Goal: Task Accomplishment & Management: Manage account settings

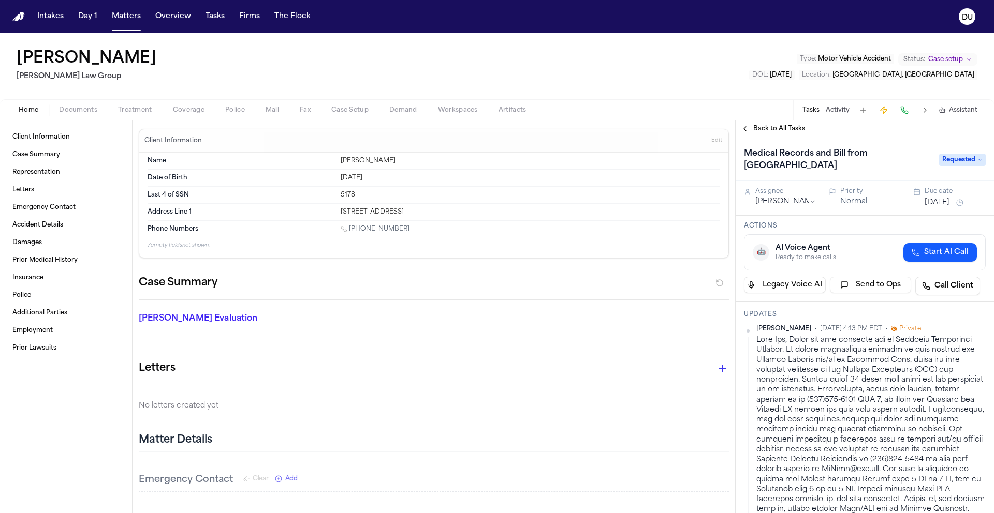
click at [778, 130] on span "Back to All Tasks" at bounding box center [779, 129] width 52 height 8
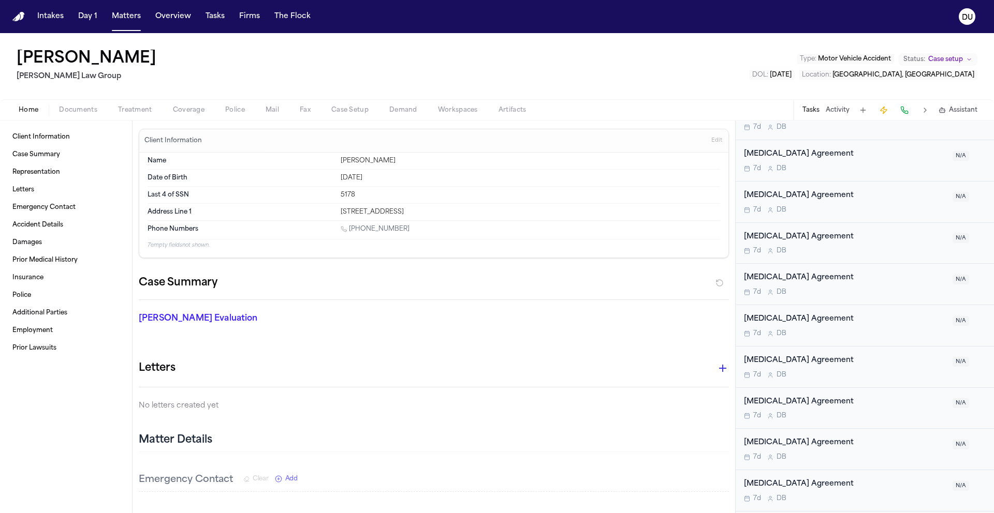
scroll to position [3205, 0]
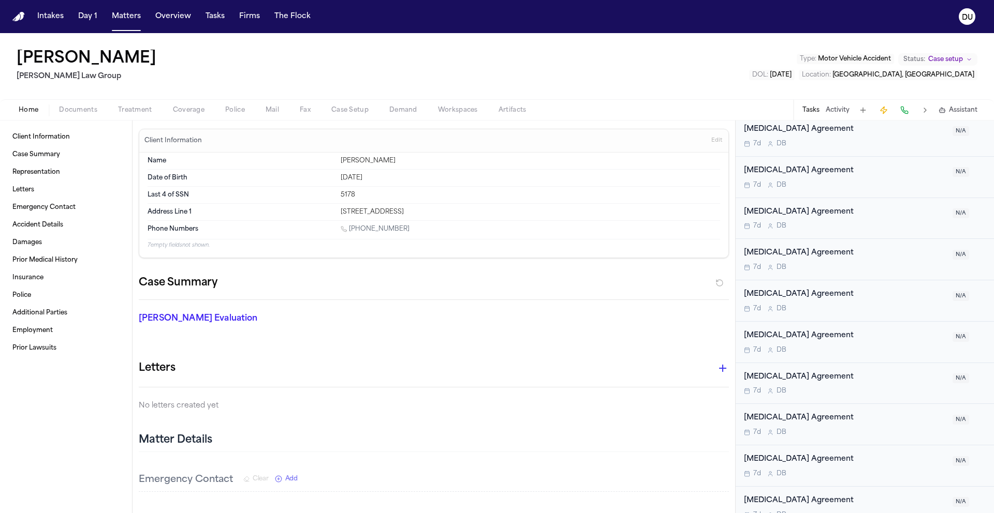
drag, startPoint x: 196, startPoint y: 18, endPoint x: 201, endPoint y: 17, distance: 5.2
click at [199, 17] on div "Intakes Day 1 Matters Overview Tasks Firms The Flock" at bounding box center [174, 16] width 282 height 19
click at [211, 18] on button "Tasks" at bounding box center [214, 16] width 27 height 19
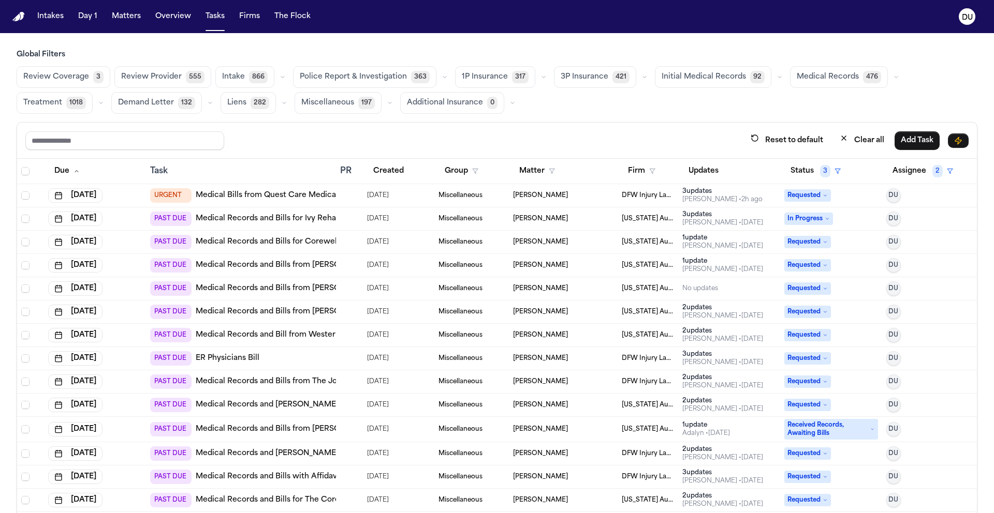
click at [293, 240] on link "Medical Records and Bills for Corewell Health [GEOGRAPHIC_DATA]" at bounding box center [322, 242] width 253 height 10
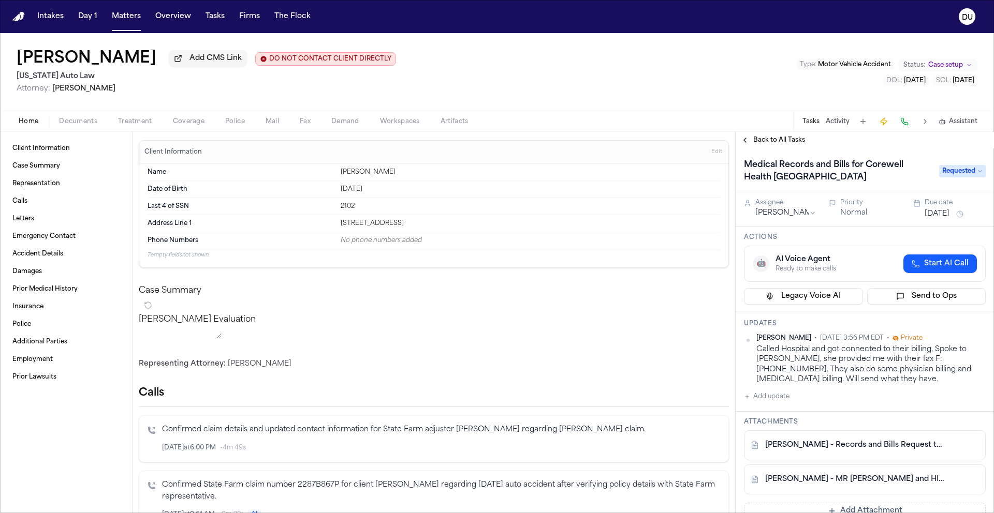
click at [767, 141] on span "Back to All Tasks" at bounding box center [779, 140] width 52 height 8
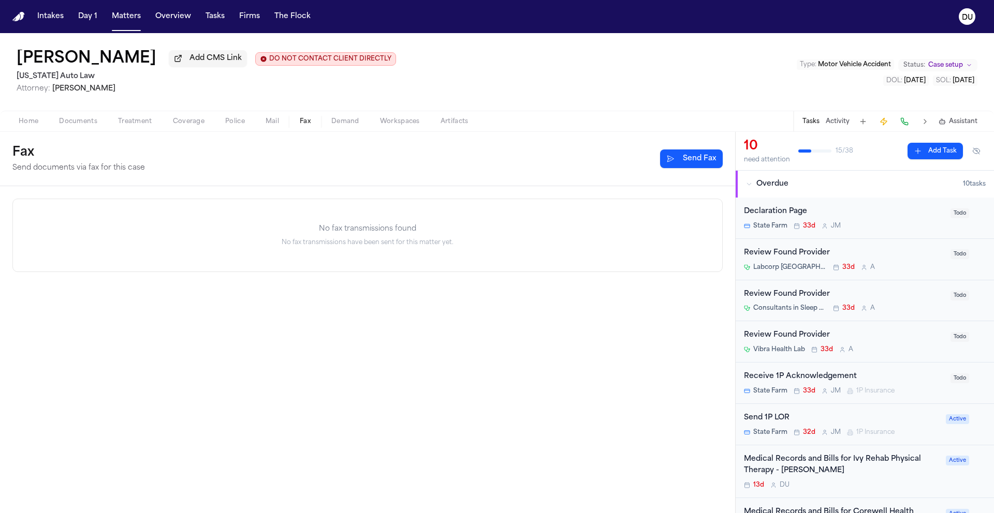
click at [304, 124] on span "Fax" at bounding box center [305, 121] width 11 height 8
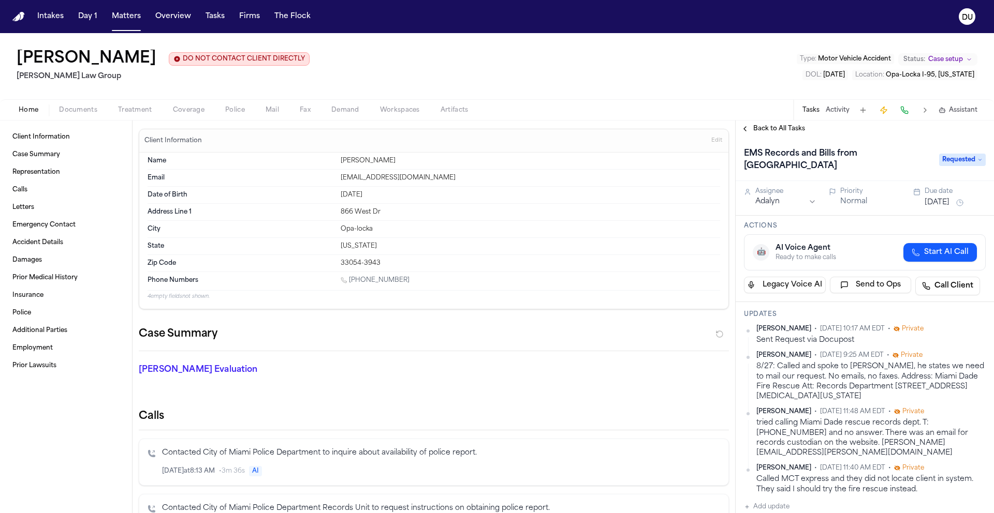
scroll to position [78, 0]
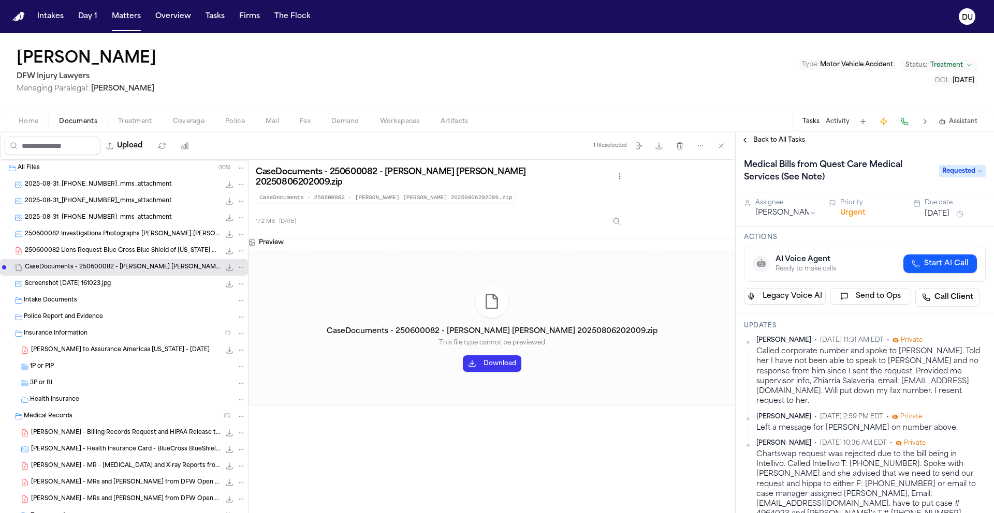
click at [19, 13] on img "Home" at bounding box center [18, 17] width 12 height 10
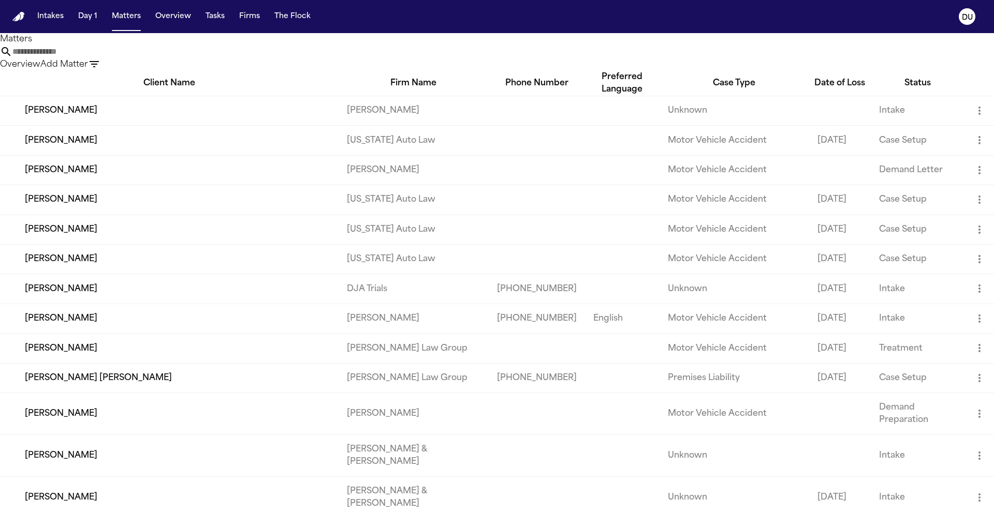
click at [95, 58] on input "text" at bounding box center [53, 52] width 83 height 12
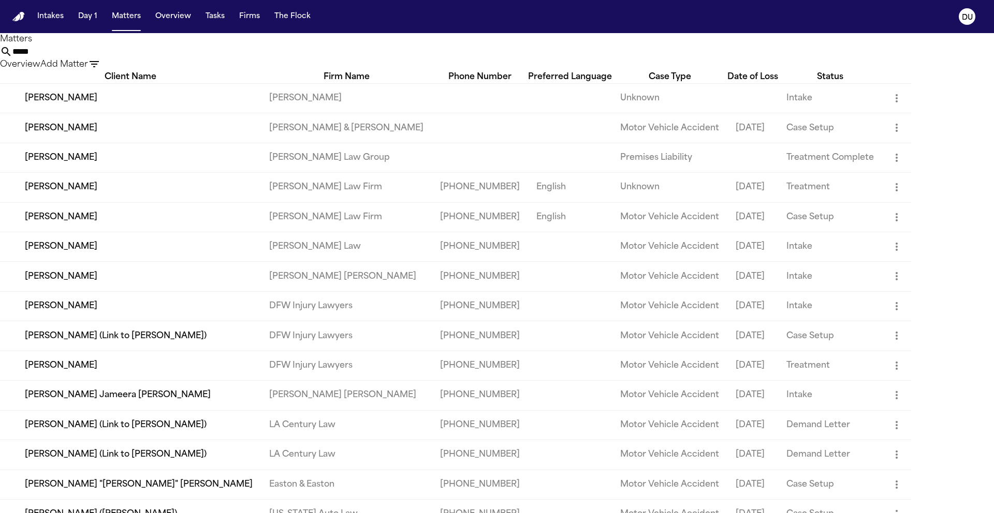
type input "*****"
click at [64, 380] on td "[PERSON_NAME]" at bounding box center [130, 366] width 261 height 30
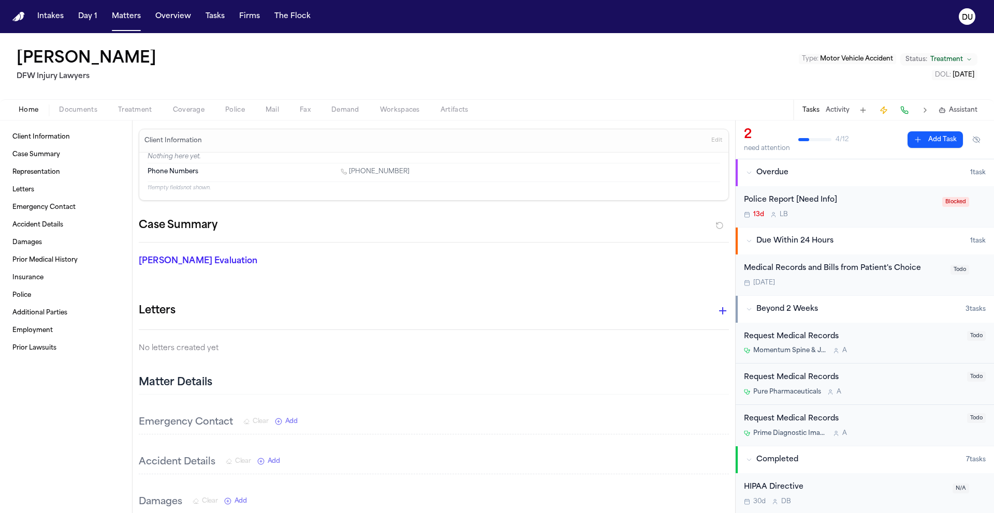
click at [789, 279] on div "Today" at bounding box center [844, 283] width 200 height 8
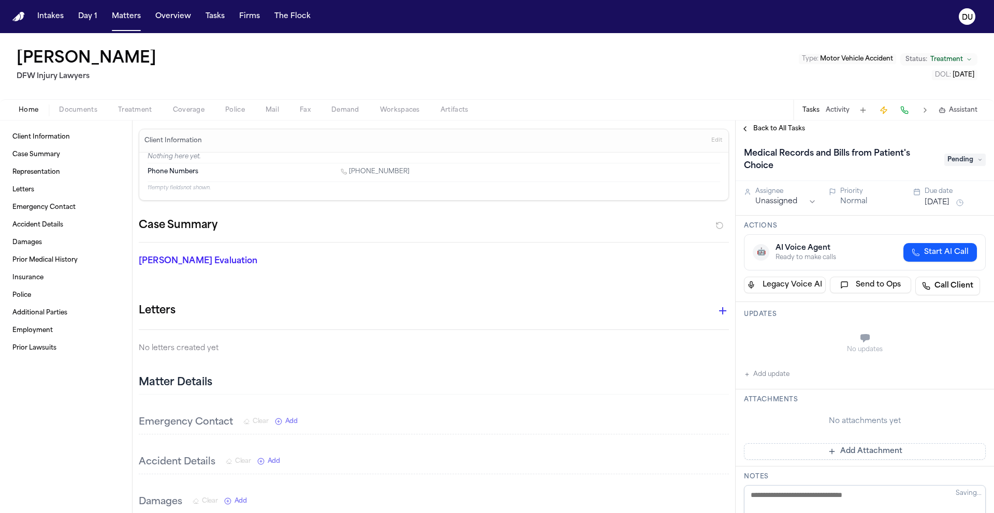
click at [962, 162] on span "Pending" at bounding box center [964, 160] width 41 height 12
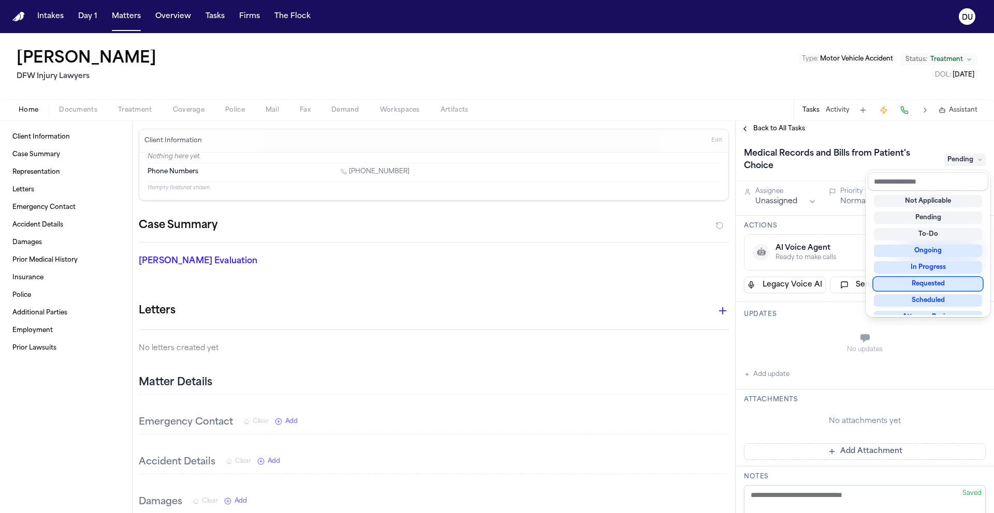
click at [931, 286] on div "Requested" at bounding box center [928, 284] width 108 height 12
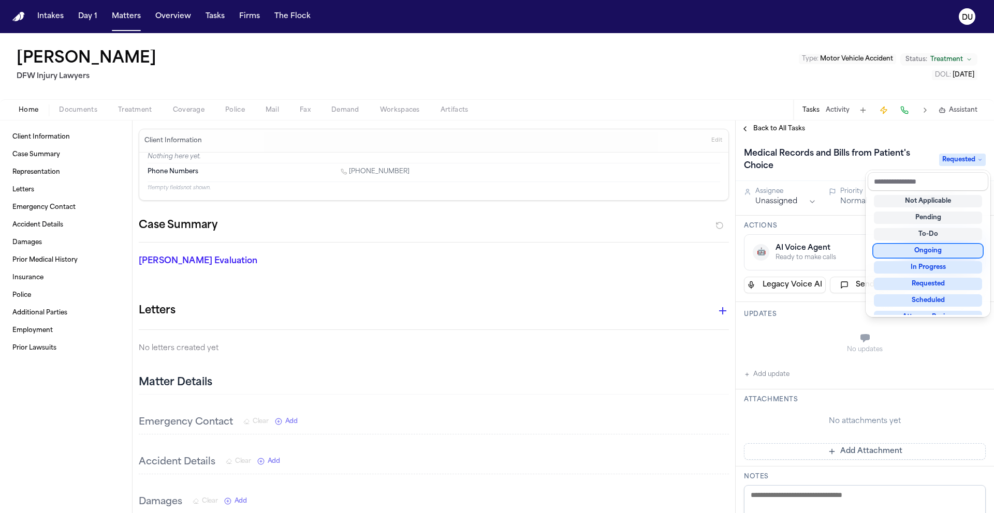
click at [784, 199] on div "Medical Records and Bills from Patient's Choice Requested Assignee Unassigned P…" at bounding box center [864, 459] width 258 height 644
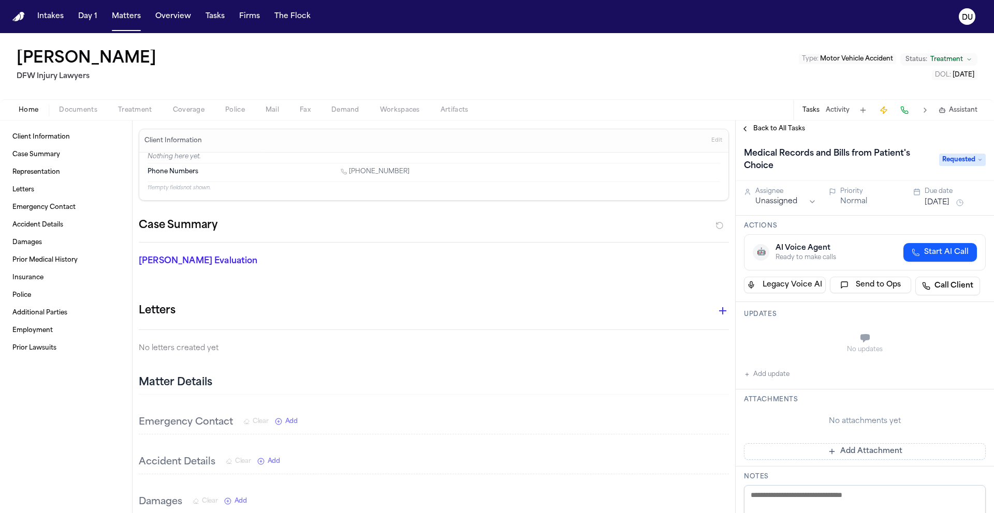
click at [785, 202] on html "Intakes Day 1 Matters Overview Tasks Firms The Flock DU Jamesetta Riden DFW Inj…" at bounding box center [497, 256] width 994 height 513
click at [947, 200] on button "[DATE]" at bounding box center [936, 203] width 25 height 10
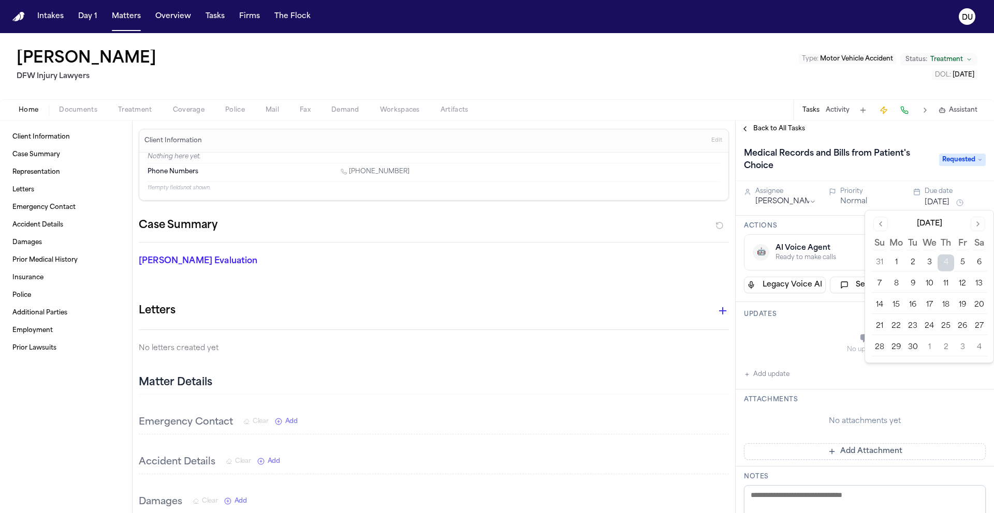
click at [901, 282] on button "8" at bounding box center [896, 284] width 17 height 17
click at [840, 452] on button "Add Attachment" at bounding box center [865, 452] width 242 height 17
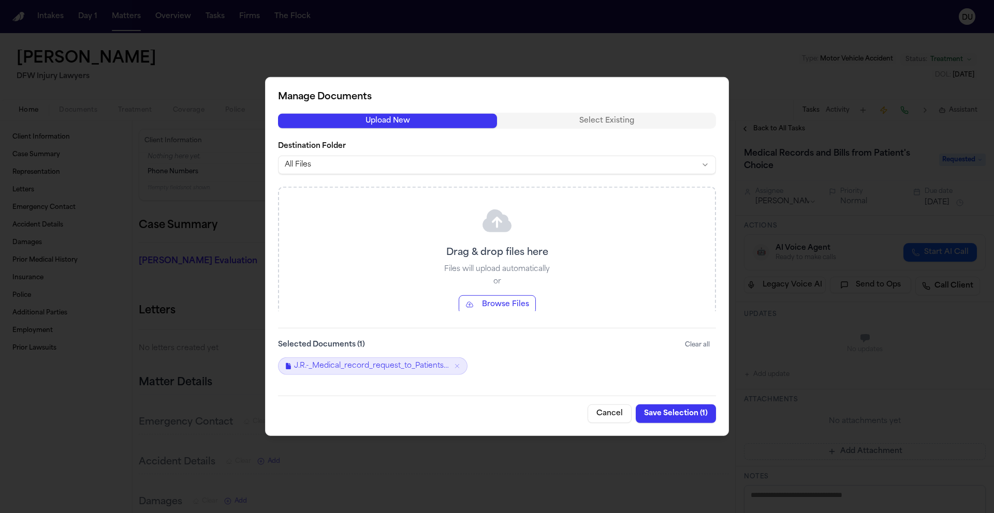
click at [688, 413] on button "Save Selection ( 1 )" at bounding box center [676, 414] width 80 height 19
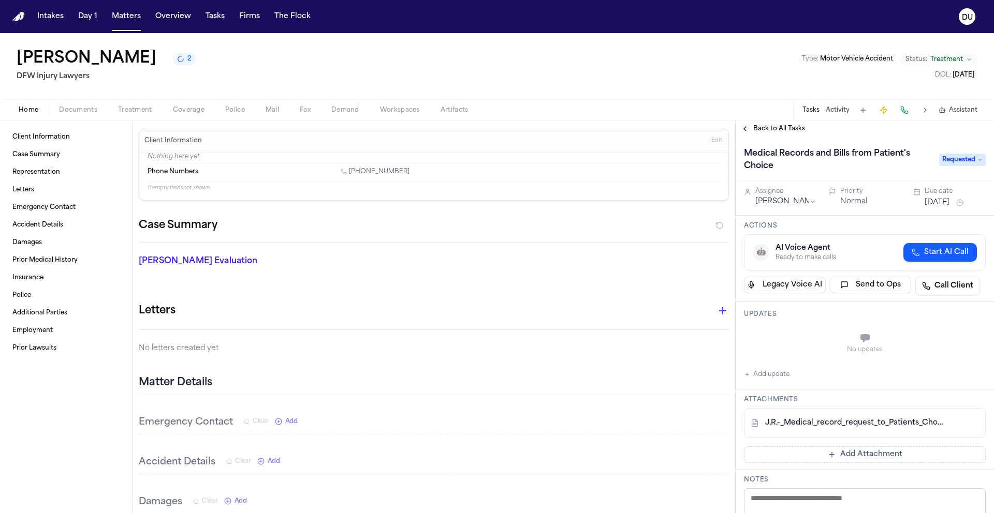
click at [794, 131] on span "Back to All Tasks" at bounding box center [779, 129] width 52 height 8
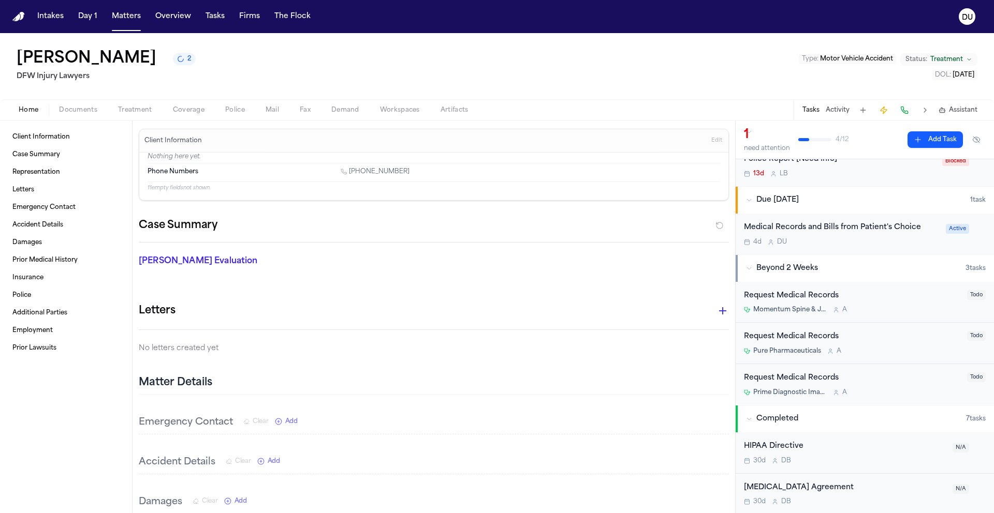
scroll to position [63, 0]
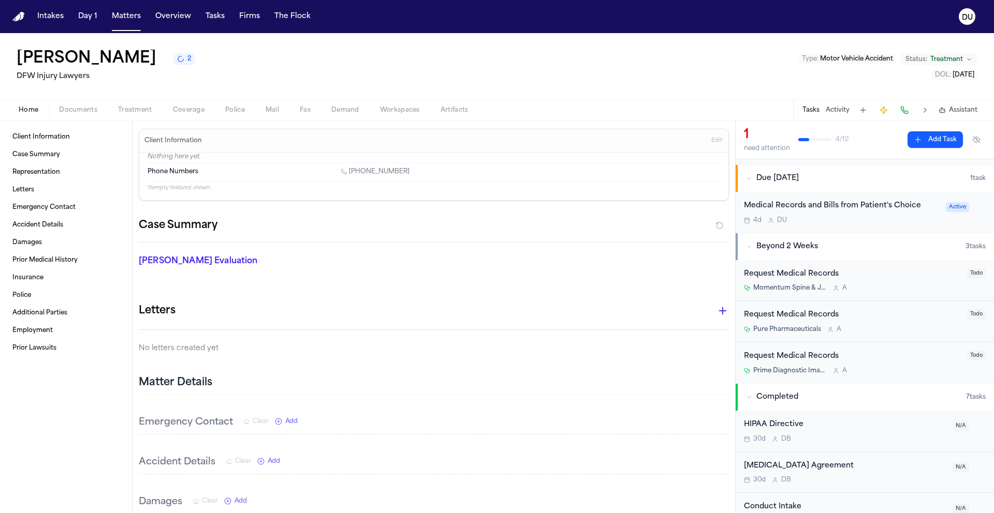
click at [821, 271] on div "Request Medical Records" at bounding box center [852, 275] width 217 height 12
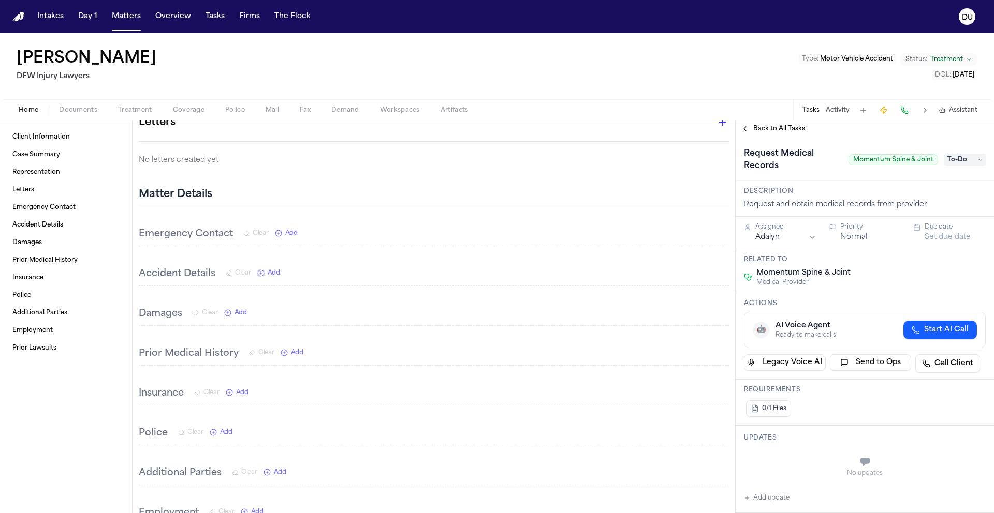
scroll to position [351, 0]
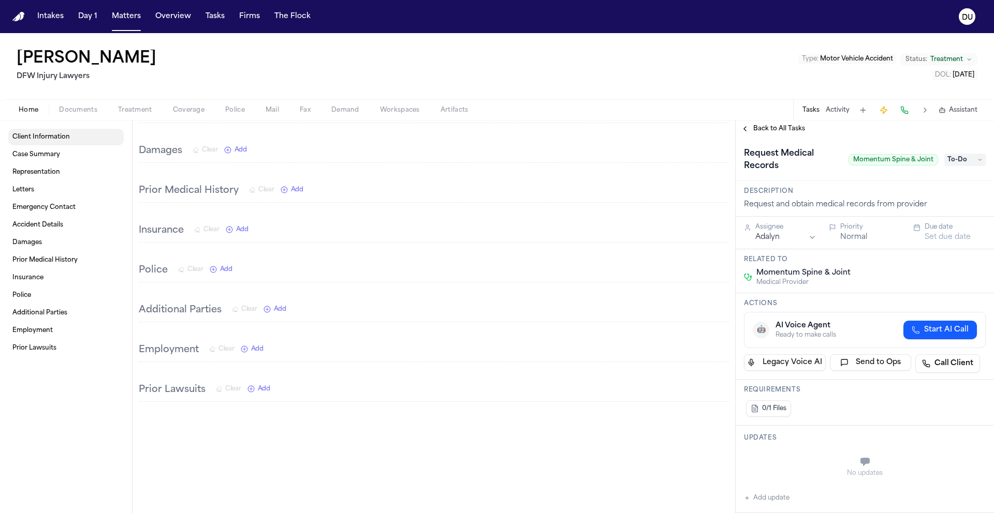
click at [50, 138] on span "Client Information" at bounding box center [40, 137] width 57 height 8
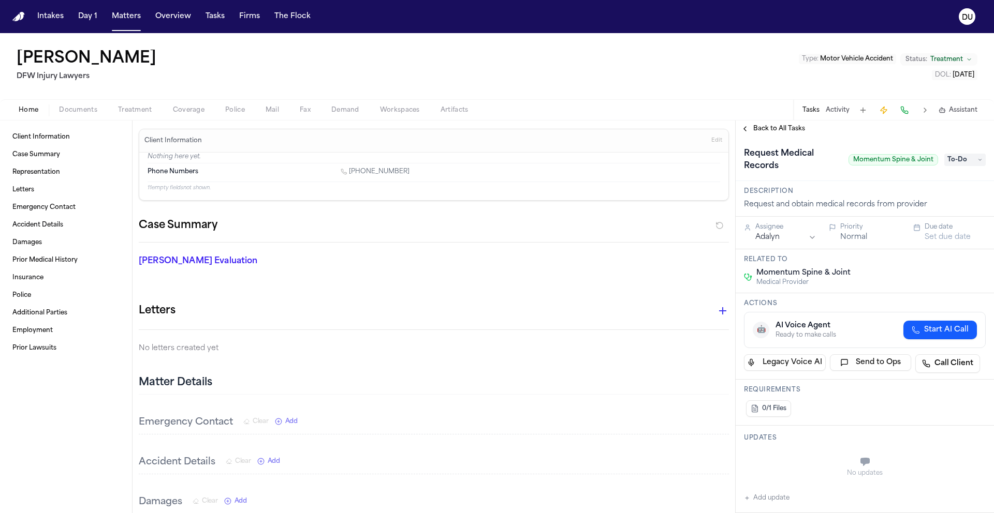
click at [961, 160] on span "To-Do" at bounding box center [964, 160] width 41 height 12
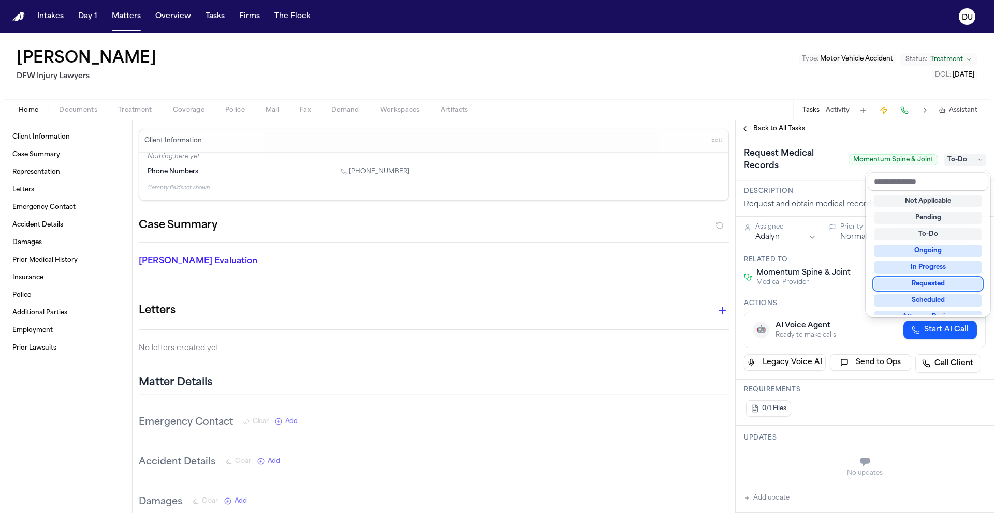
click at [931, 285] on div "Requested" at bounding box center [928, 284] width 108 height 12
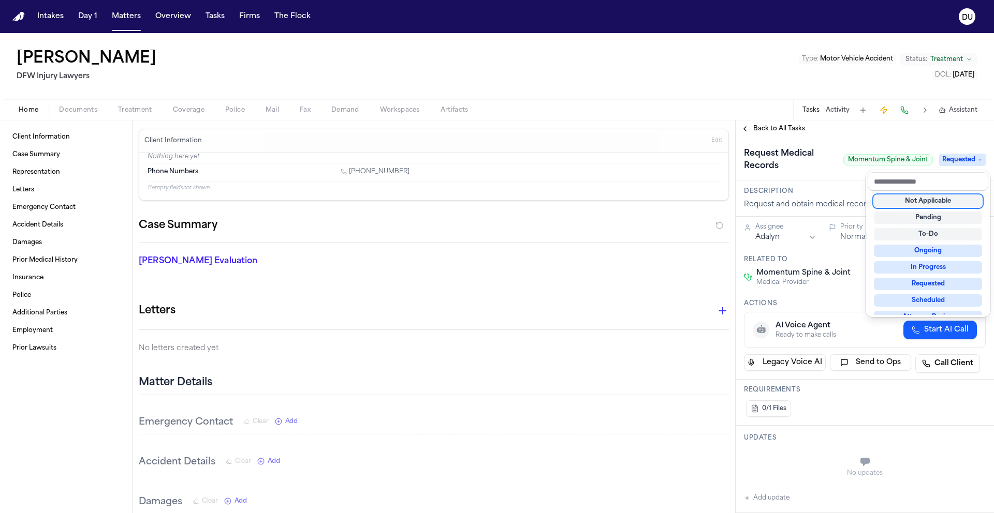
click at [866, 125] on div "**********" at bounding box center [864, 317] width 258 height 393
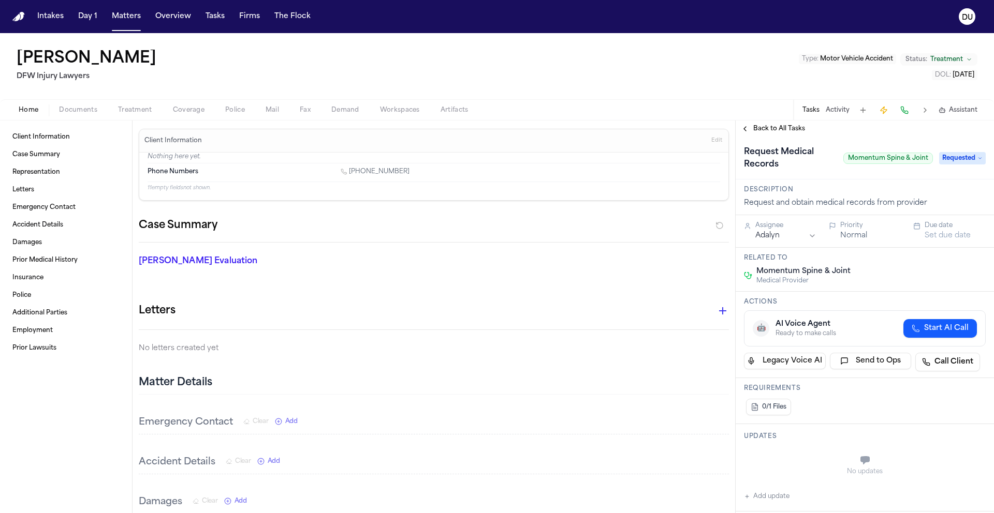
scroll to position [2, 0]
click at [932, 240] on button "Set due date" at bounding box center [947, 235] width 46 height 10
click at [947, 317] on button "11" at bounding box center [945, 316] width 17 height 17
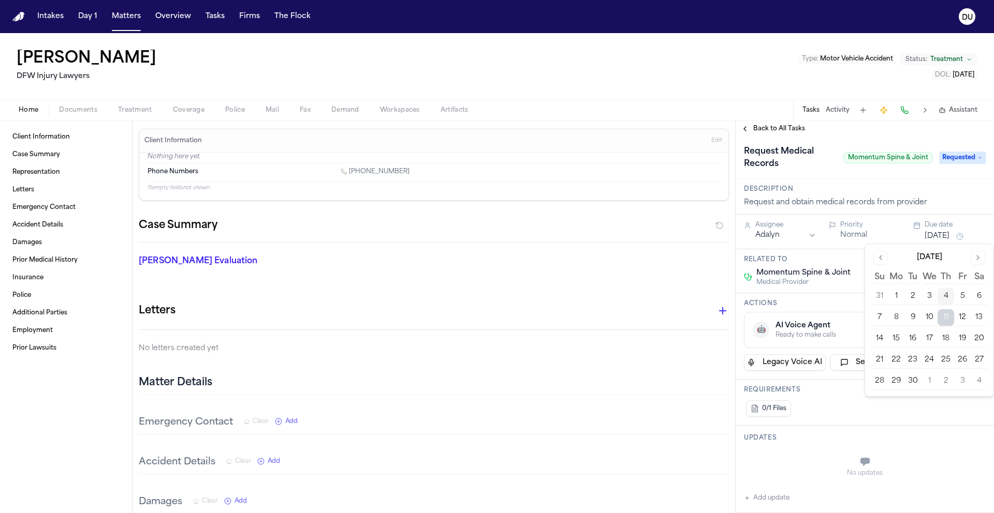
click at [790, 240] on html "Intakes Day 1 Matters Overview Tasks Firms The Flock DU Jamesetta Riden DFW Inj…" at bounding box center [497, 256] width 994 height 513
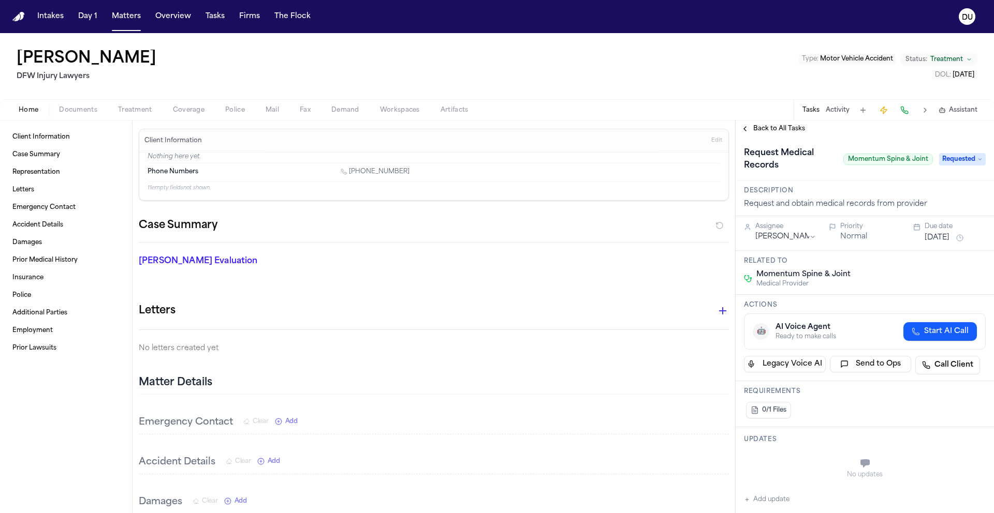
scroll to position [0, 0]
click at [833, 420] on div "0/1 Files" at bounding box center [865, 411] width 242 height 21
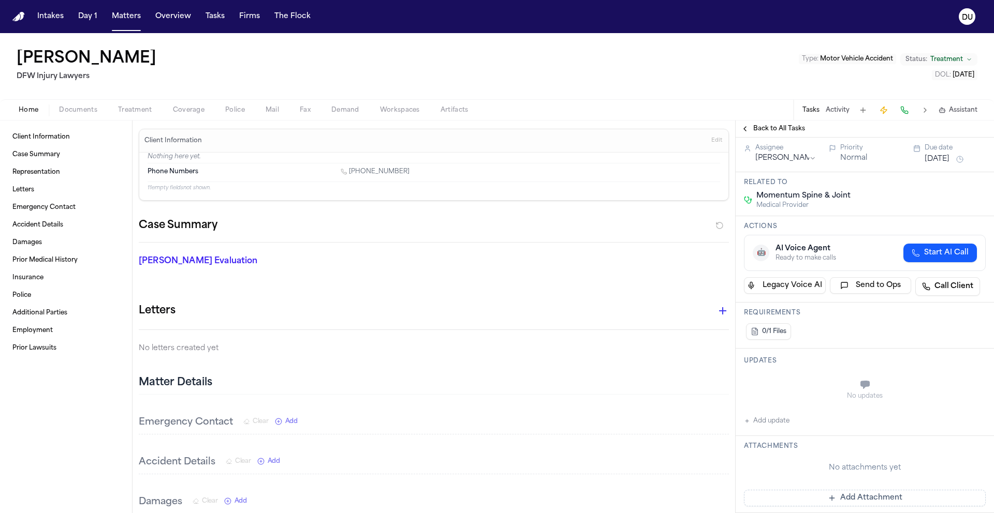
scroll to position [91, 0]
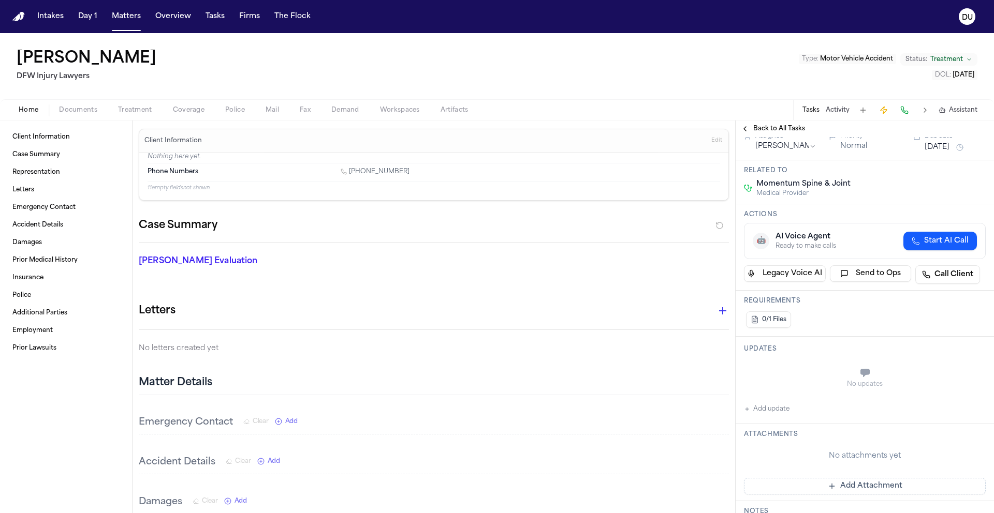
click at [850, 488] on button "Add Attachment" at bounding box center [865, 486] width 242 height 17
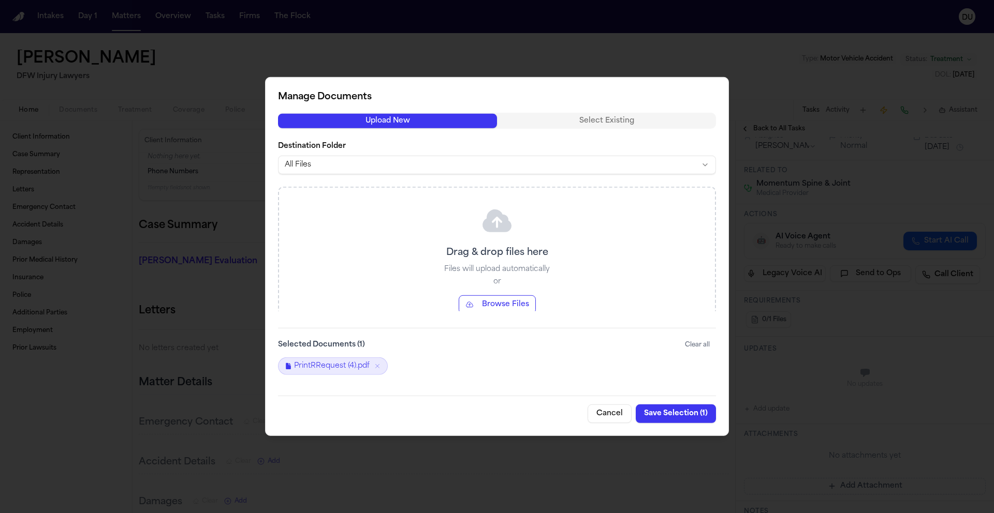
click at [679, 413] on button "Save Selection ( 1 )" at bounding box center [676, 414] width 80 height 19
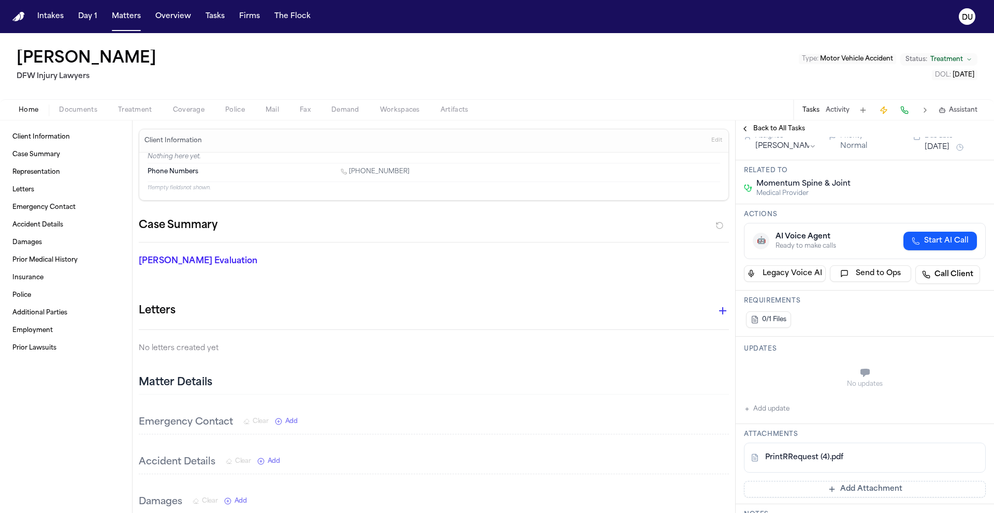
click at [770, 410] on button "Add update" at bounding box center [767, 409] width 46 height 12
click at [799, 376] on textarea "Add your update" at bounding box center [870, 374] width 221 height 21
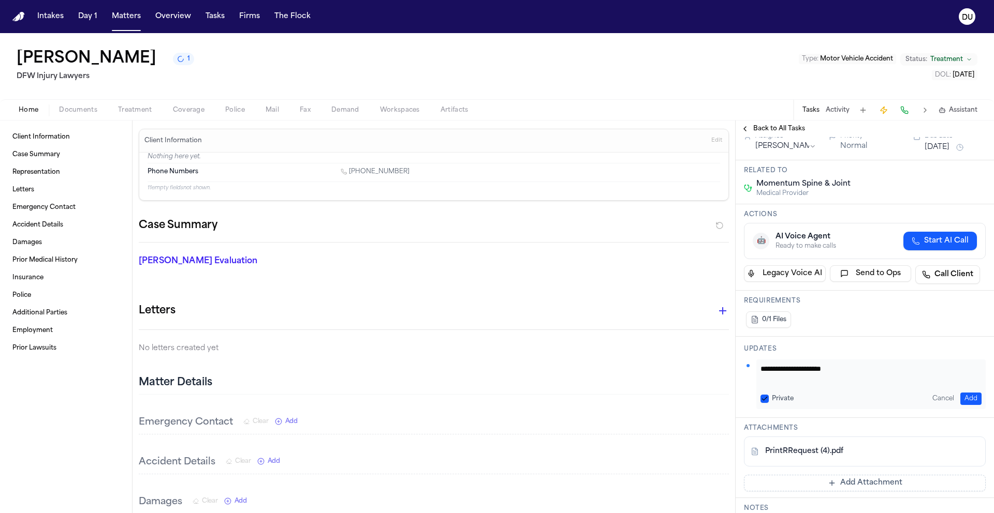
type textarea "**********"
click at [960, 399] on button "Add" at bounding box center [970, 399] width 21 height 12
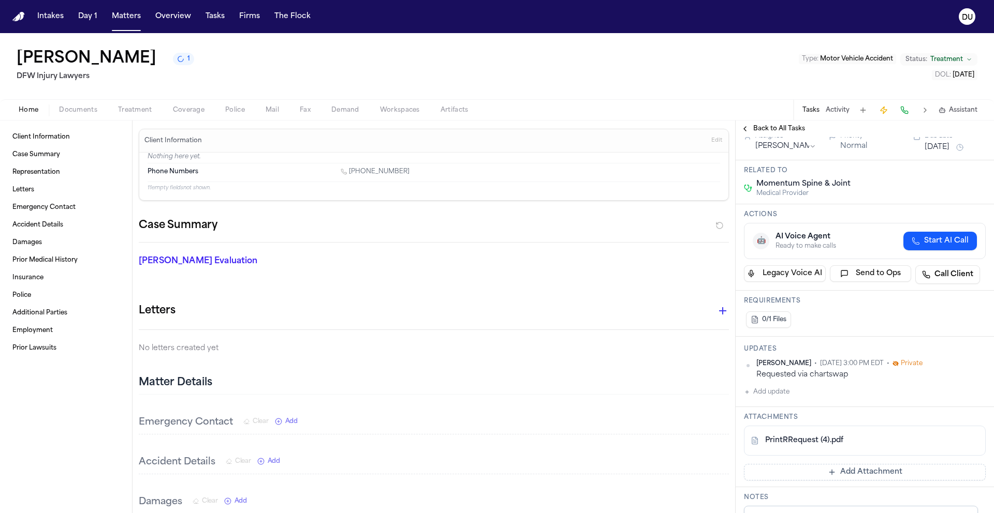
click at [782, 132] on span "Back to All Tasks" at bounding box center [779, 129] width 52 height 8
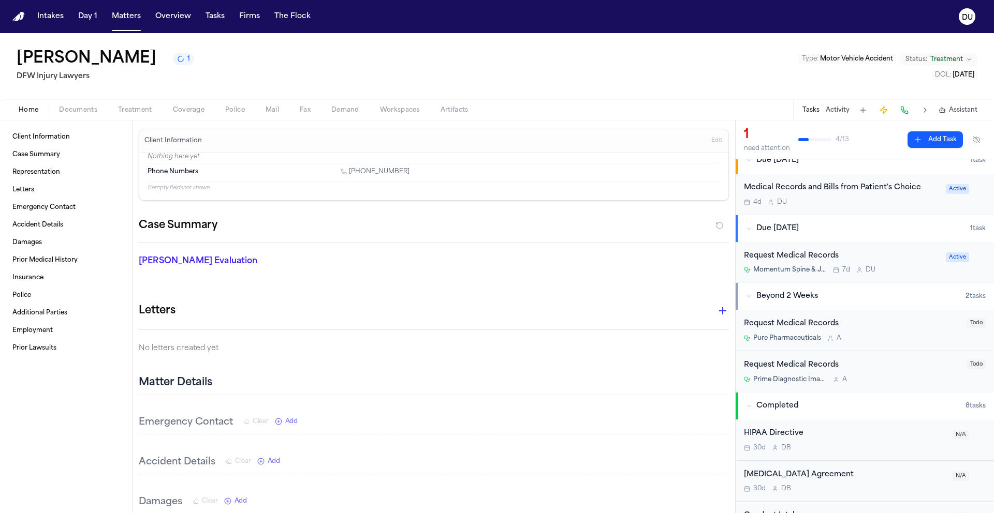
scroll to position [82, 0]
click at [821, 324] on div "Request Medical Records" at bounding box center [852, 323] width 217 height 12
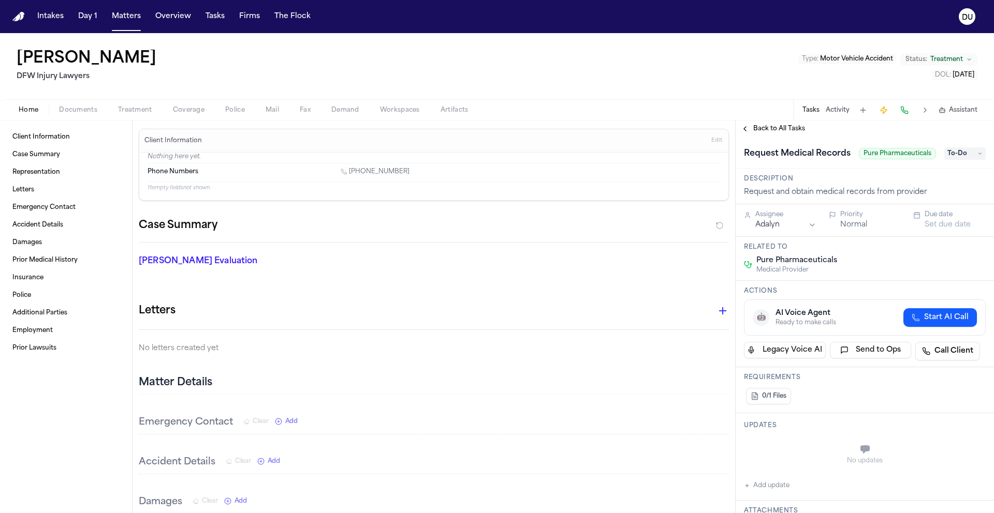
scroll to position [248, 0]
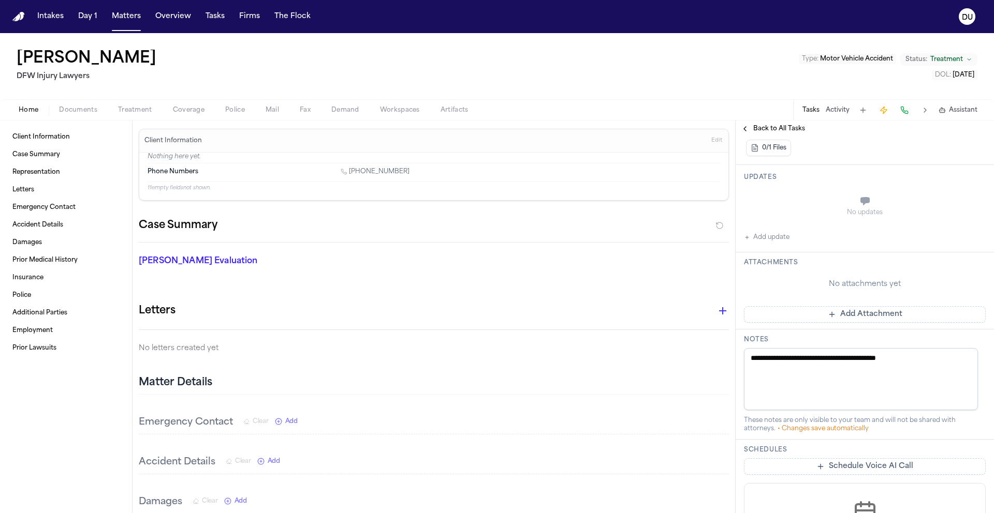
click at [840, 323] on button "Add Attachment" at bounding box center [865, 314] width 242 height 17
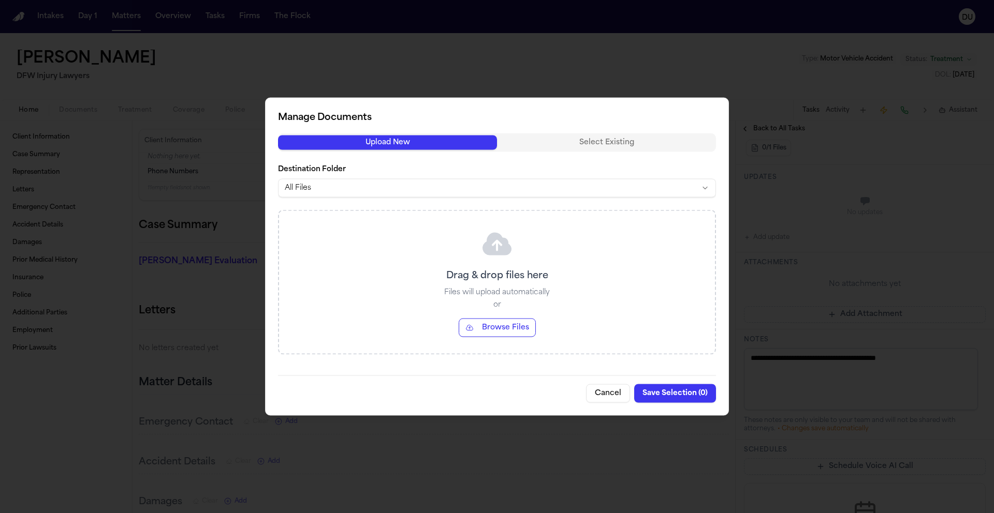
click at [840, 327] on div at bounding box center [497, 256] width 994 height 513
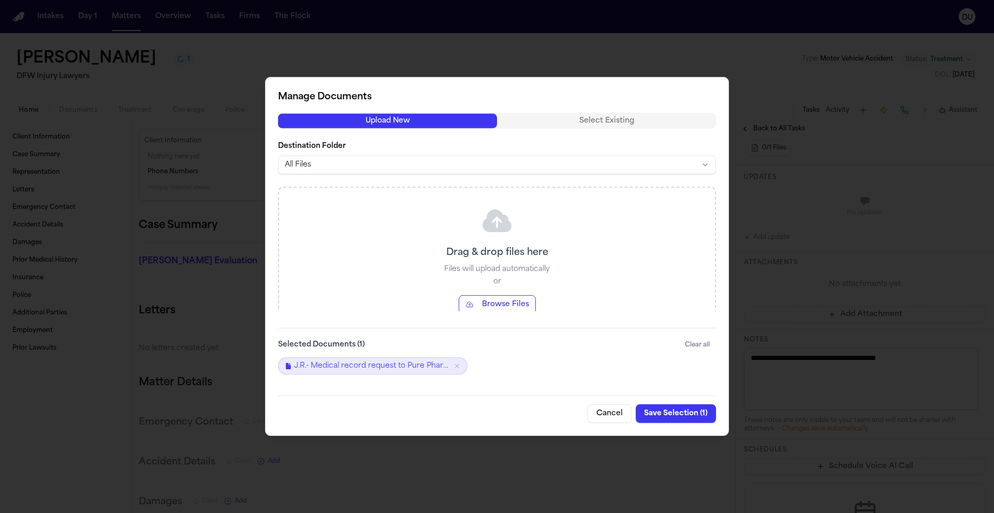
click at [686, 413] on button "Save Selection ( 1 )" at bounding box center [676, 414] width 80 height 19
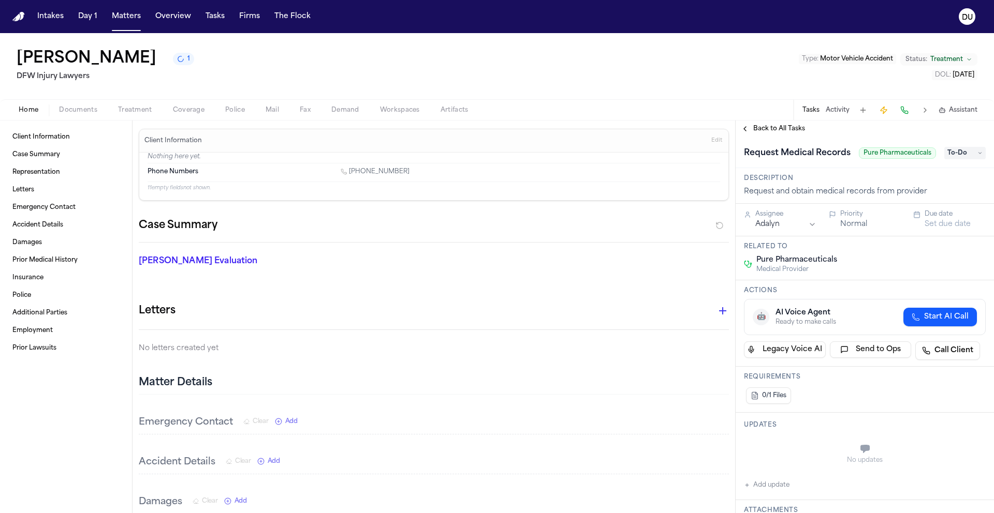
scroll to position [0, 0]
click at [958, 157] on span "To-Do" at bounding box center [964, 154] width 41 height 12
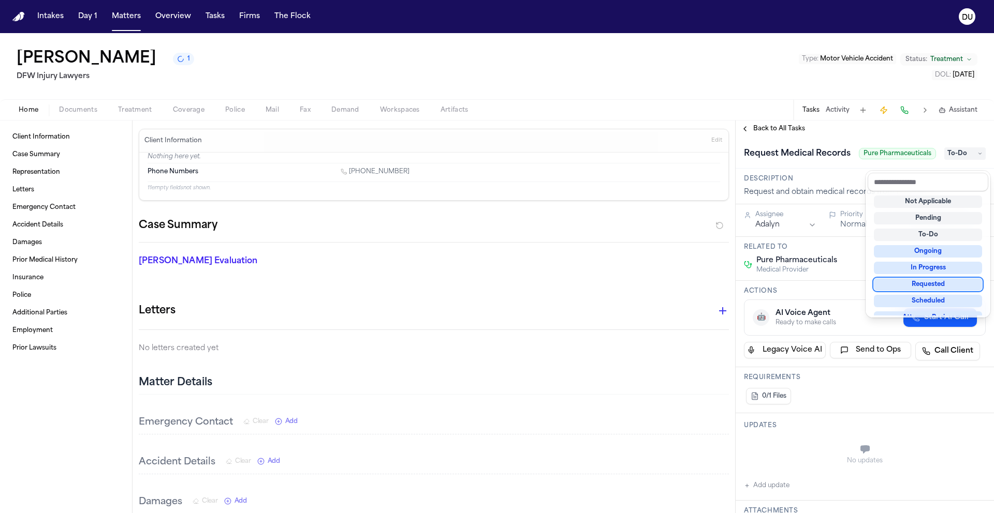
click at [932, 285] on div "Requested" at bounding box center [928, 284] width 108 height 12
click at [834, 162] on div "Request Medical Records Pure Pharmaceuticals To-Do" at bounding box center [865, 153] width 242 height 17
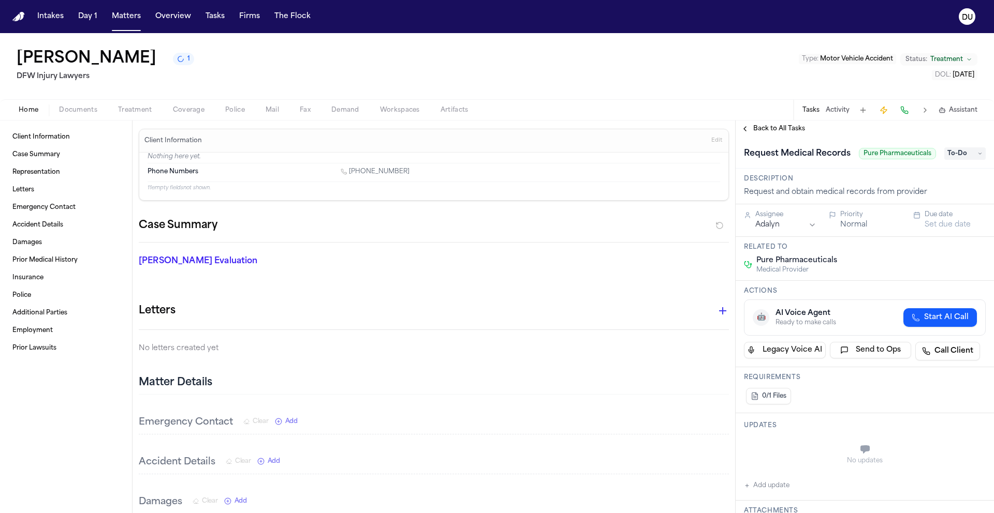
click at [952, 160] on span "To-Do" at bounding box center [964, 154] width 41 height 12
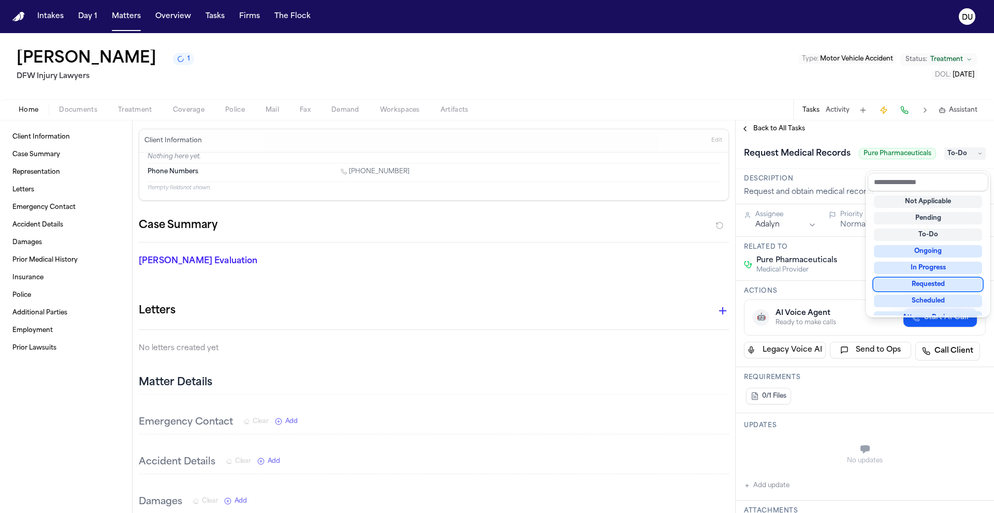
click at [926, 283] on div "Requested" at bounding box center [928, 284] width 108 height 12
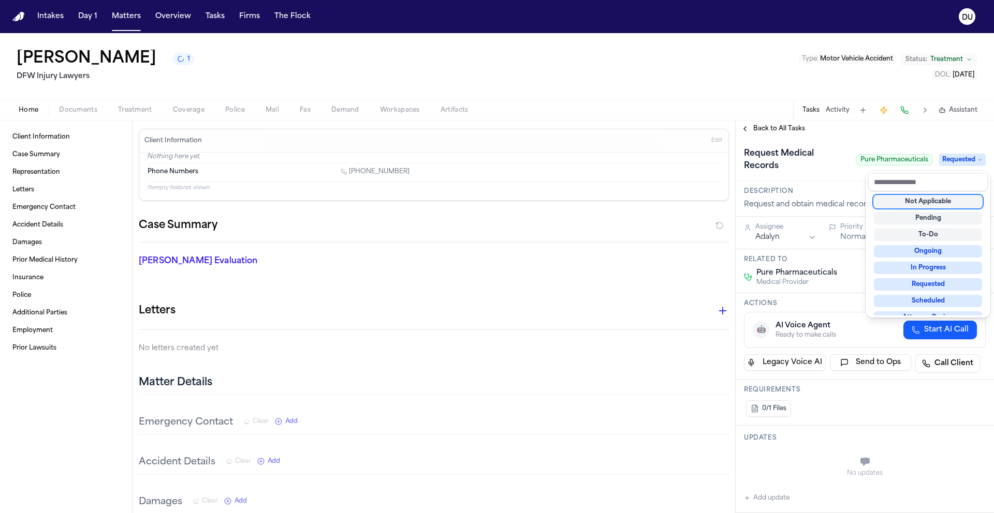
click at [890, 148] on div "Request Medical Records Pure Pharmaceuticals Requested" at bounding box center [865, 159] width 242 height 29
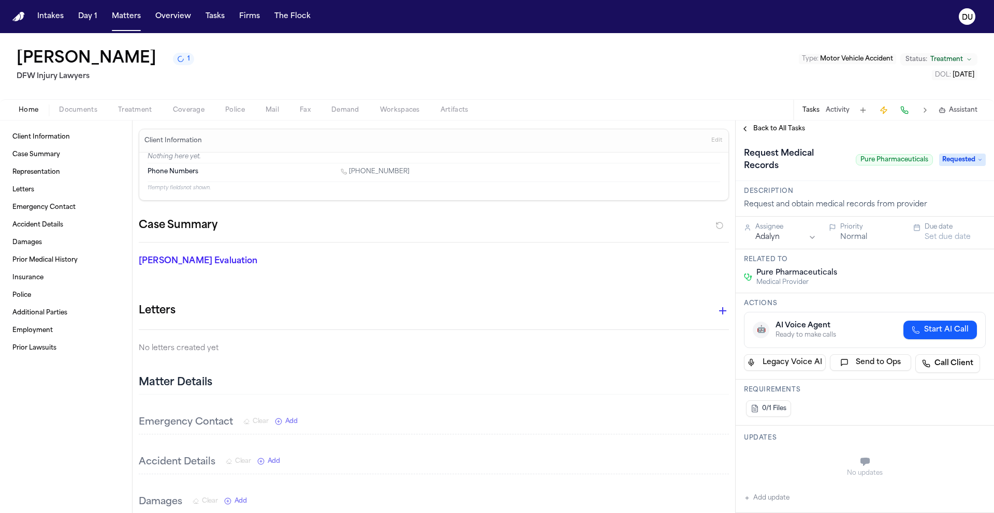
click at [940, 243] on button "Set due date" at bounding box center [947, 237] width 46 height 10
click at [915, 318] on button "9" at bounding box center [912, 319] width 17 height 17
click at [822, 133] on div "Back to All Tasks" at bounding box center [864, 129] width 258 height 8
click at [776, 127] on span "Back to All Tasks" at bounding box center [779, 129] width 52 height 8
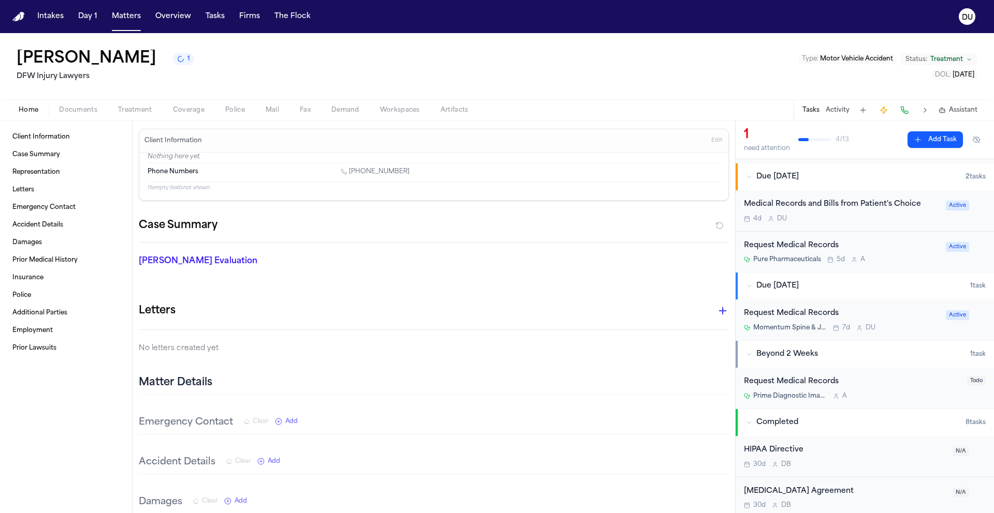
scroll to position [77, 0]
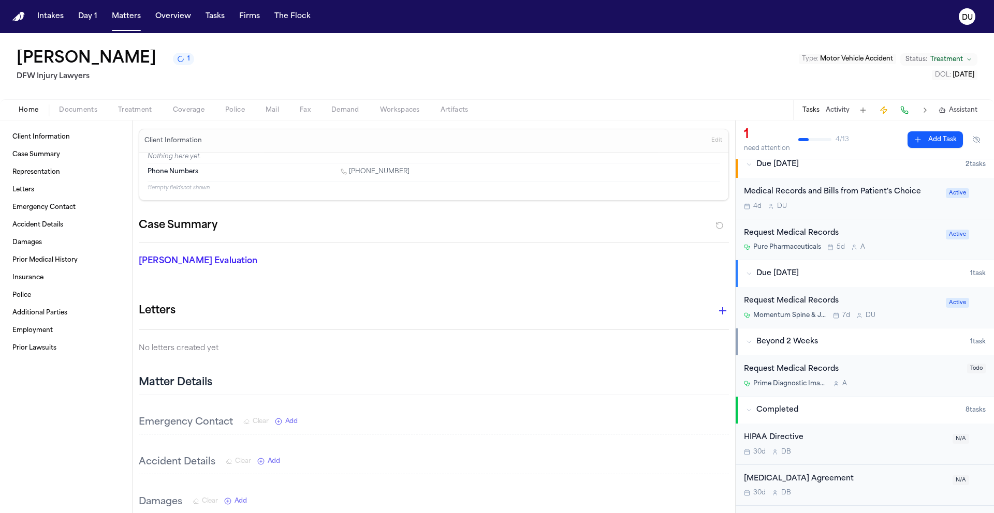
click at [802, 370] on div "Request Medical Records" at bounding box center [852, 370] width 217 height 12
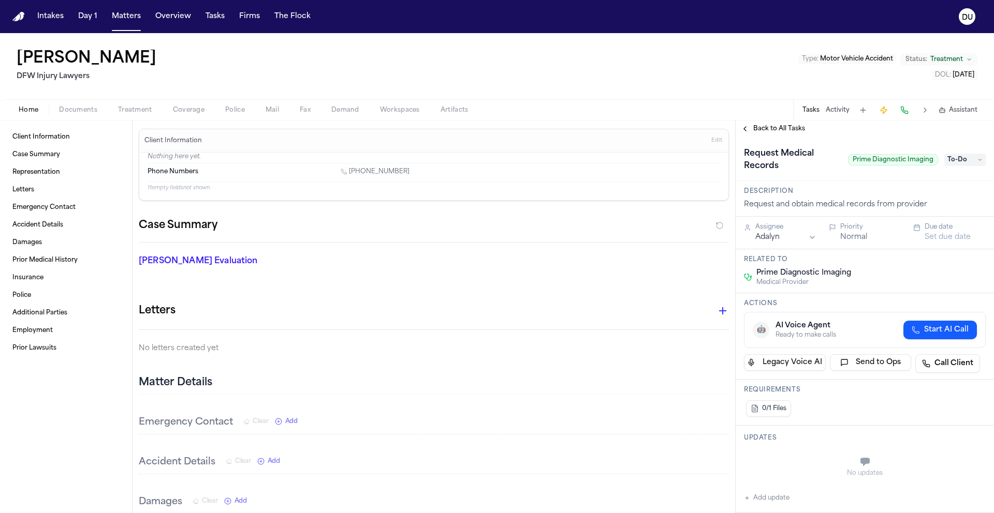
click at [148, 112] on span "Treatment" at bounding box center [135, 110] width 34 height 8
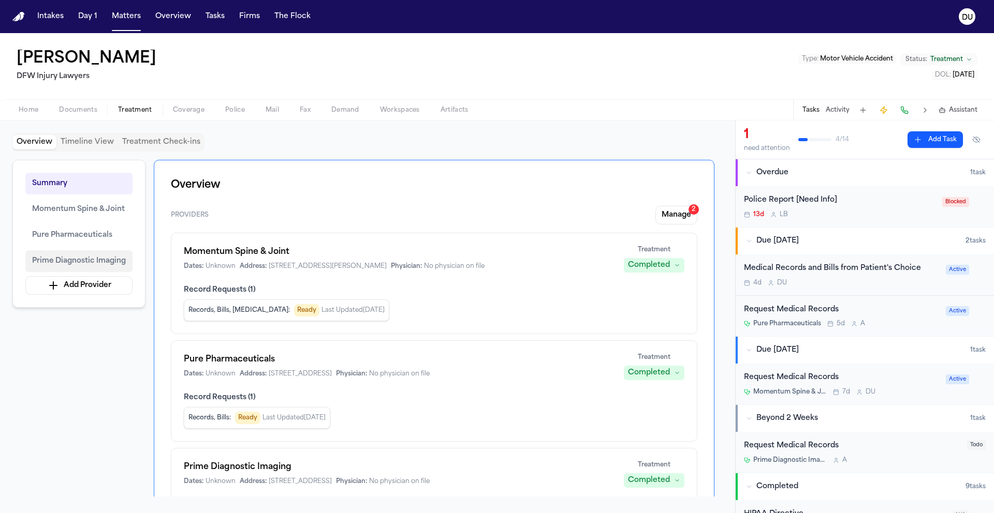
click at [80, 264] on span "Prime Diagnostic Imaging" at bounding box center [79, 261] width 94 height 12
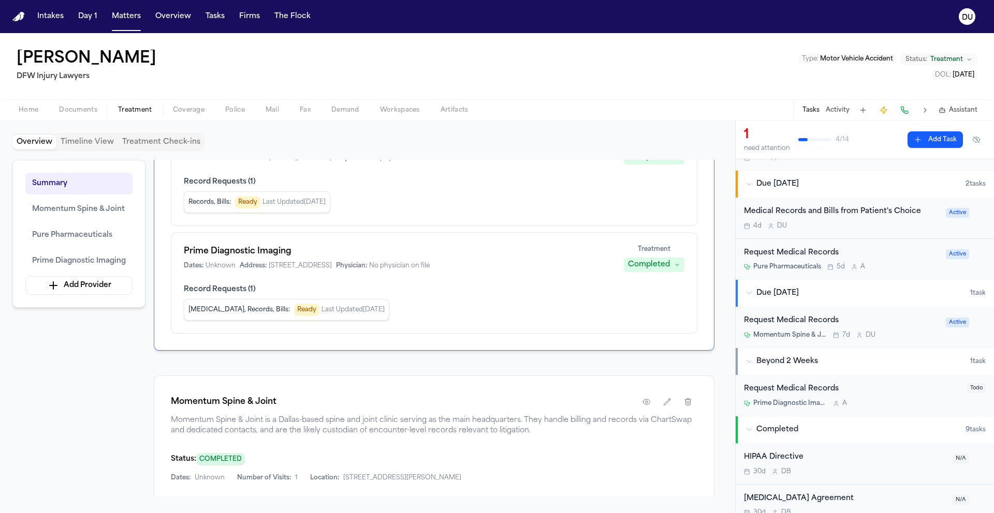
scroll to position [69, 0]
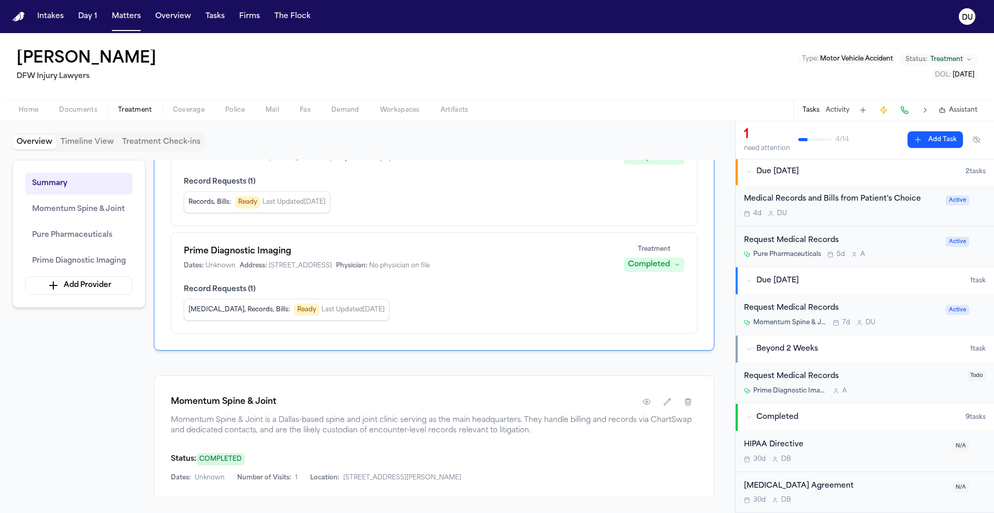
click at [819, 379] on div "Request Medical Records" at bounding box center [852, 377] width 217 height 12
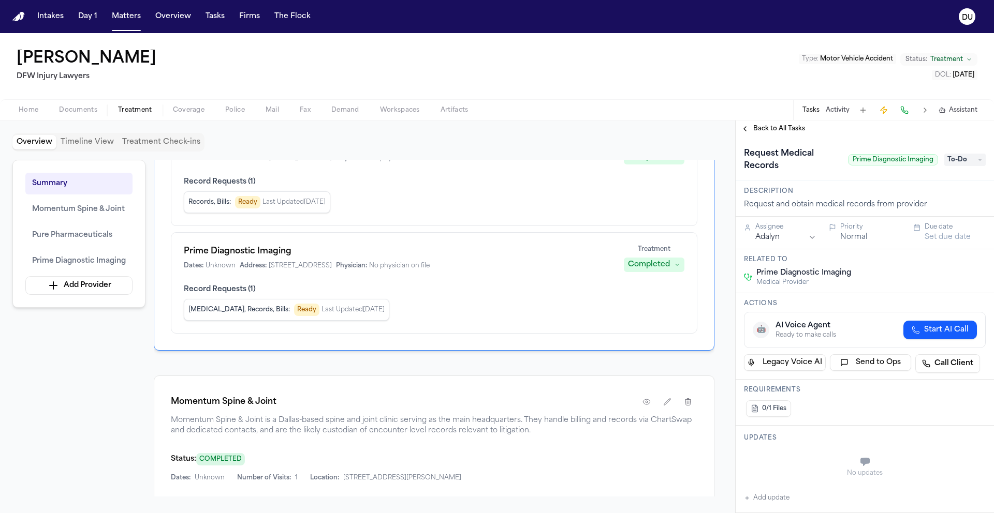
click at [953, 164] on span "To-Do" at bounding box center [964, 160] width 41 height 12
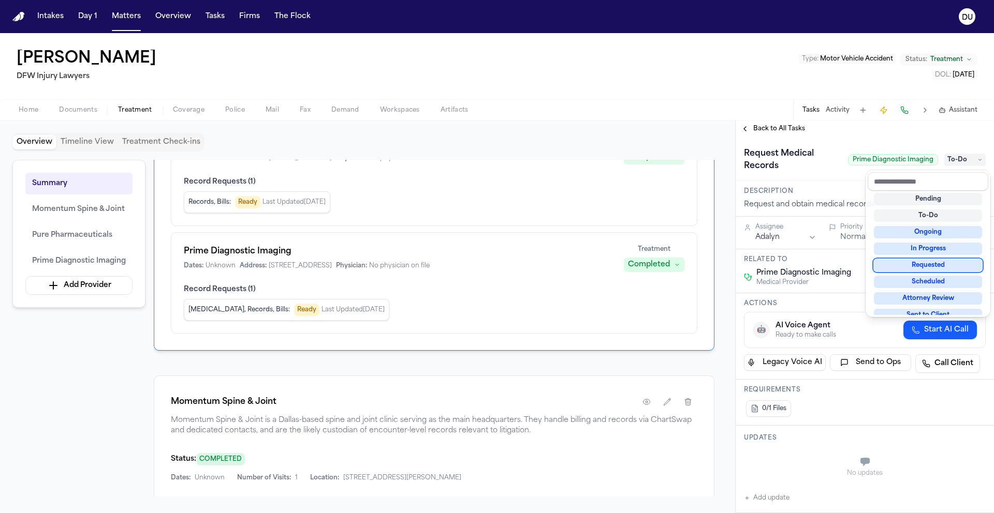
click at [925, 261] on div "Requested" at bounding box center [928, 265] width 108 height 12
click at [832, 173] on div "Request Medical Records Prime Diagnostic Imaging Requested" at bounding box center [865, 159] width 242 height 29
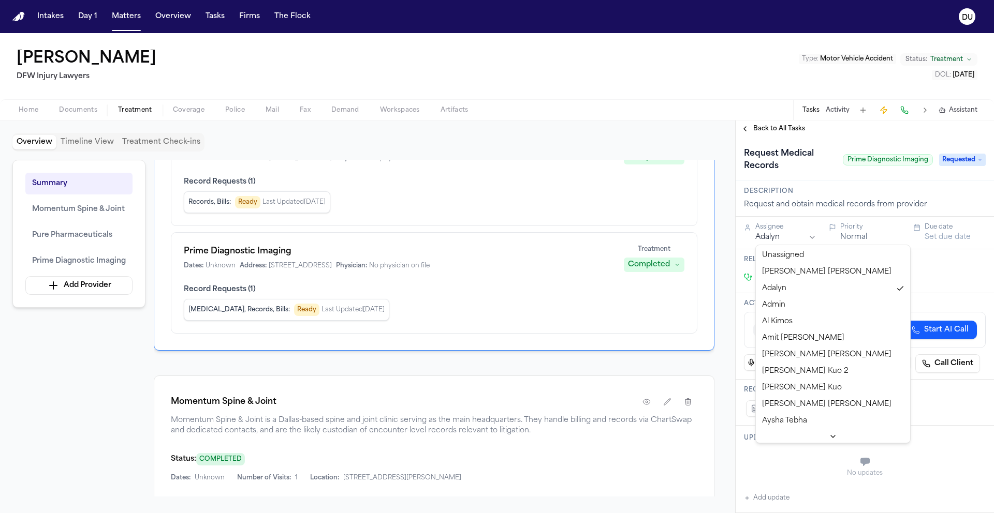
click at [775, 242] on html "Intakes Day 1 Matters Overview Tasks Firms The Flock DU Jamesetta Riden DFW Inj…" at bounding box center [497, 256] width 994 height 513
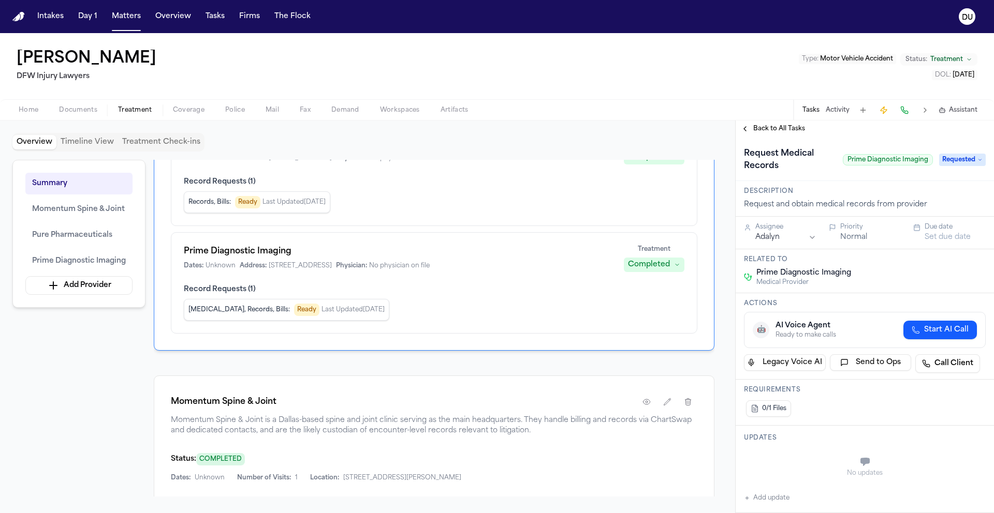
click at [950, 237] on button "Set due date" at bounding box center [947, 237] width 46 height 10
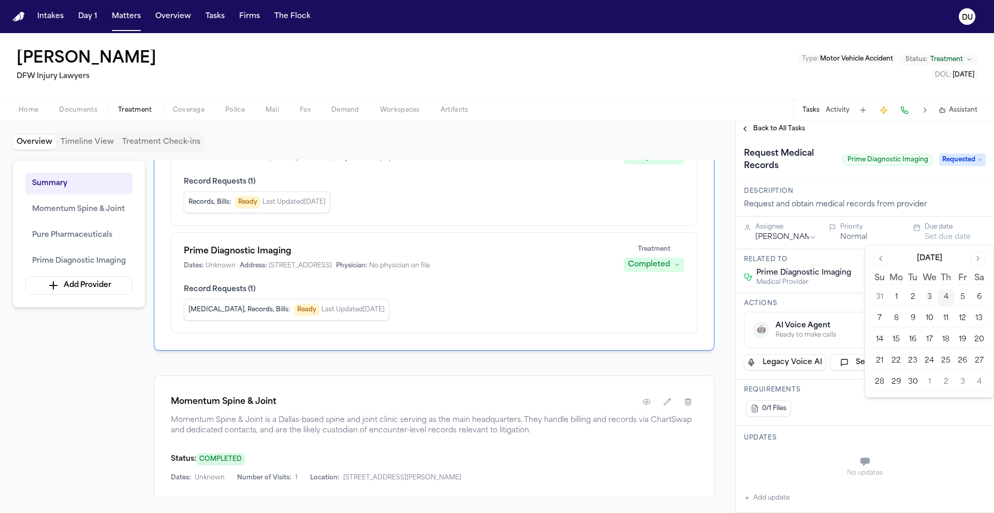
click at [908, 317] on button "9" at bounding box center [912, 319] width 17 height 17
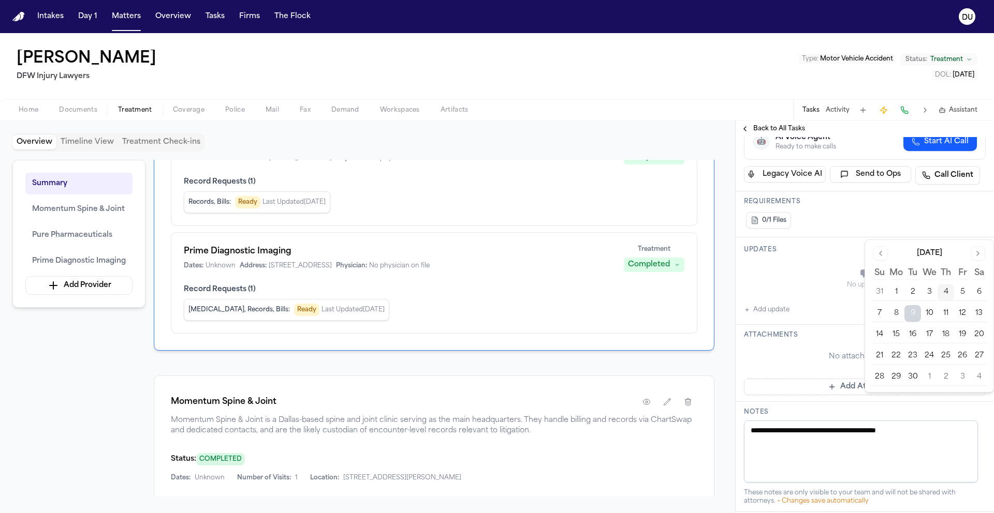
scroll to position [197, 0]
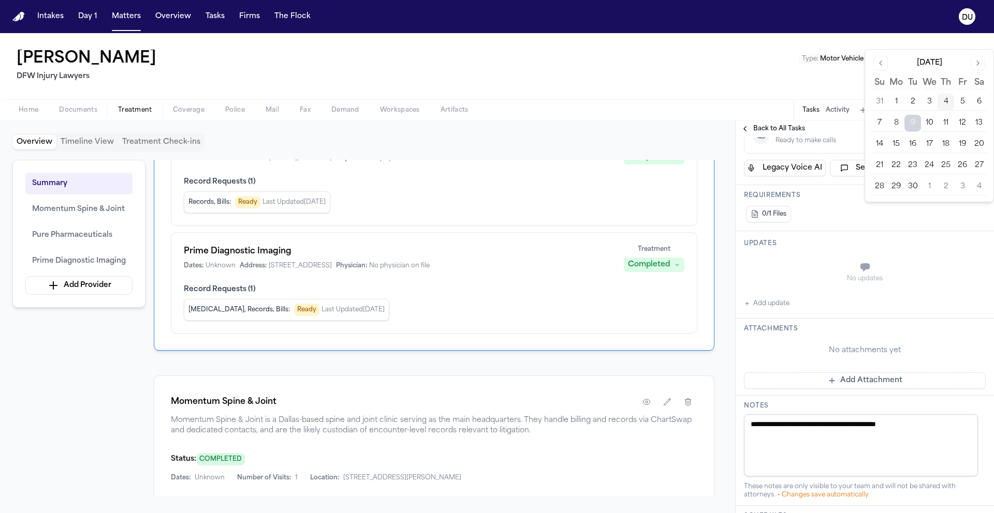
click at [862, 384] on button "Add Attachment" at bounding box center [865, 381] width 242 height 17
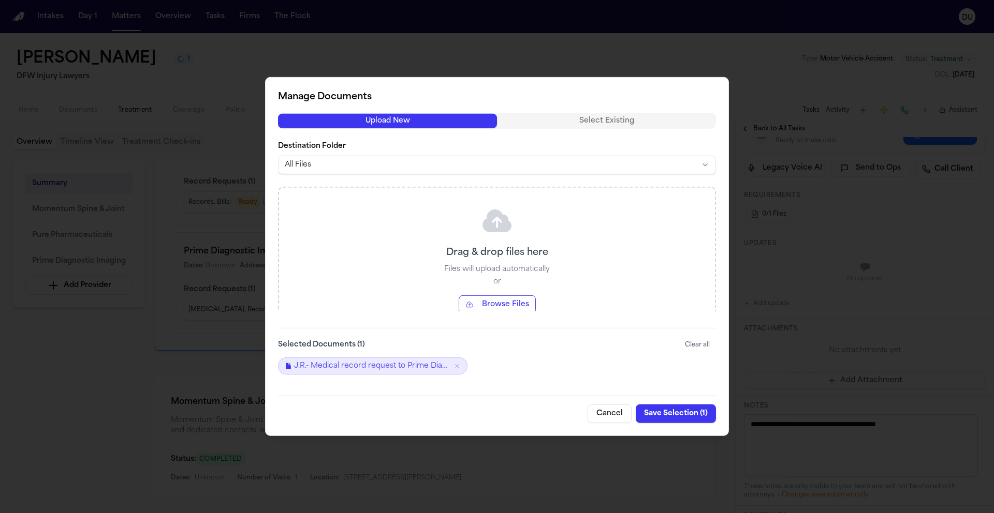
click at [676, 413] on button "Save Selection ( 1 )" at bounding box center [676, 414] width 80 height 19
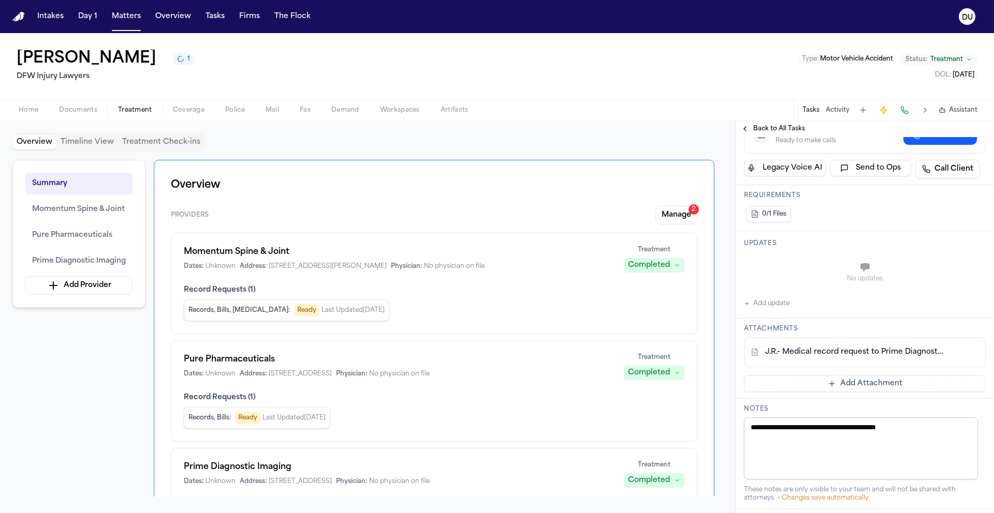
scroll to position [0, 0]
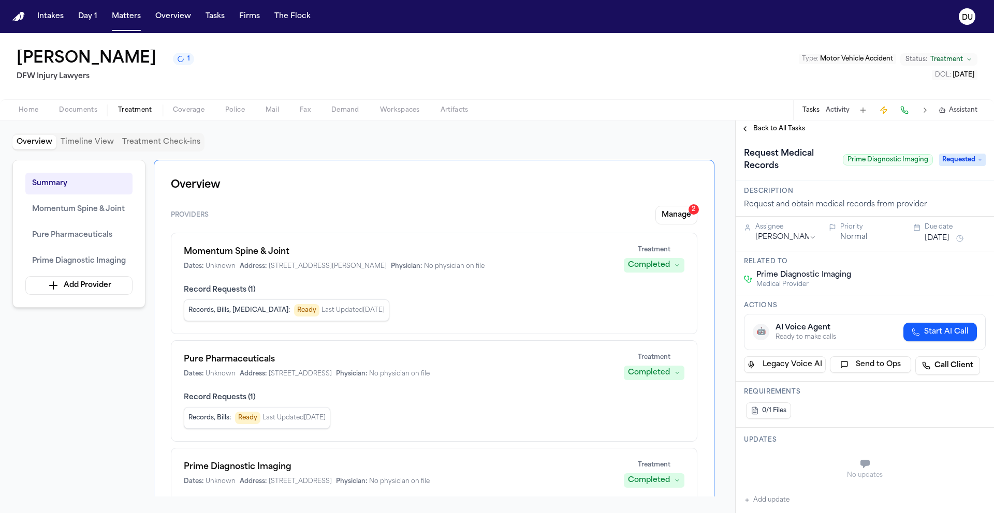
click at [762, 132] on span "Back to All Tasks" at bounding box center [779, 129] width 52 height 8
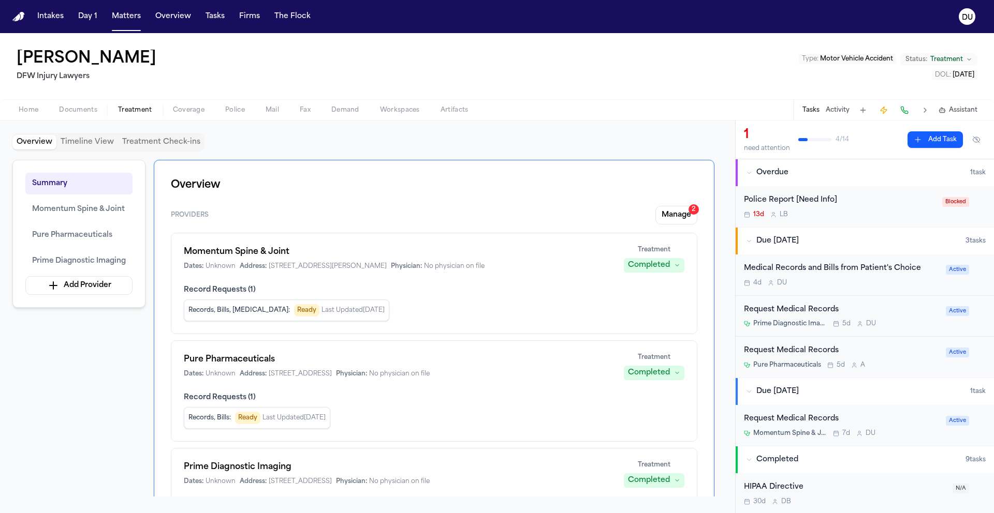
click at [22, 19] on img "Home" at bounding box center [18, 17] width 12 height 10
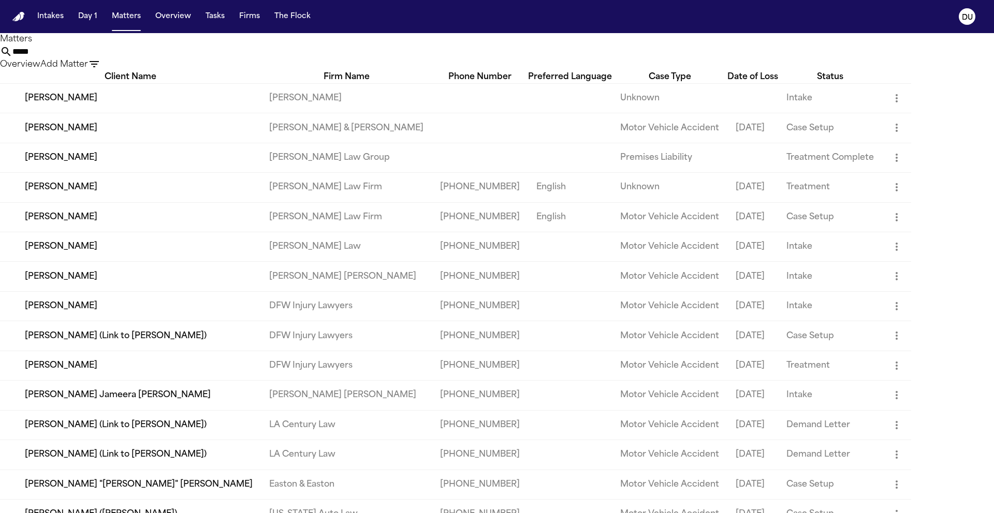
drag, startPoint x: 586, startPoint y: 62, endPoint x: 516, endPoint y: 61, distance: 70.9
click at [516, 61] on div "***** Overview Add Matter" at bounding box center [497, 58] width 994 height 25
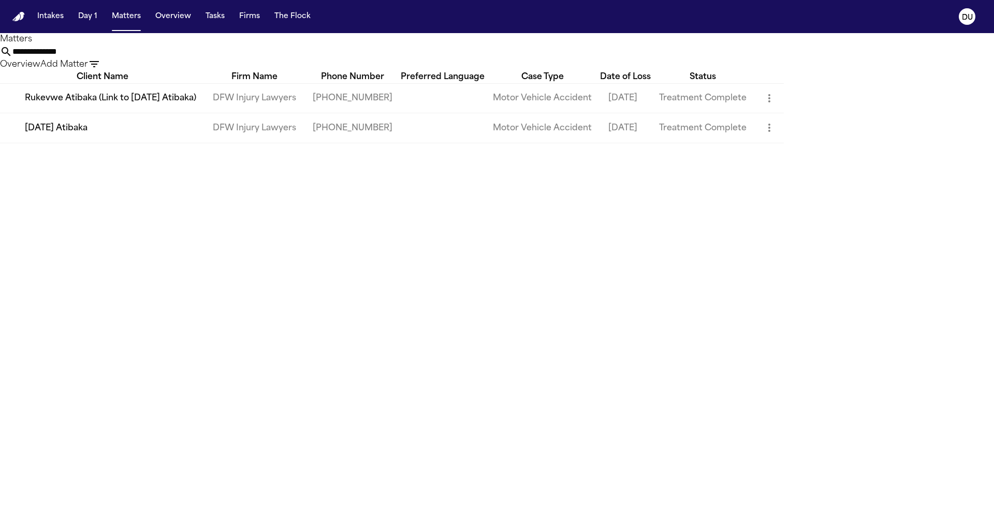
type input "**********"
click at [139, 143] on td "Sunday Atibaka" at bounding box center [102, 128] width 204 height 30
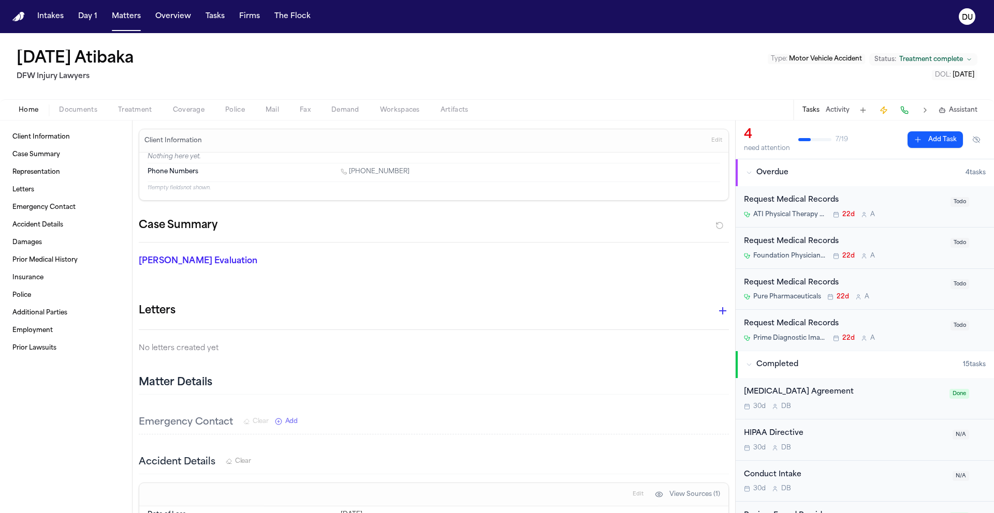
click at [801, 197] on div "Request Medical Records" at bounding box center [844, 201] width 200 height 12
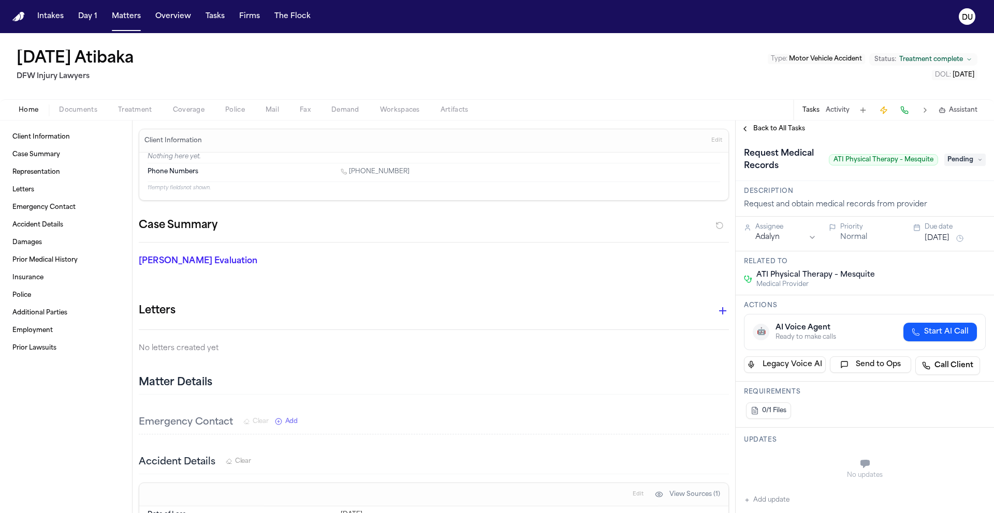
click at [778, 130] on span "Back to All Tasks" at bounding box center [779, 129] width 52 height 8
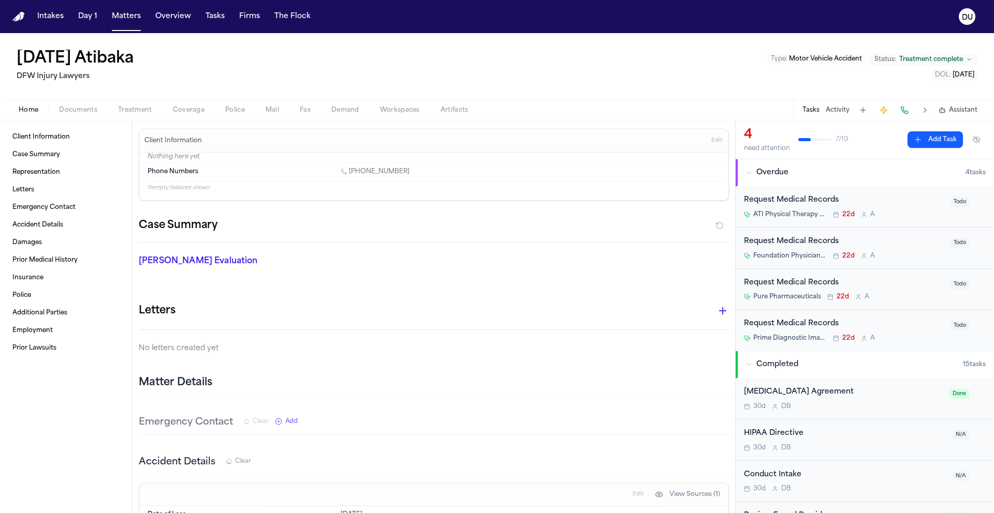
click at [69, 118] on div "Home Documents Treatment Coverage Police Mail Fax Demand Workspaces Artifacts T…" at bounding box center [497, 109] width 994 height 21
click at [78, 111] on span "Documents" at bounding box center [78, 110] width 38 height 8
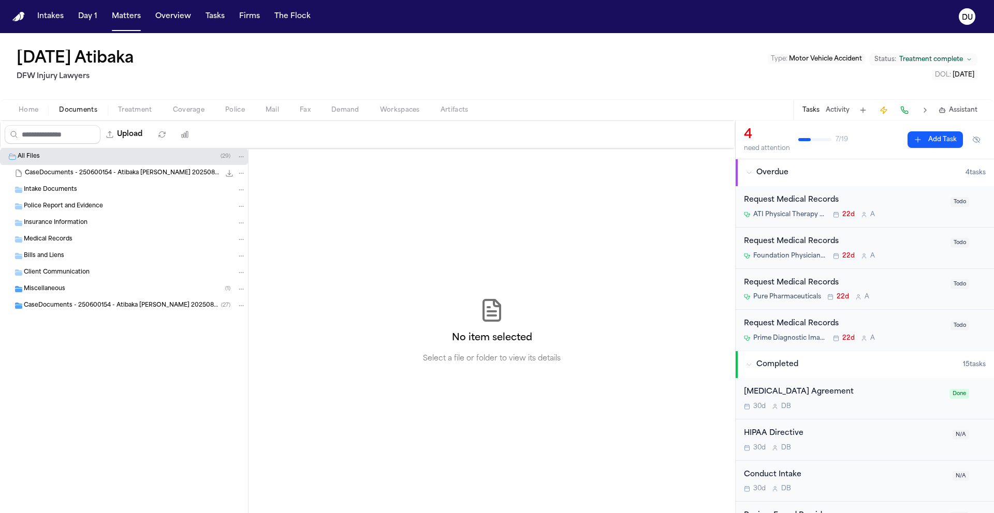
click at [50, 188] on span "Intake Documents" at bounding box center [50, 190] width 53 height 9
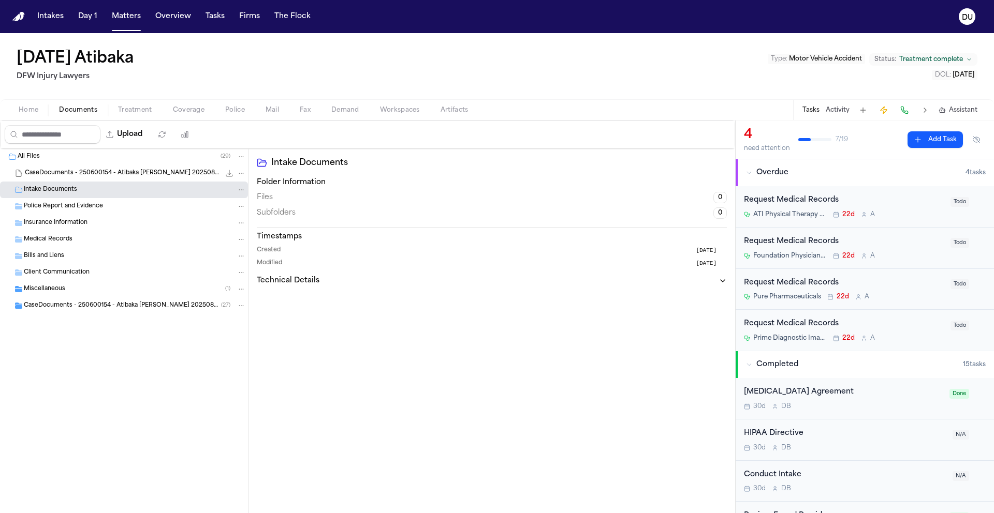
click at [64, 211] on div "Police Report and Evidence" at bounding box center [135, 206] width 222 height 9
click at [70, 226] on span "Insurance Information" at bounding box center [56, 223] width 64 height 9
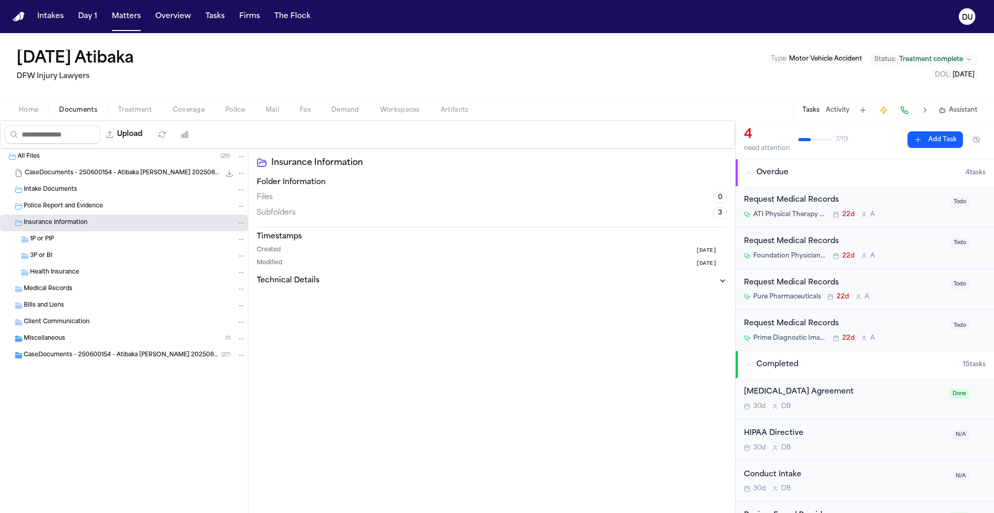
click at [56, 275] on span "Health Insurance" at bounding box center [54, 273] width 49 height 9
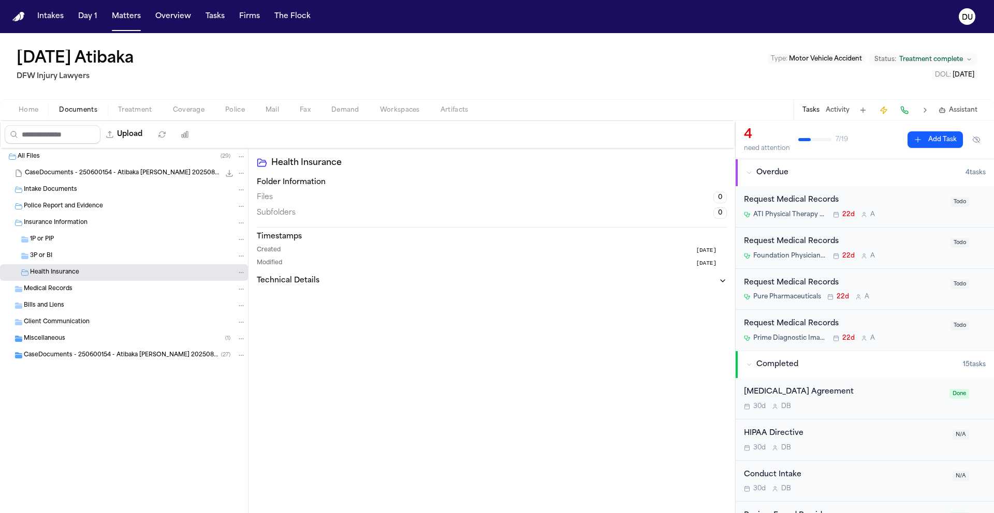
click at [57, 290] on span "Medical Records" at bounding box center [48, 289] width 49 height 9
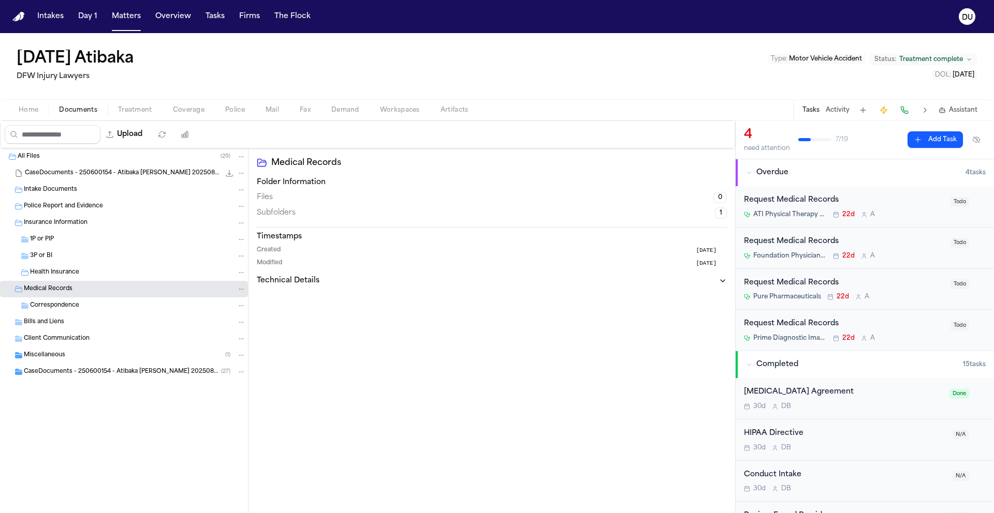
click at [89, 176] on span "CaseDocuments - 250600154 - Atibaka v. Nguyen 20250806201812.zip" at bounding box center [122, 173] width 195 height 9
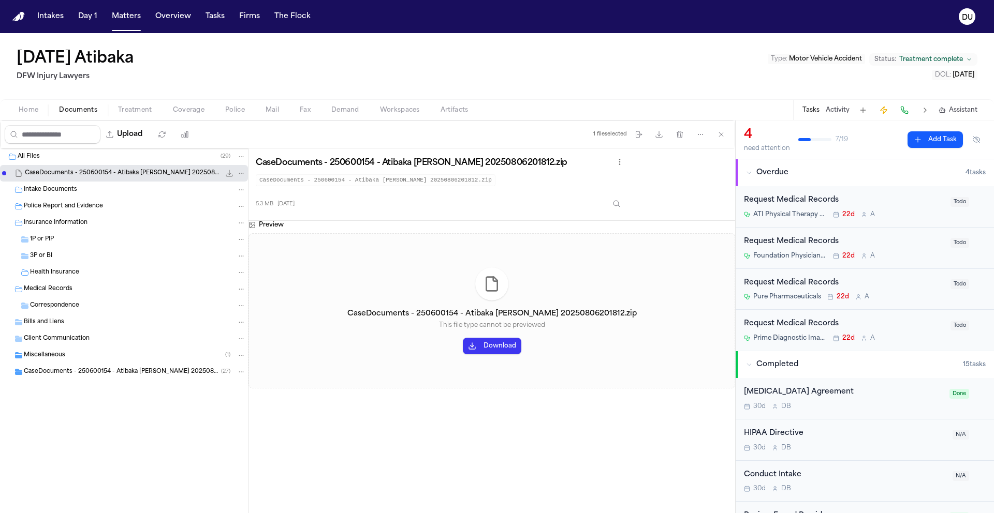
click at [508, 356] on div "CaseDocuments - 250600154 - Atibaka v. Nguyen 20250806201812.zip This file type…" at bounding box center [491, 310] width 487 height 155
click at [506, 347] on button "Download" at bounding box center [492, 346] width 58 height 17
click at [793, 328] on div "Request Medical Records" at bounding box center [844, 324] width 200 height 12
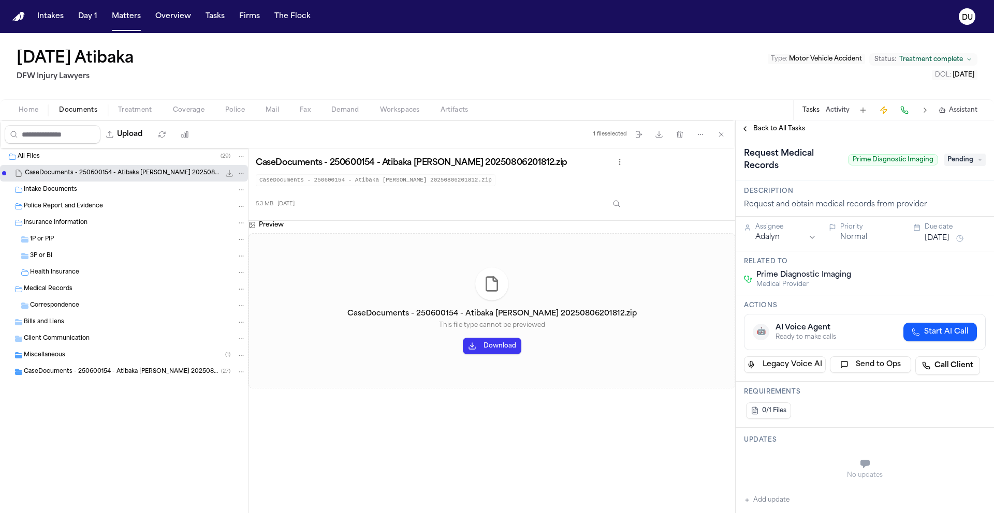
click at [950, 161] on span "Pending" at bounding box center [964, 160] width 41 height 12
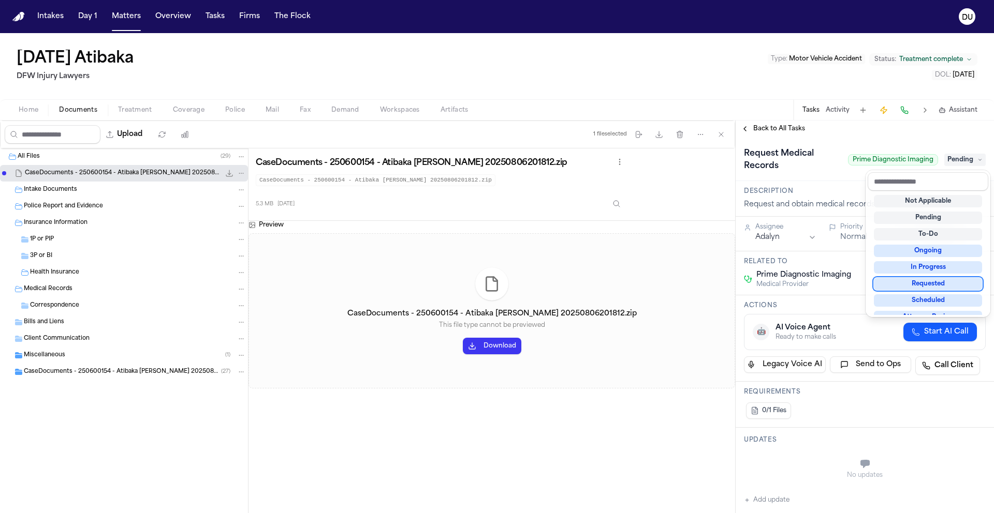
click at [936, 283] on div "Requested" at bounding box center [928, 284] width 108 height 12
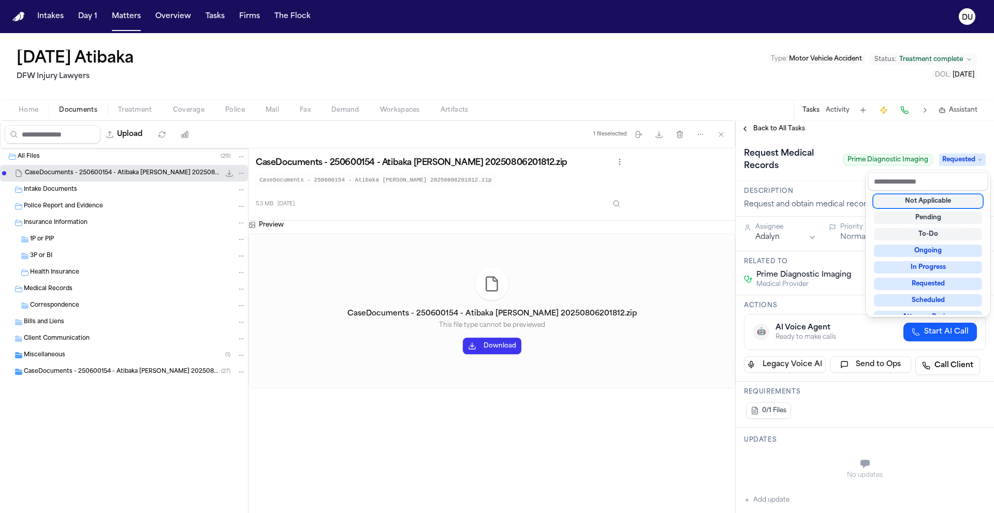
drag, startPoint x: 800, startPoint y: 193, endPoint x: 790, endPoint y: 198, distance: 11.1
click at [800, 193] on div "**********" at bounding box center [864, 522] width 258 height 770
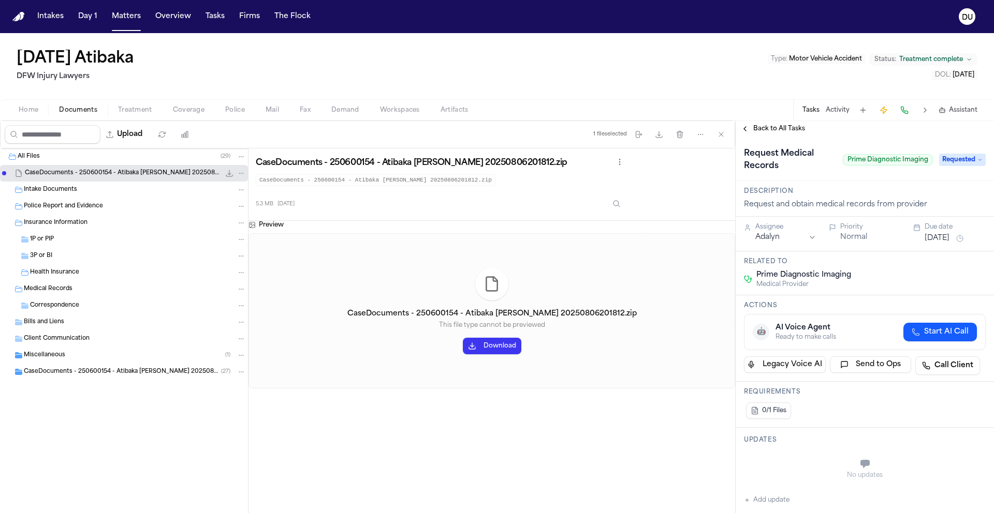
click at [774, 239] on html "Intakes Day 1 Matters Overview Tasks Firms The Flock DU Sunday Atibaka DFW Inju…" at bounding box center [497, 256] width 994 height 513
click at [949, 239] on button "Aug 13, 2025" at bounding box center [936, 238] width 25 height 10
click at [900, 320] on button "8" at bounding box center [896, 320] width 17 height 17
click at [806, 419] on div "0/1 Files" at bounding box center [865, 411] width 242 height 21
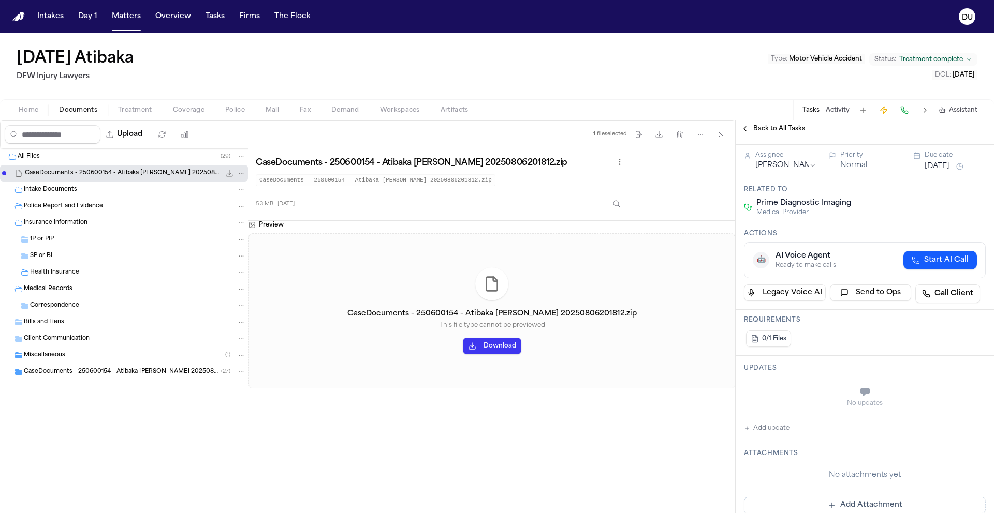
scroll to position [204, 0]
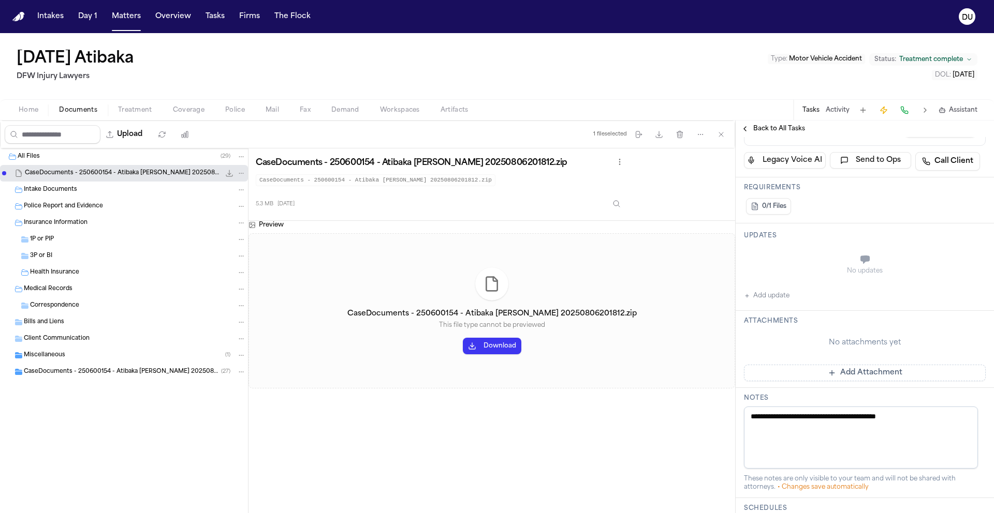
click at [802, 375] on button "Add Attachment" at bounding box center [865, 373] width 242 height 17
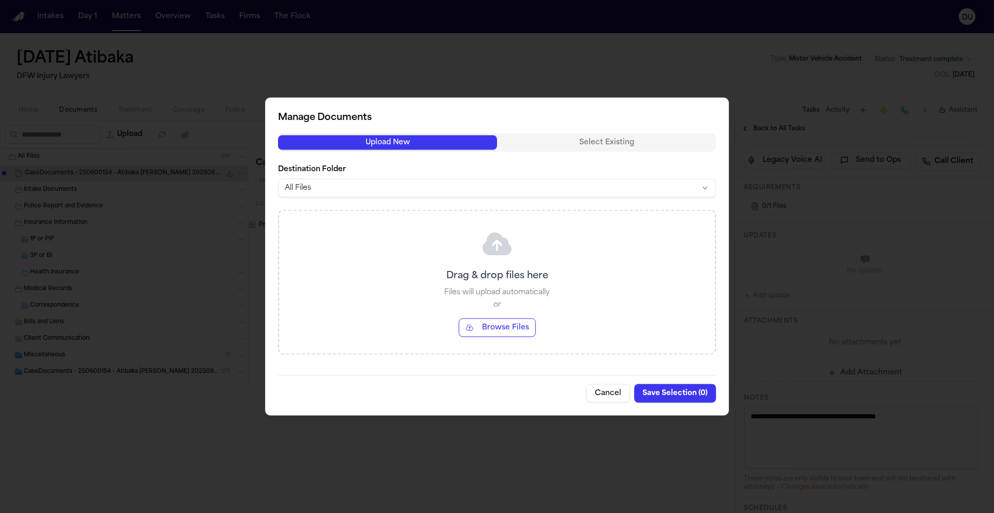
click at [510, 330] on button "Browse Files" at bounding box center [497, 328] width 77 height 19
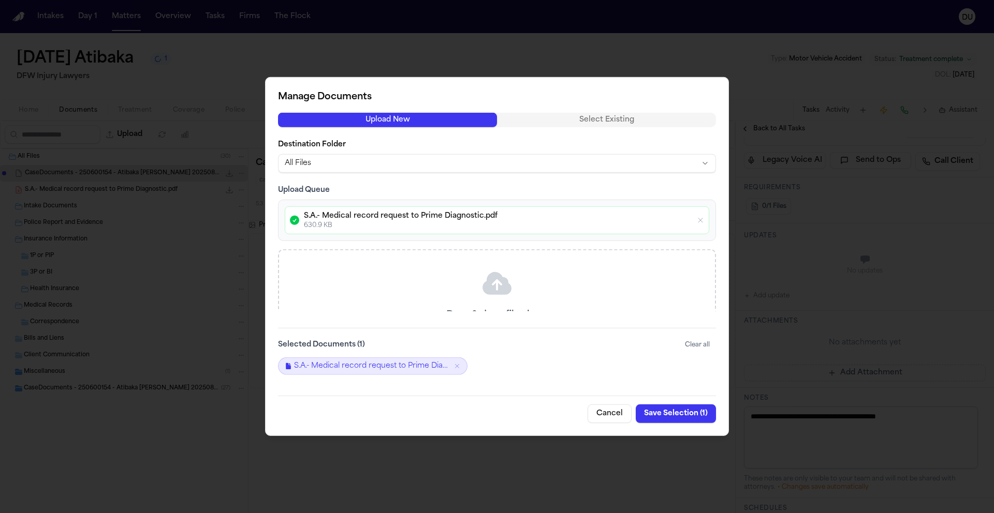
click at [683, 416] on button "Save Selection ( 1 )" at bounding box center [676, 414] width 80 height 19
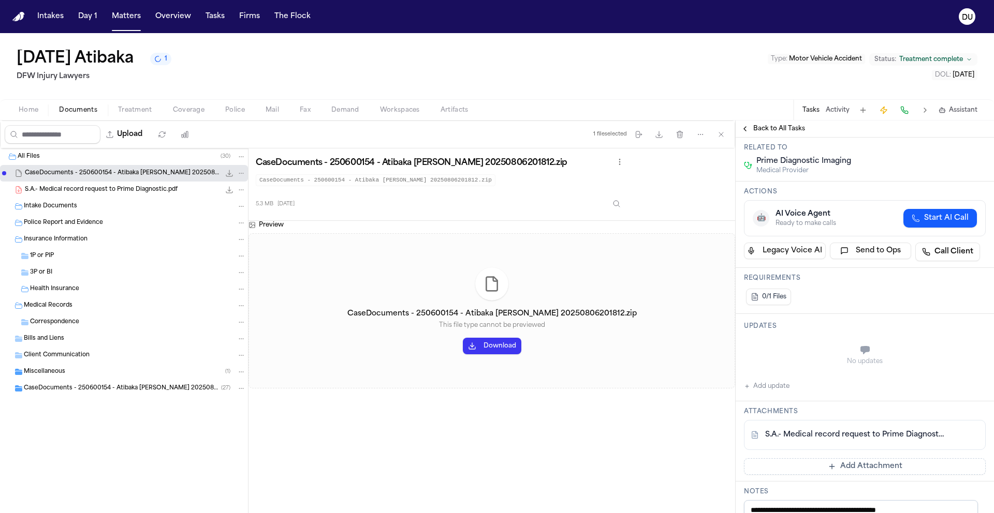
scroll to position [0, 0]
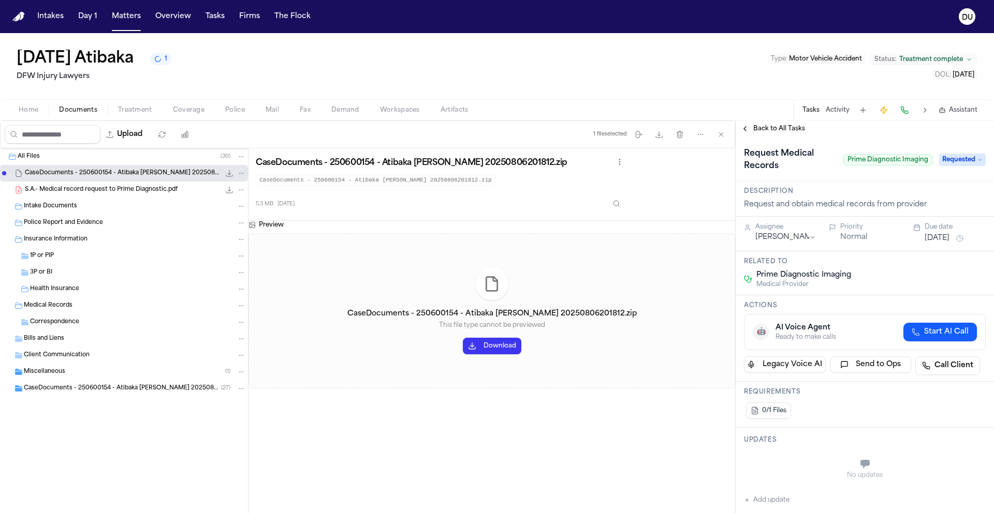
click at [764, 129] on span "Back to All Tasks" at bounding box center [779, 129] width 52 height 8
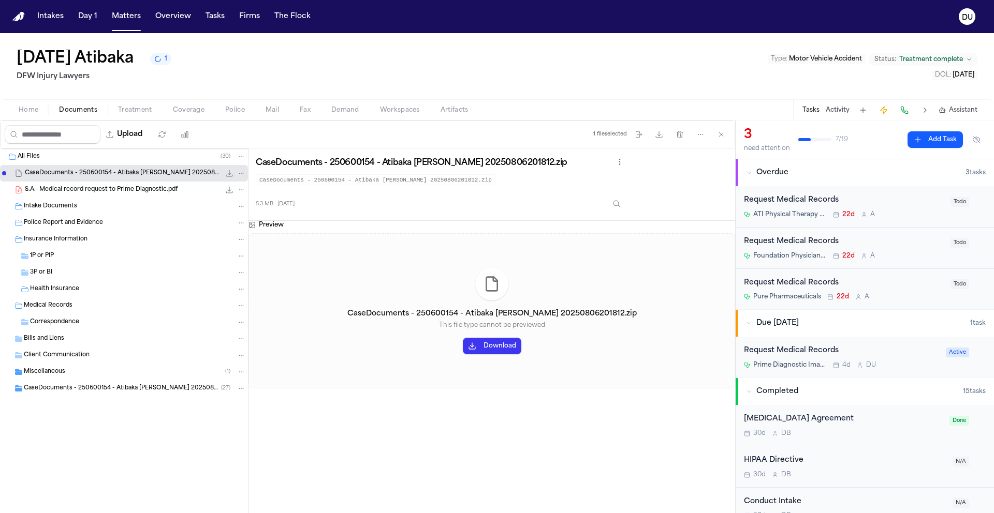
click at [809, 285] on div "Request Medical Records" at bounding box center [844, 283] width 200 height 12
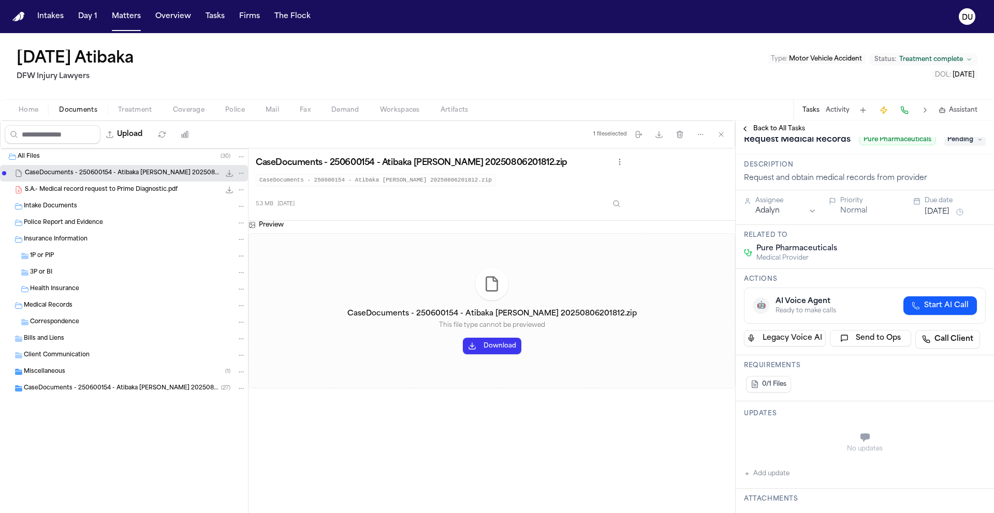
scroll to position [15, 0]
click at [959, 145] on span "Pending" at bounding box center [964, 138] width 41 height 12
click at [960, 145] on span "Pending" at bounding box center [964, 138] width 41 height 12
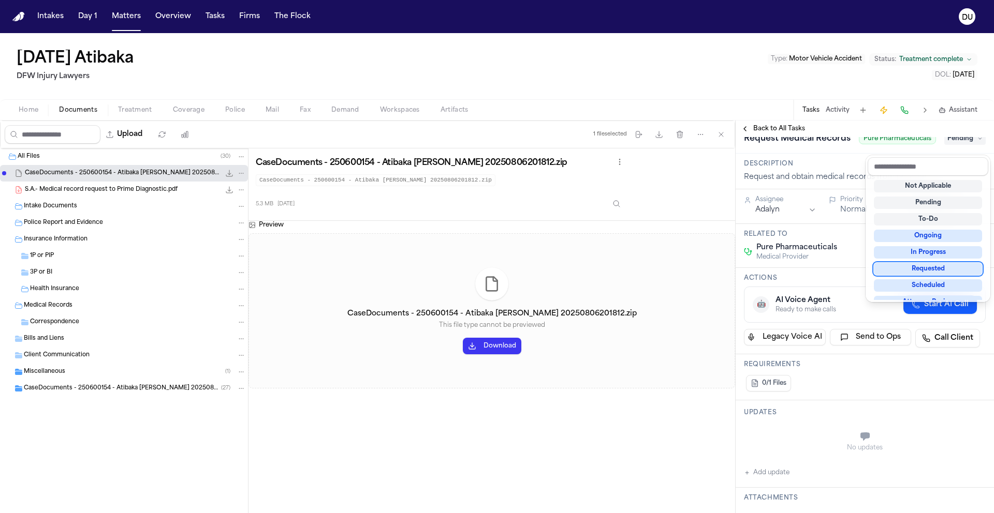
click at [936, 268] on div "Requested" at bounding box center [928, 269] width 108 height 12
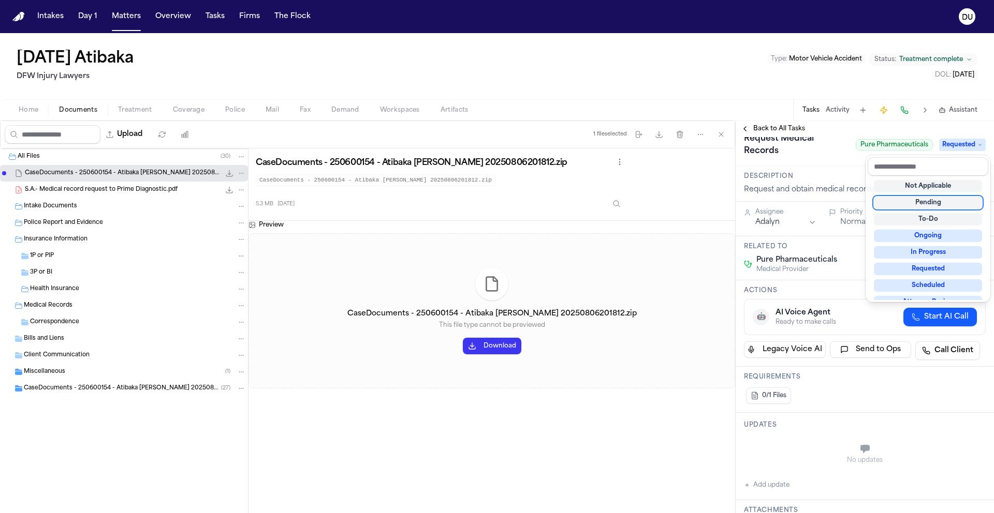
click at [792, 218] on div "**********" at bounding box center [864, 507] width 258 height 770
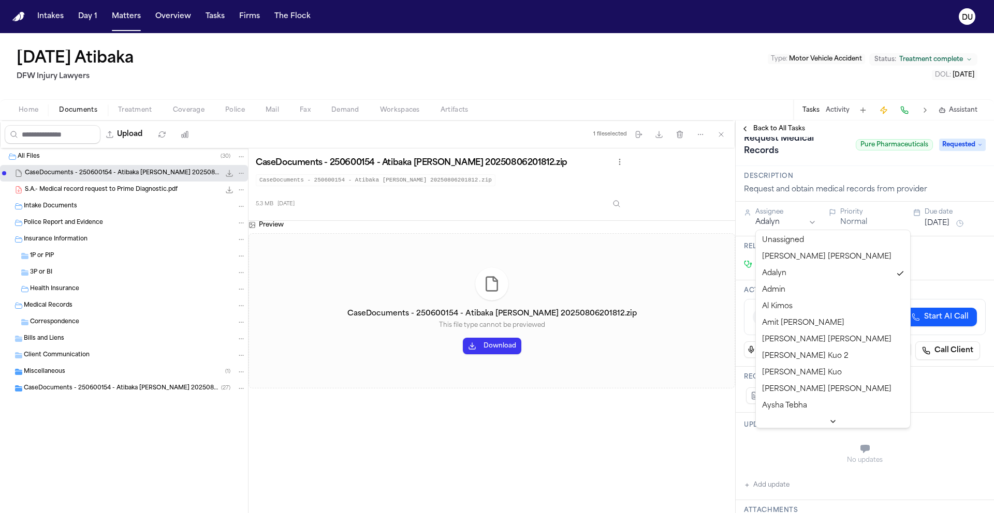
click at [789, 224] on html "Intakes Day 1 Matters Overview Tasks Firms The Flock DU Sunday Atibaka DFW Inju…" at bounding box center [497, 256] width 994 height 513
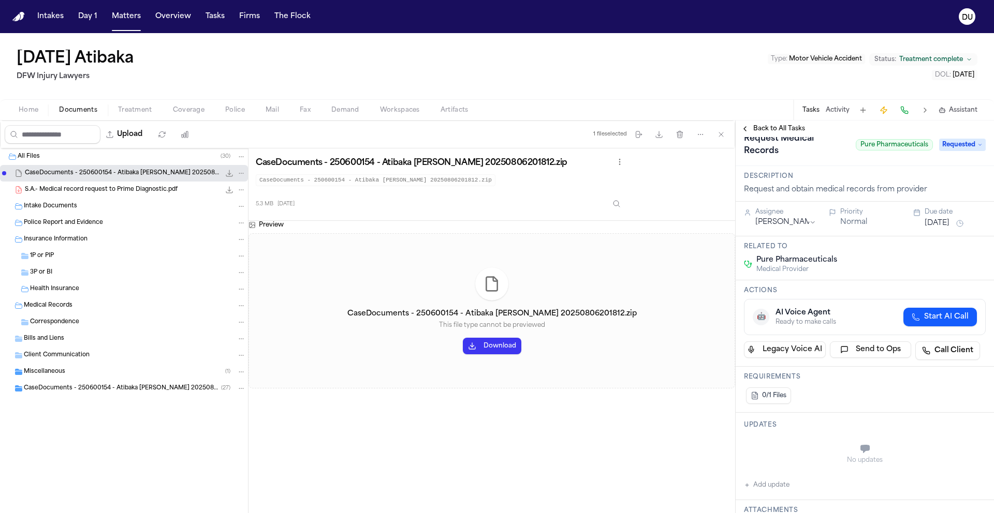
click at [945, 227] on button "Aug 13, 2025" at bounding box center [936, 223] width 25 height 10
click at [900, 303] on button "8" at bounding box center [896, 305] width 17 height 17
click at [828, 421] on h3 "Updates" at bounding box center [865, 425] width 242 height 8
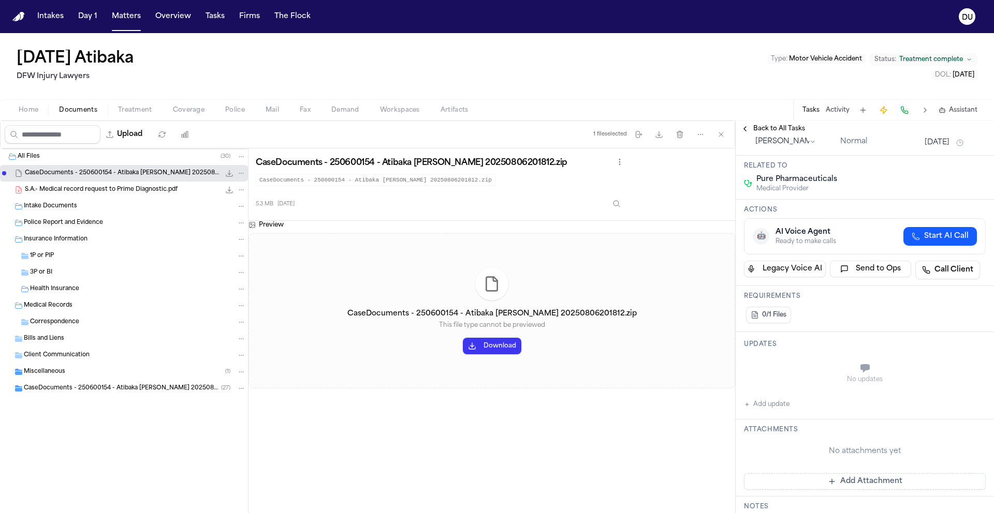
scroll to position [102, 0]
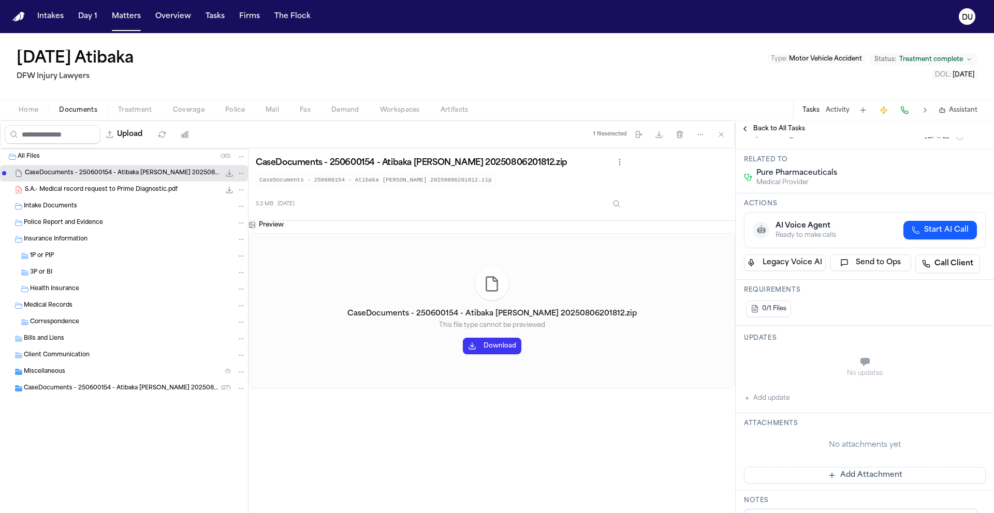
click at [821, 471] on button "Add Attachment" at bounding box center [865, 475] width 242 height 17
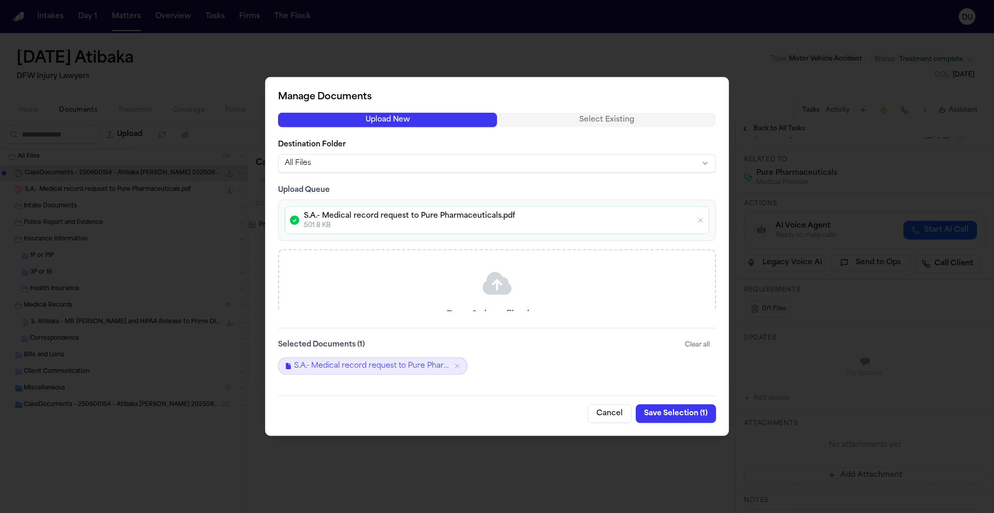
click at [677, 415] on button "Save Selection ( 1 )" at bounding box center [676, 414] width 80 height 19
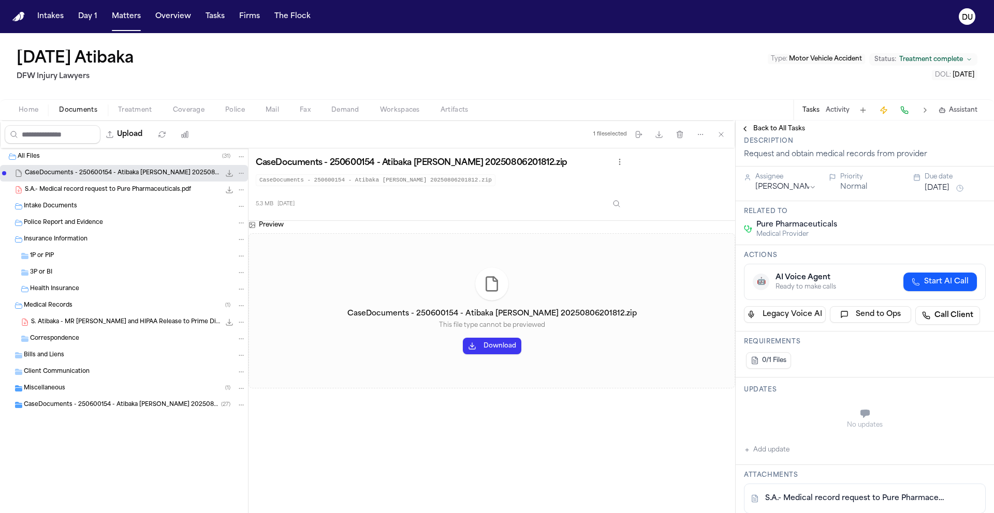
scroll to position [0, 0]
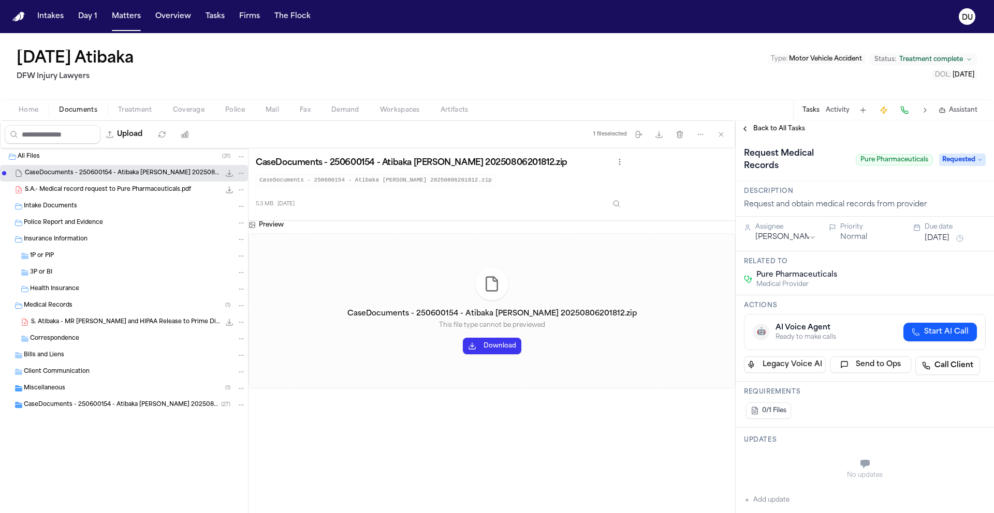
click at [773, 130] on span "Back to All Tasks" at bounding box center [779, 129] width 52 height 8
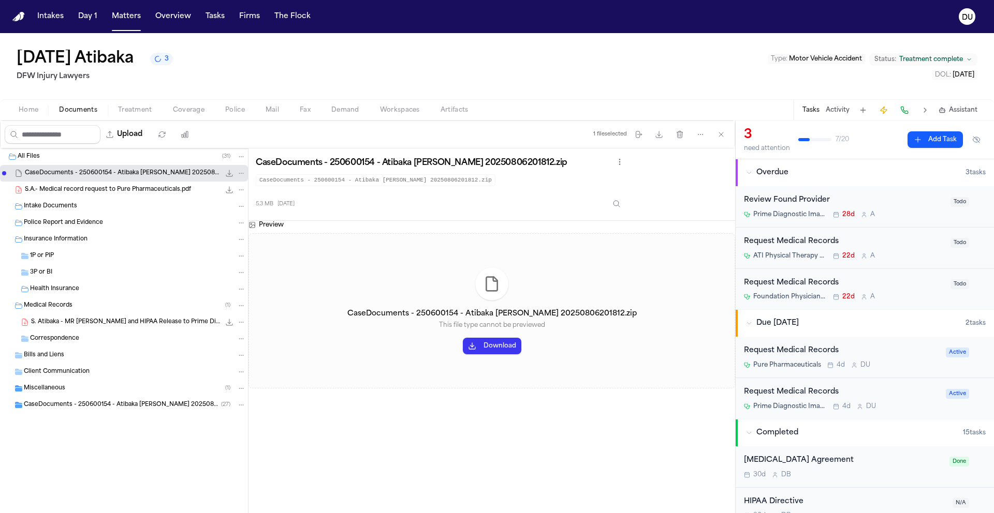
click at [801, 215] on span "Prime Diagnostic Imaging" at bounding box center [789, 215] width 73 height 8
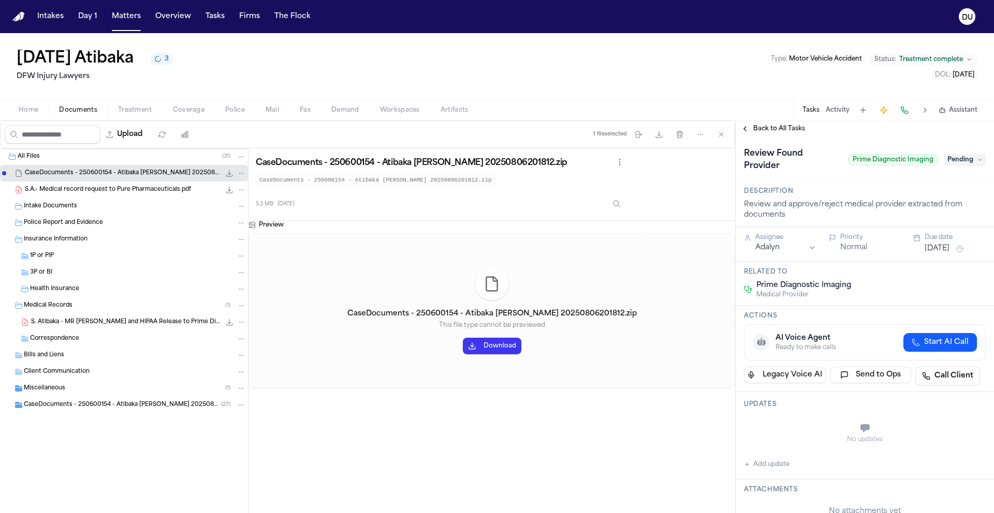
click at [777, 130] on span "Back to All Tasks" at bounding box center [779, 129] width 52 height 8
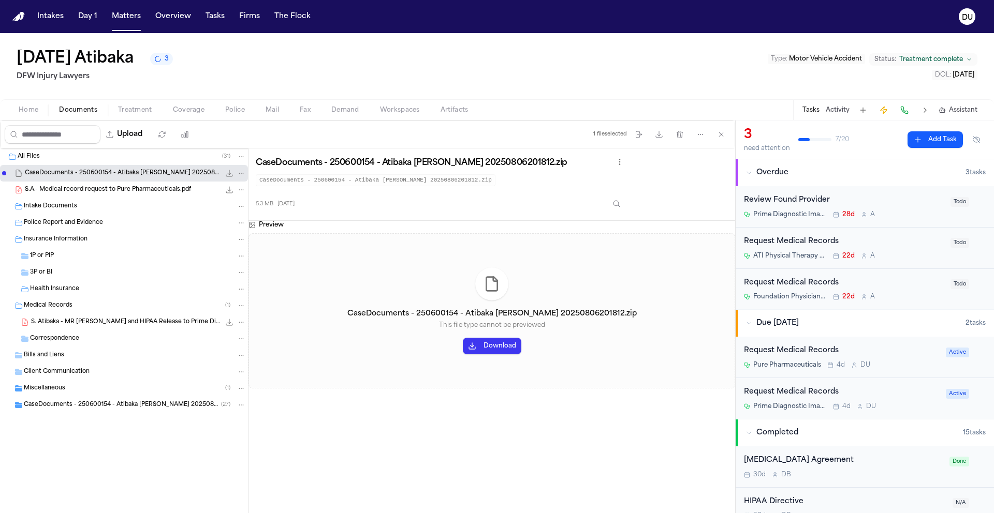
click at [801, 283] on div "Request Medical Records" at bounding box center [844, 283] width 200 height 12
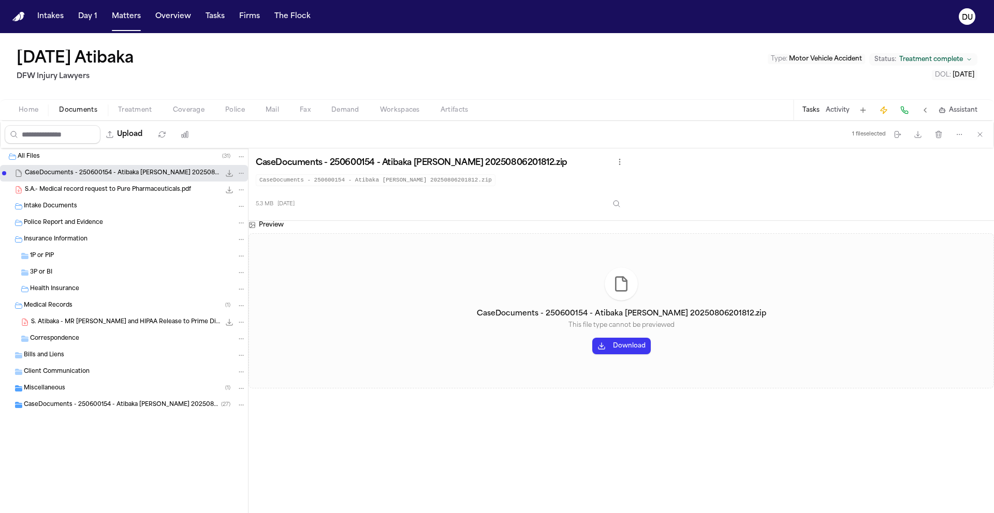
click at [814, 109] on button "Tasks" at bounding box center [810, 110] width 17 height 8
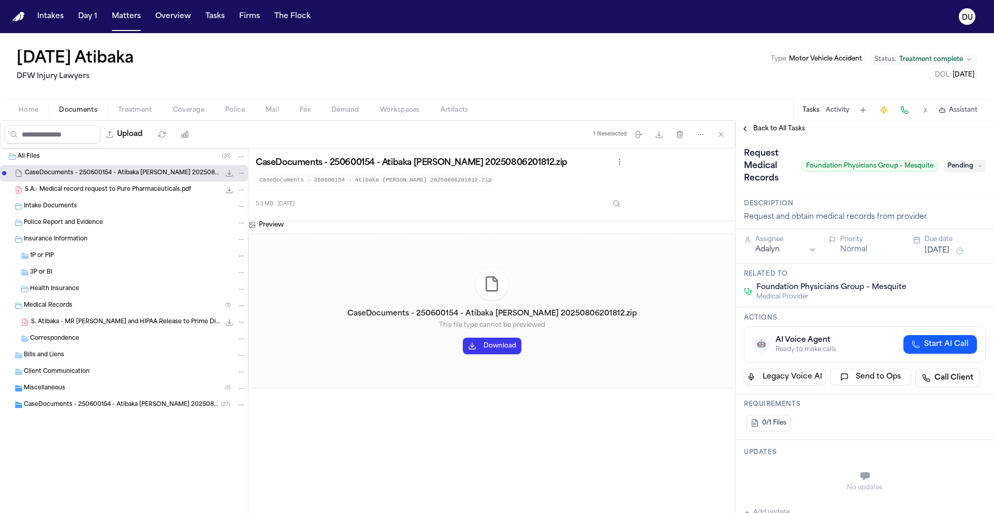
click at [966, 169] on span "Pending" at bounding box center [964, 166] width 41 height 12
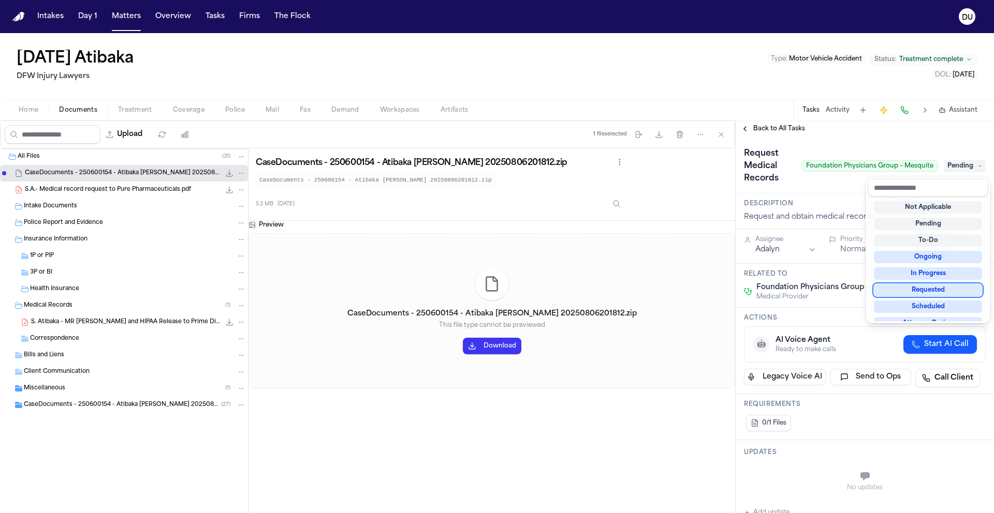
click at [946, 288] on div "Requested" at bounding box center [928, 290] width 108 height 12
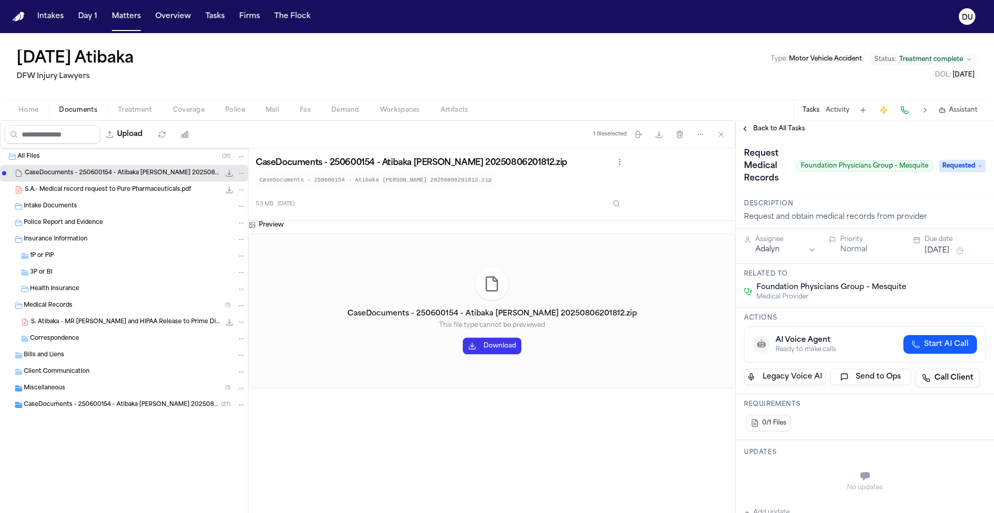
click at [770, 248] on html "Intakes Day 1 Matters Overview Tasks Firms The Flock DU Sunday Atibaka DFW Inju…" at bounding box center [497, 256] width 994 height 513
click at [949, 255] on button "Aug 13, 2025" at bounding box center [936, 251] width 25 height 10
click at [902, 332] on button "8" at bounding box center [896, 332] width 17 height 17
click at [881, 189] on div "Request Medical Records Foundation Physicians Group – Mesquite Requested" at bounding box center [864, 165] width 258 height 56
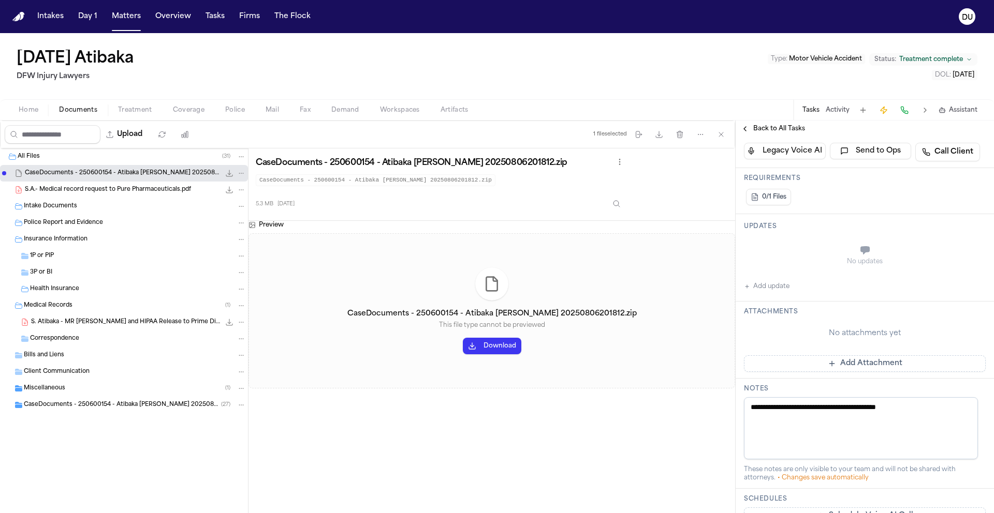
scroll to position [24, 0]
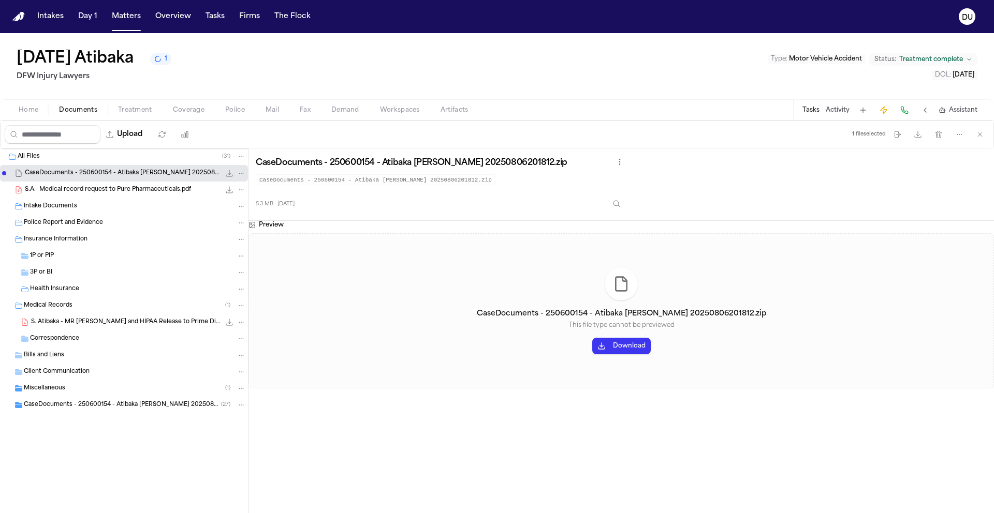
click at [812, 112] on button "Tasks" at bounding box center [810, 110] width 17 height 8
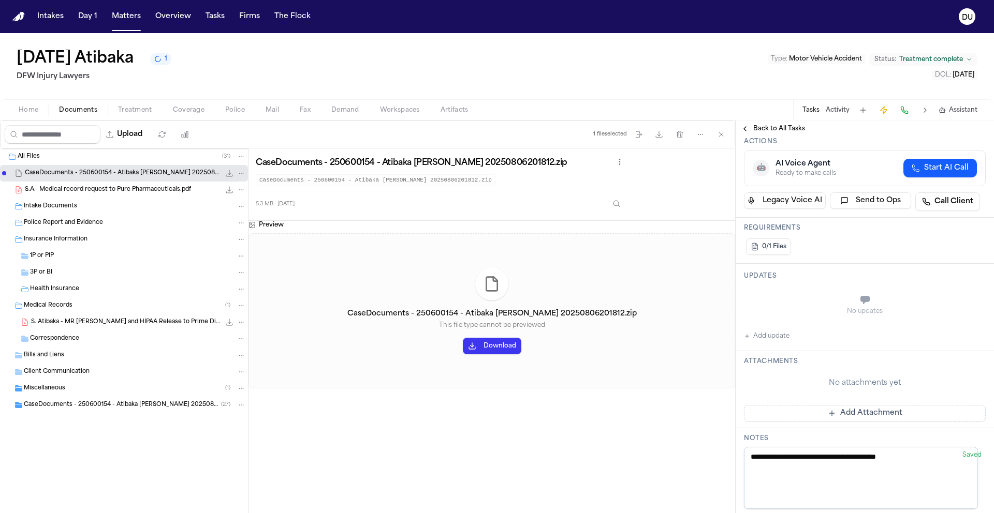
scroll to position [177, 0]
click at [852, 416] on button "Add Attachment" at bounding box center [865, 413] width 242 height 17
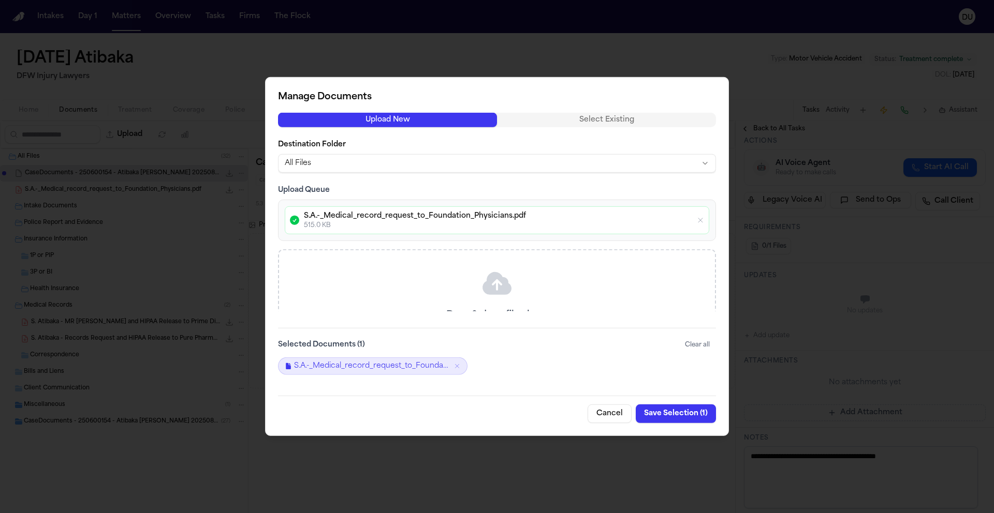
click at [680, 416] on button "Save Selection ( 1 )" at bounding box center [676, 414] width 80 height 19
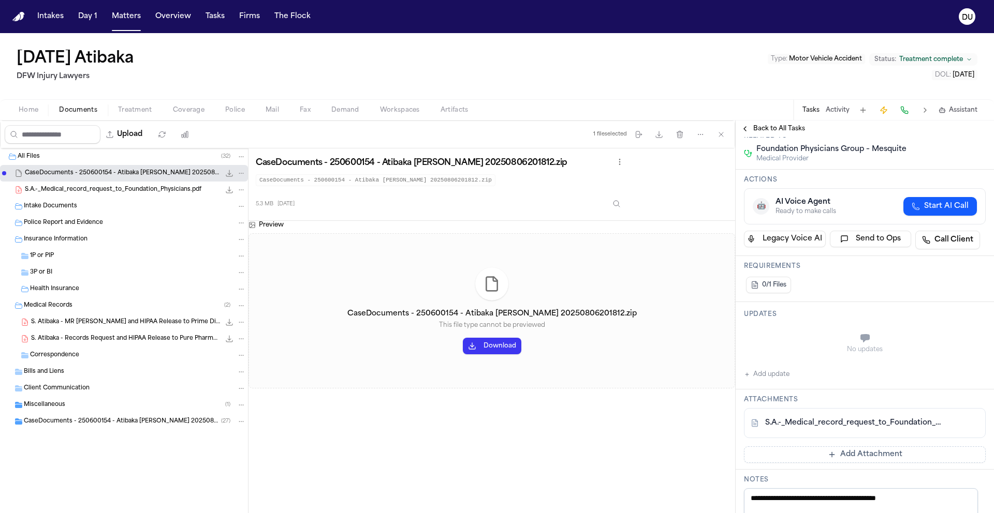
scroll to position [0, 0]
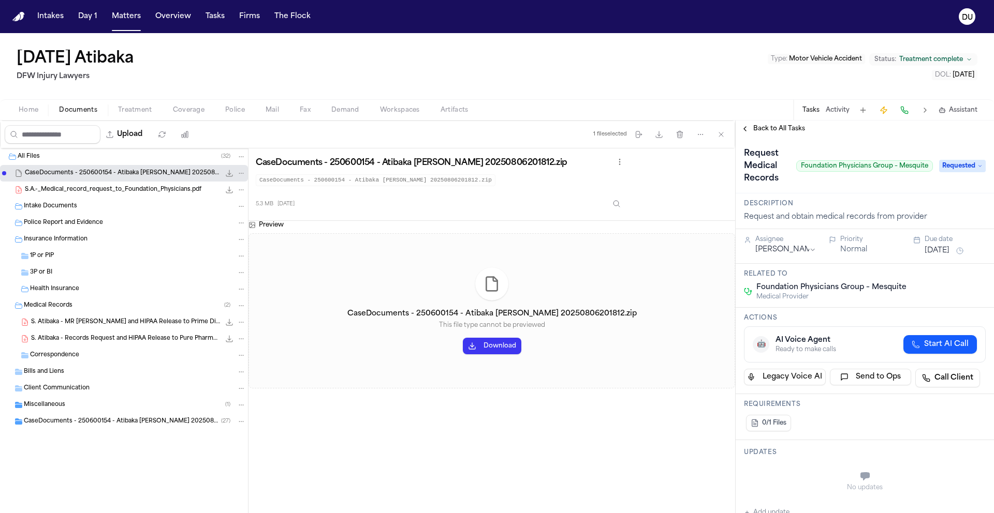
click at [775, 133] on span "Back to All Tasks" at bounding box center [779, 129] width 52 height 8
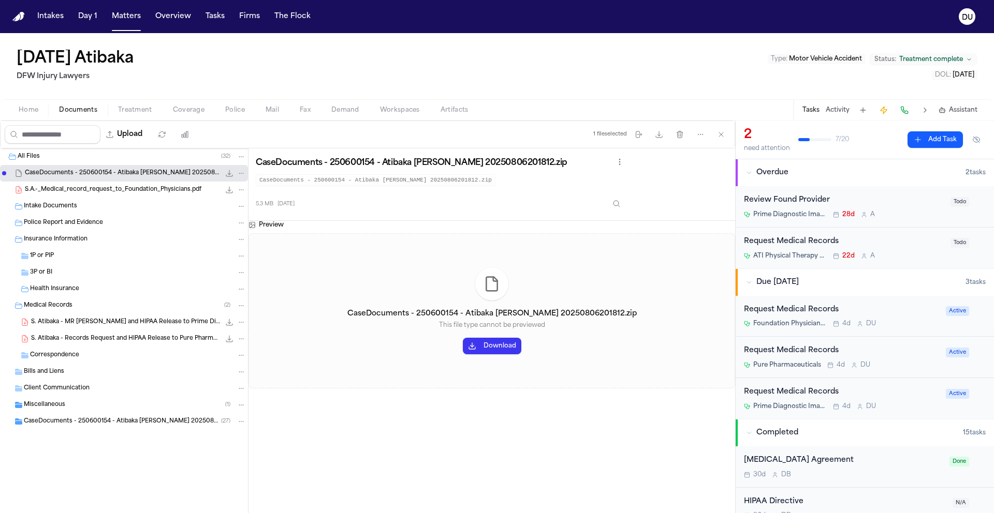
click at [804, 238] on div "Request Medical Records" at bounding box center [844, 242] width 200 height 12
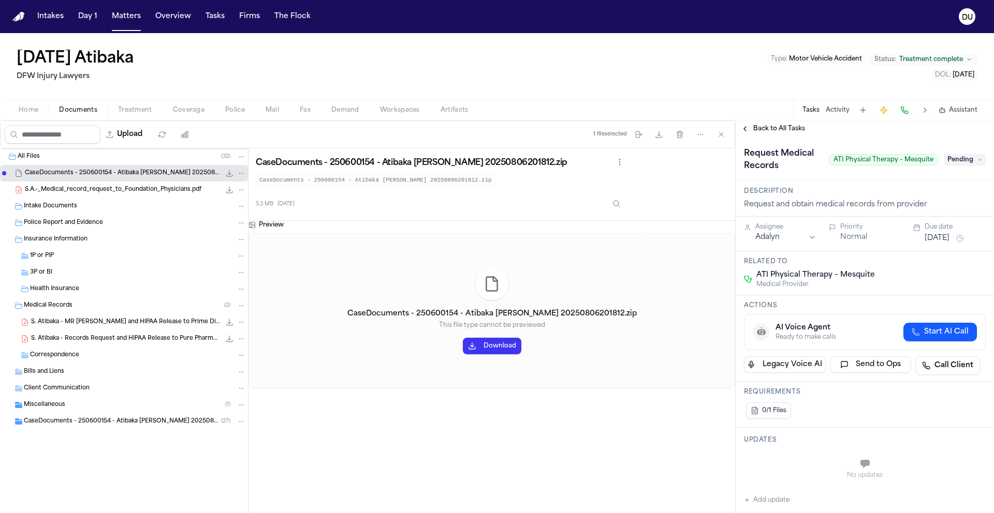
click at [964, 160] on span "Pending" at bounding box center [964, 160] width 41 height 12
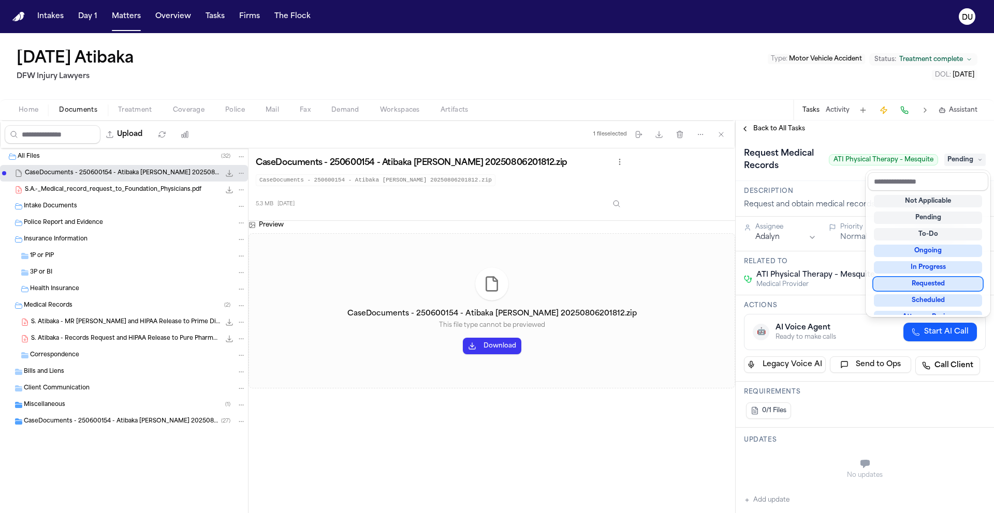
click at [936, 288] on div "Requested" at bounding box center [928, 284] width 108 height 12
click at [878, 128] on div "**********" at bounding box center [864, 317] width 258 height 393
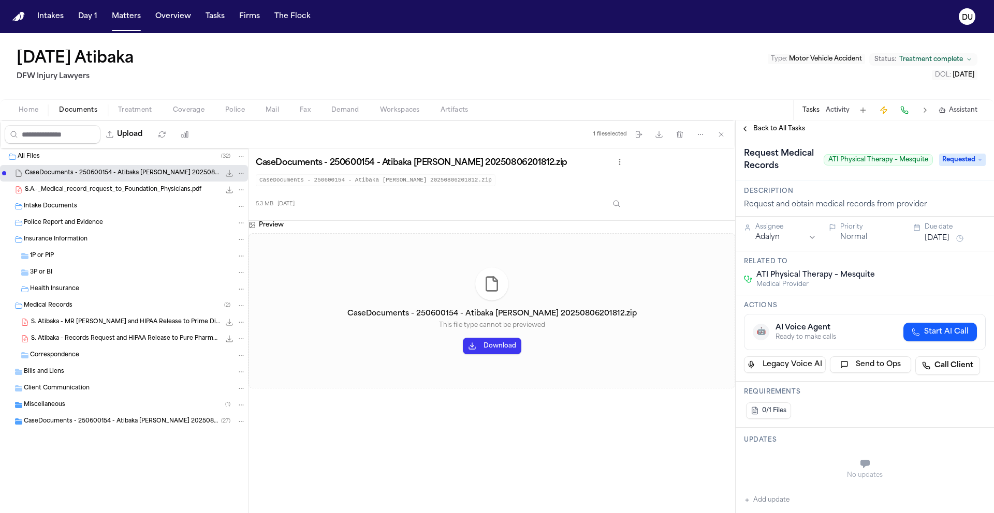
click at [789, 253] on html "Intakes Day 1 Matters Overview Tasks Firms The Flock DU Sunday Atibaka DFW Inju…" at bounding box center [497, 256] width 994 height 513
click at [948, 244] on button "Aug 13, 2025" at bounding box center [936, 238] width 25 height 10
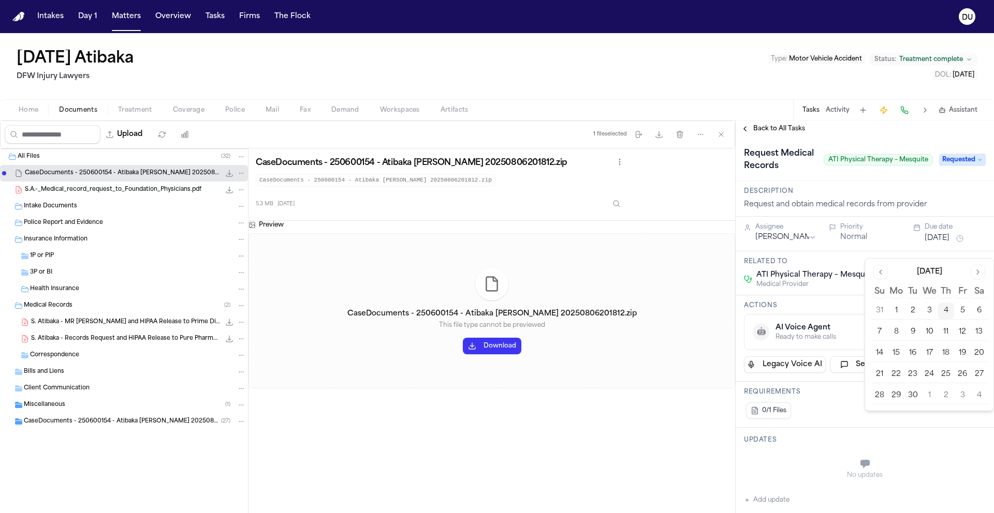
click at [896, 332] on button "8" at bounding box center [896, 332] width 17 height 17
click at [885, 166] on span "ATI Physical Therapy – Mesquite" at bounding box center [877, 159] width 109 height 11
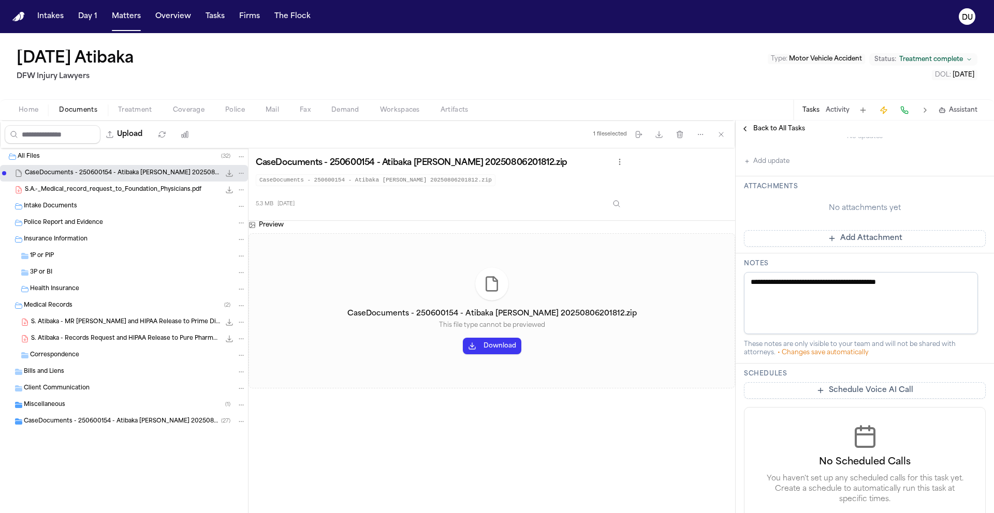
click at [854, 247] on button "Add Attachment" at bounding box center [865, 238] width 242 height 17
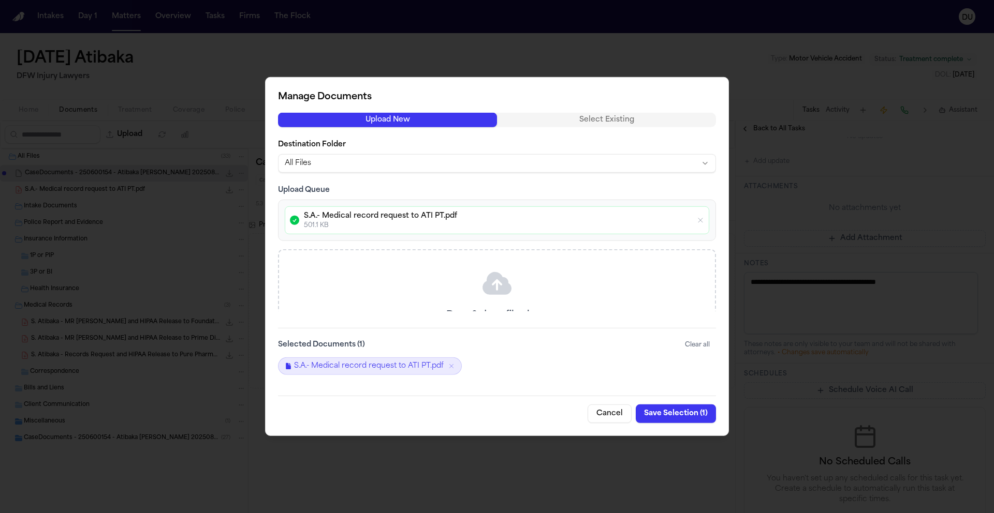
click at [676, 416] on button "Save Selection ( 1 )" at bounding box center [676, 414] width 80 height 19
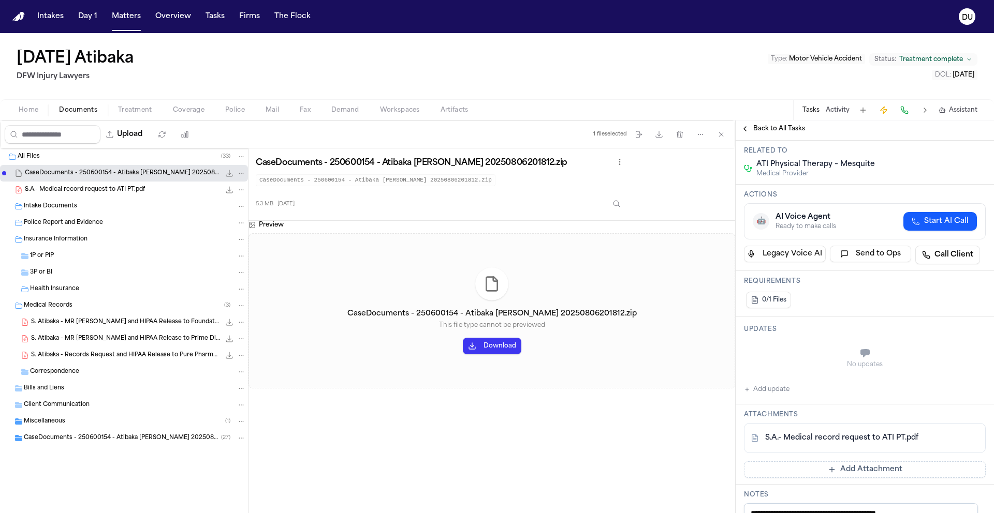
scroll to position [0, 0]
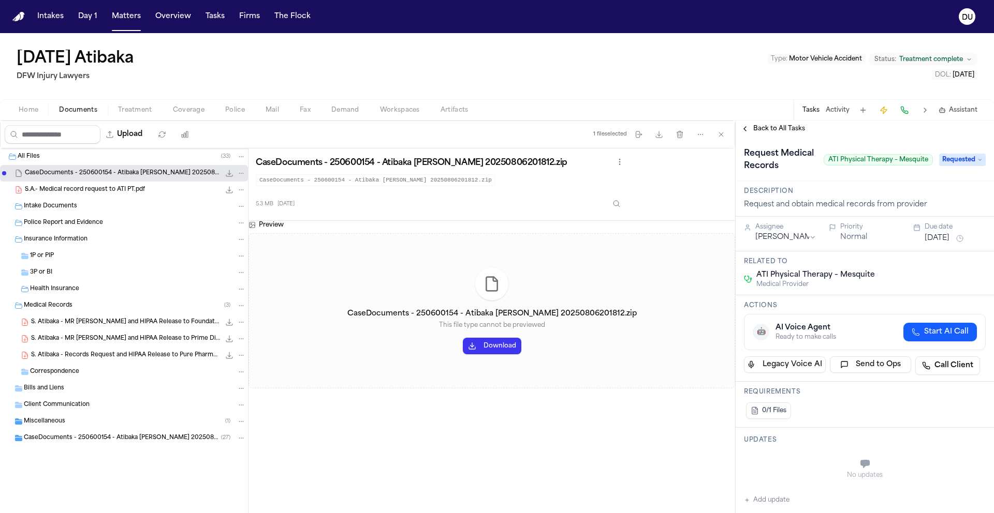
click at [782, 126] on span "Back to All Tasks" at bounding box center [779, 129] width 52 height 8
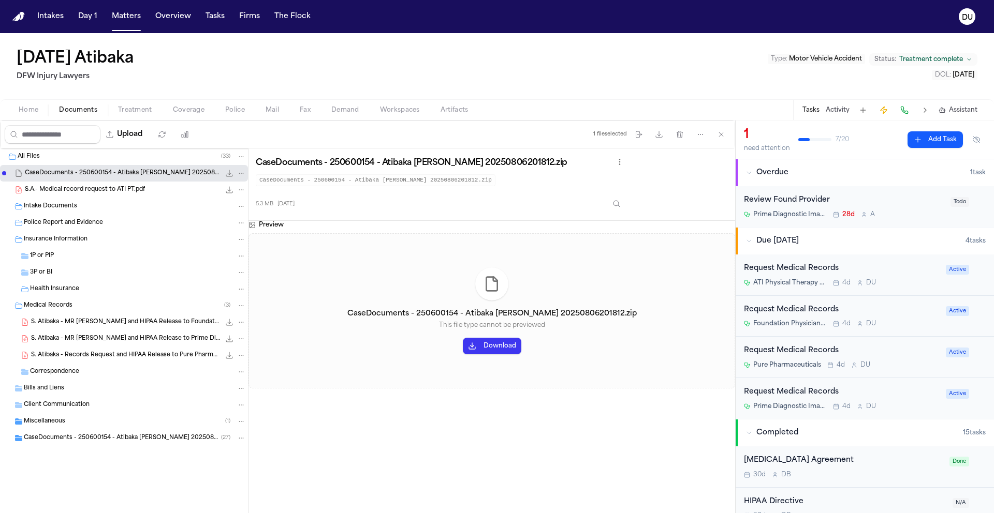
click at [803, 204] on div "Review Found Provider" at bounding box center [844, 201] width 200 height 12
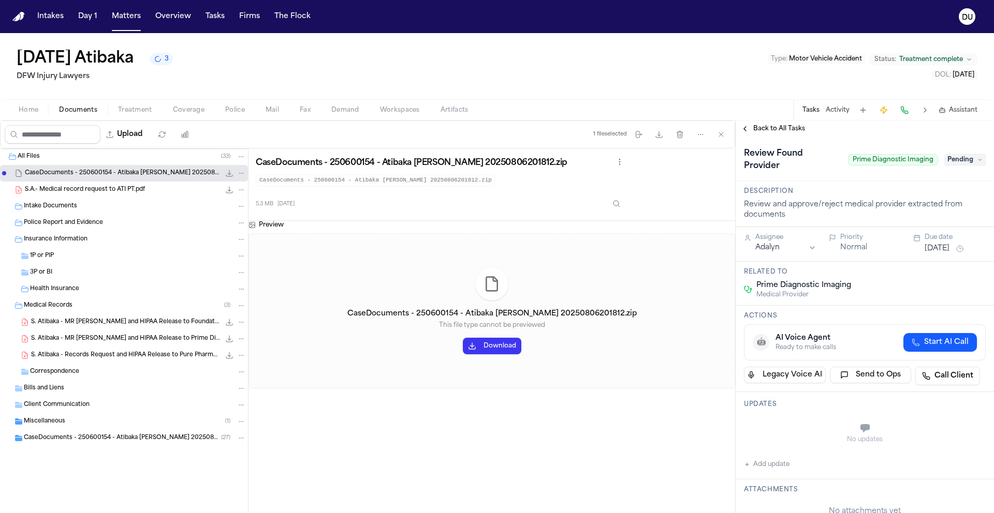
click at [956, 163] on span "Pending" at bounding box center [964, 160] width 41 height 12
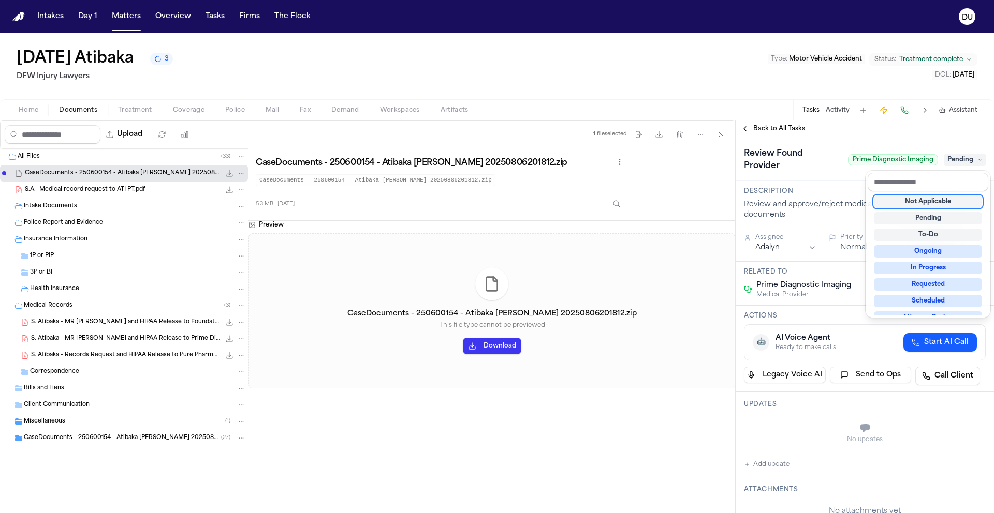
click at [931, 200] on div "Not Applicable" at bounding box center [928, 202] width 108 height 12
click at [778, 130] on div "**********" at bounding box center [864, 317] width 258 height 393
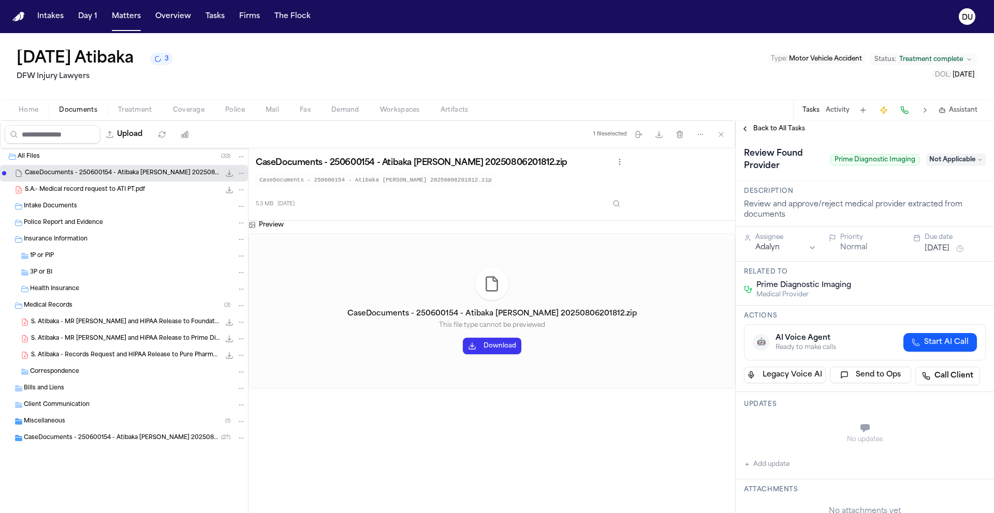
click at [764, 131] on span "Back to All Tasks" at bounding box center [779, 129] width 52 height 8
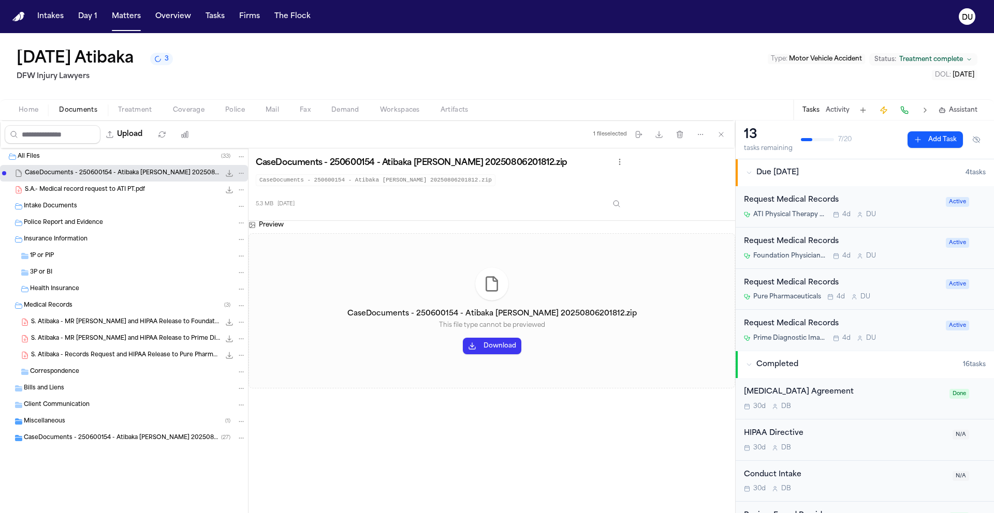
click at [23, 22] on nav "Intakes Day 1 Matters Overview Tasks Firms The Flock DU" at bounding box center [497, 16] width 994 height 33
click at [23, 18] on img "Home" at bounding box center [18, 17] width 12 height 10
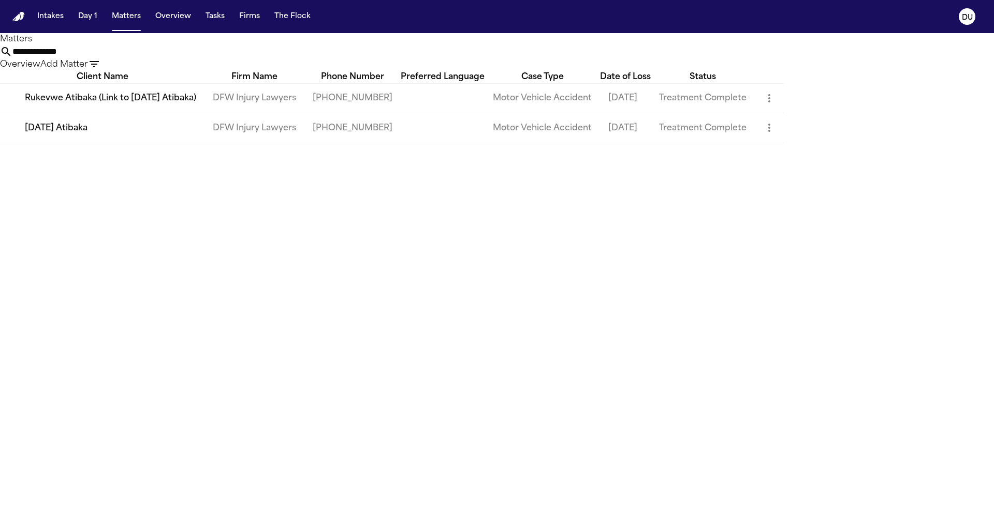
drag, startPoint x: 531, startPoint y: 64, endPoint x: 480, endPoint y: 66, distance: 50.7
click at [480, 66] on div "**********" at bounding box center [497, 58] width 994 height 25
drag, startPoint x: 614, startPoint y: 60, endPoint x: 487, endPoint y: 62, distance: 127.3
click at [487, 62] on div "**********" at bounding box center [497, 58] width 994 height 25
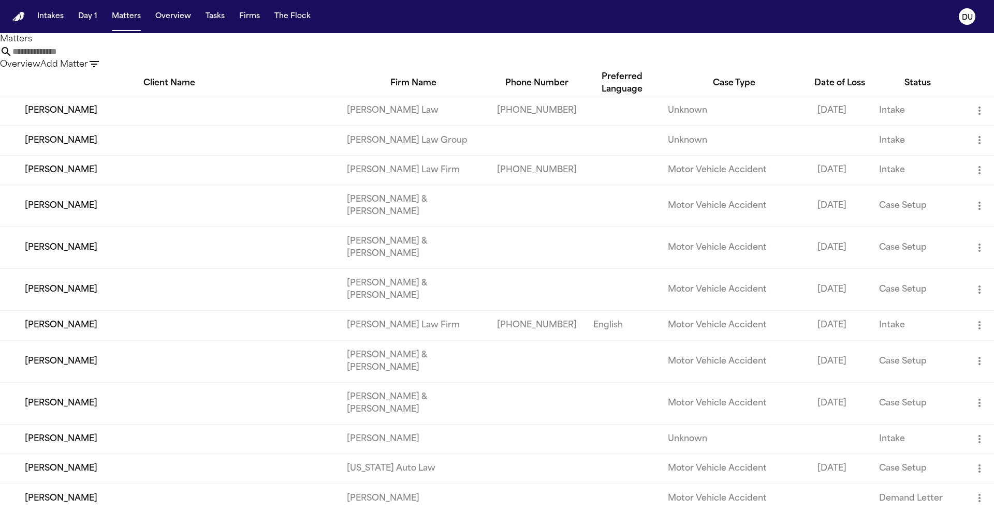
click at [95, 58] on input "text" at bounding box center [53, 52] width 83 height 12
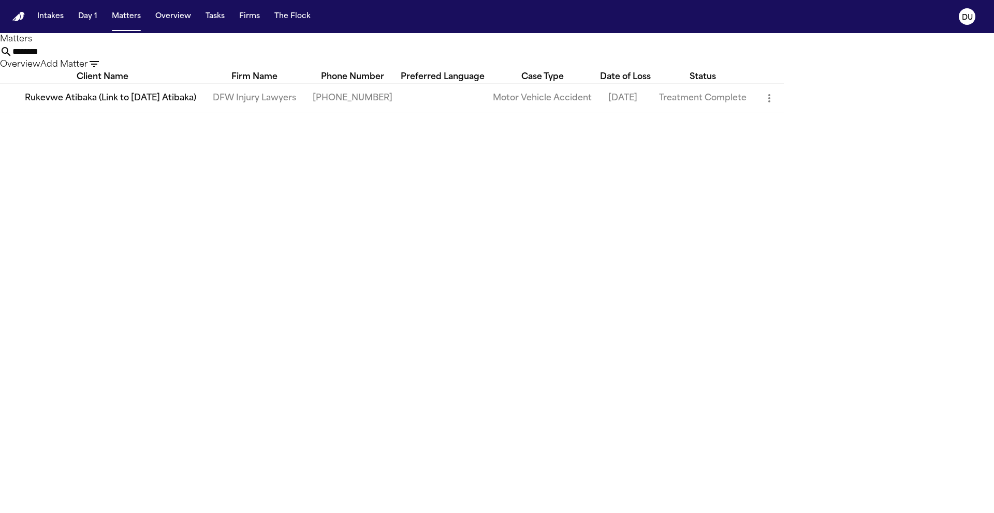
type input "*******"
click at [275, 110] on td "DFW Injury Lawyers" at bounding box center [254, 98] width 100 height 30
click at [204, 113] on td "Rukevwe Atibaka (Link to Sunday Atibaka)" at bounding box center [102, 98] width 204 height 30
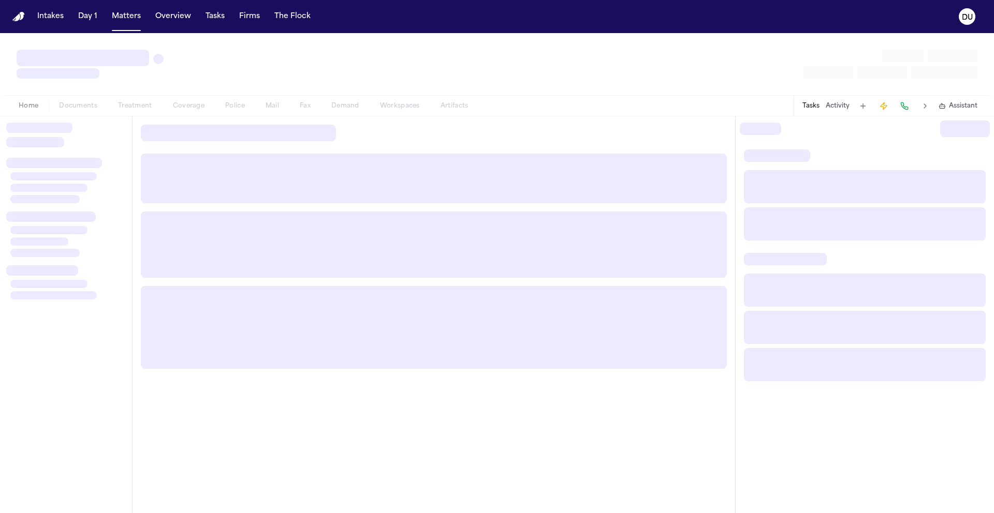
click at [232, 128] on div at bounding box center [238, 133] width 195 height 17
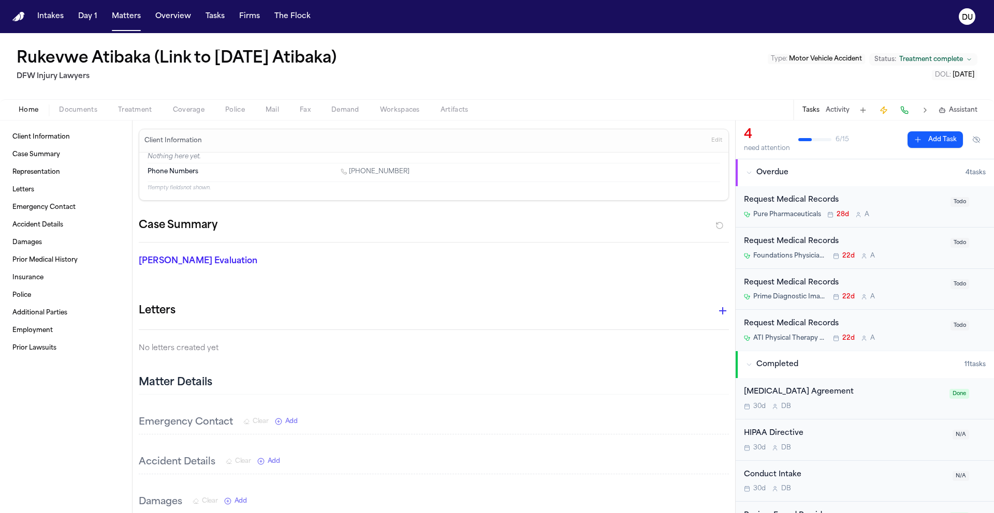
click at [803, 200] on div "Request Medical Records" at bounding box center [844, 201] width 200 height 12
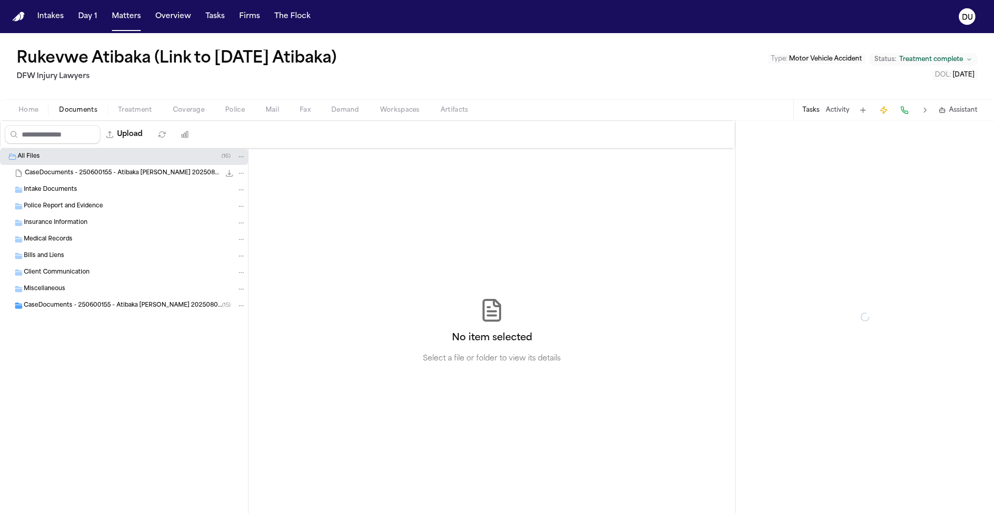
click at [87, 111] on span "Documents" at bounding box center [78, 110] width 38 height 8
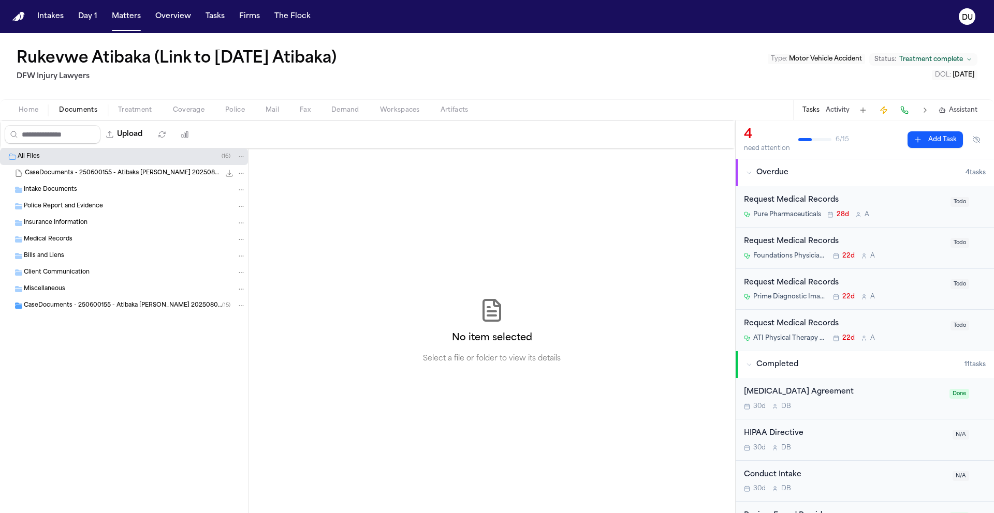
click at [91, 167] on div "CaseDocuments - 250600155 - Atibaka v. Nguyen 20250806201723.zip 3.5 MB • ZIP" at bounding box center [124, 173] width 248 height 17
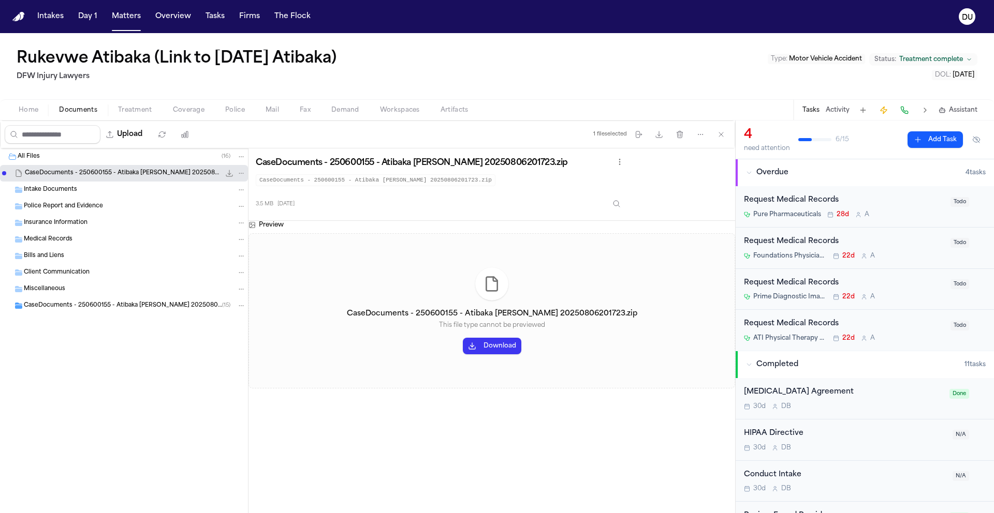
click at [497, 347] on button "Download" at bounding box center [492, 346] width 58 height 17
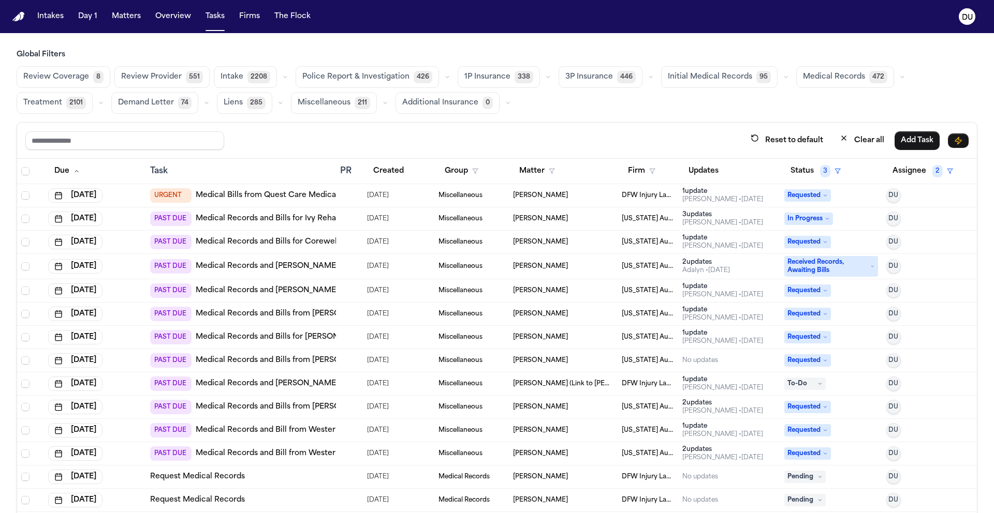
scroll to position [19, 0]
